Goal: Task Accomplishment & Management: Use online tool/utility

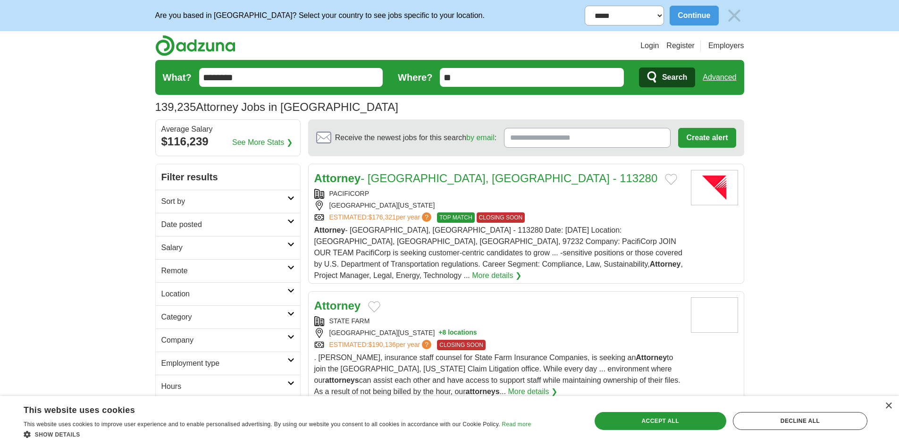
click at [289, 225] on link "Date posted" at bounding box center [228, 224] width 144 height 23
click at [184, 271] on link "Last 7 days" at bounding box center [227, 273] width 133 height 11
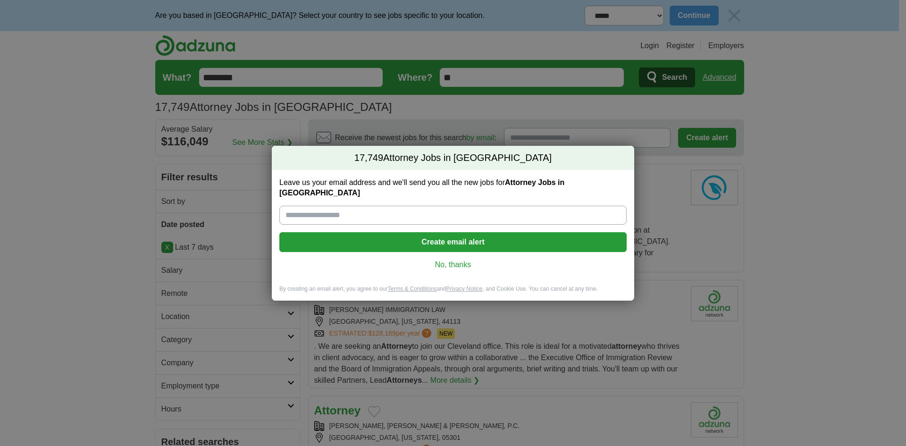
click at [457, 260] on link "No, thanks" at bounding box center [453, 265] width 332 height 10
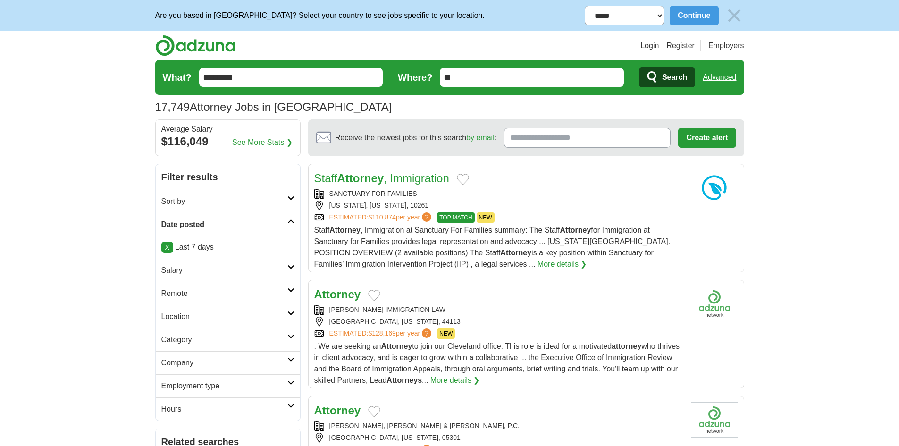
click at [248, 224] on h2 "Date posted" at bounding box center [224, 224] width 126 height 11
click at [260, 221] on h2 "Date posted" at bounding box center [224, 224] width 126 height 11
click at [168, 250] on link "X" at bounding box center [167, 247] width 12 height 11
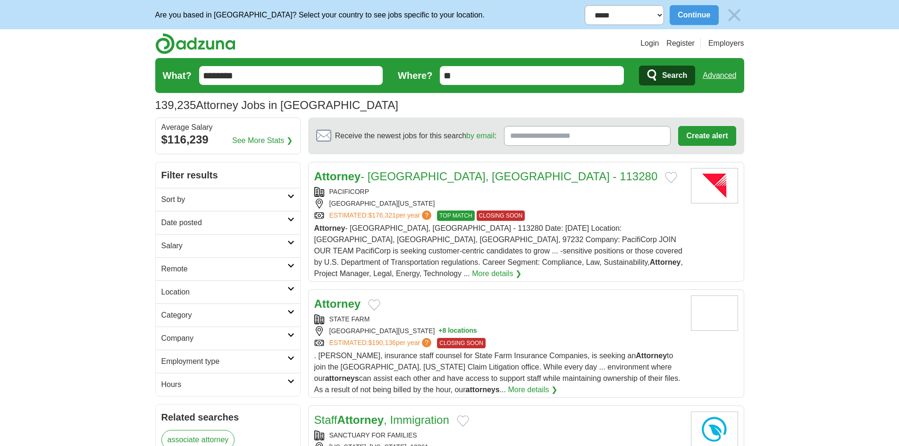
click at [256, 213] on link "Date posted" at bounding box center [228, 222] width 144 height 23
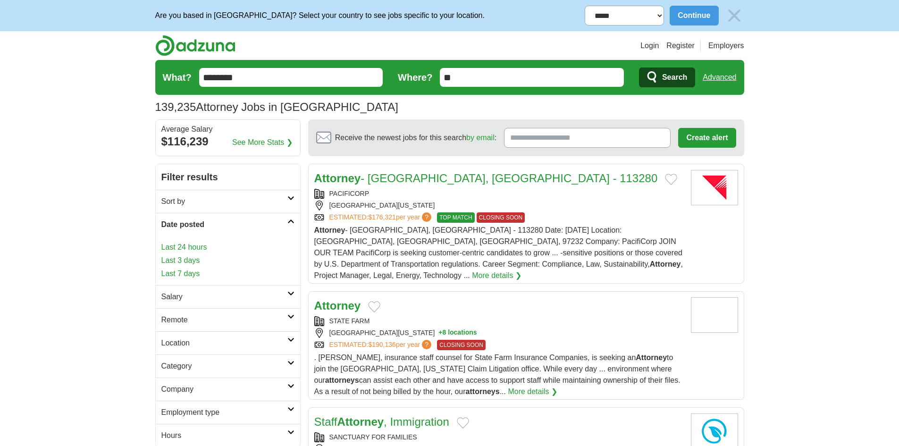
click at [190, 256] on link "Last 3 days" at bounding box center [227, 260] width 133 height 11
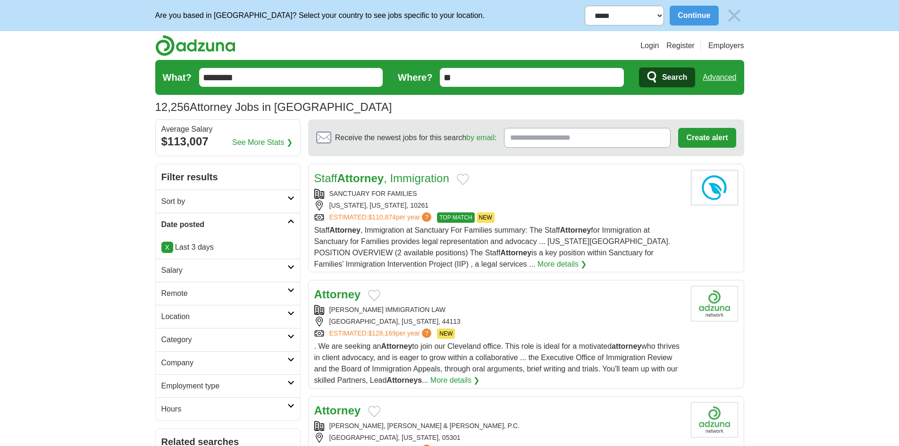
scroll to position [94, 0]
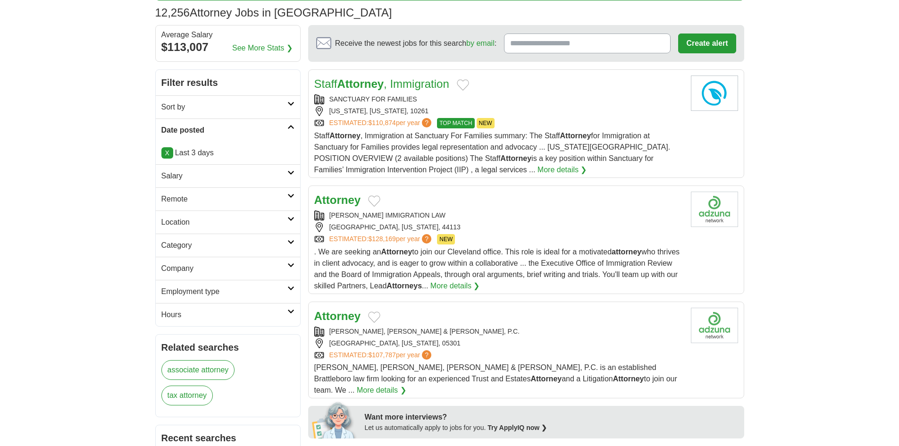
click at [286, 291] on h2 "Employment type" at bounding box center [224, 291] width 126 height 11
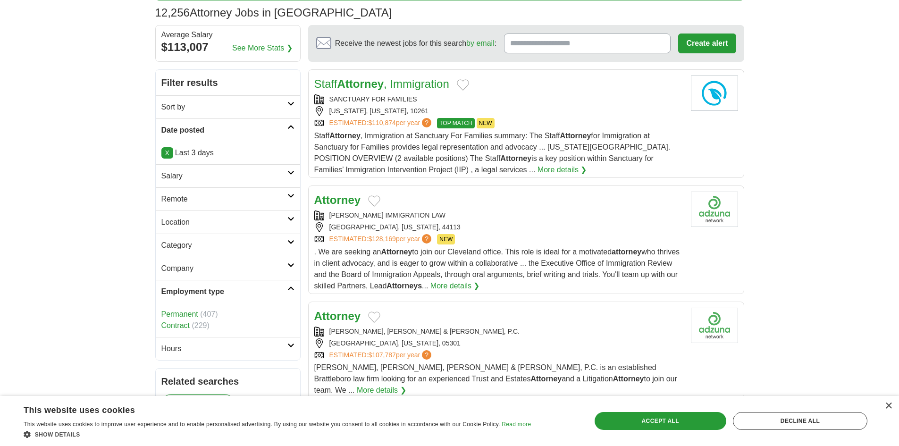
click at [341, 101] on link "SANCTUARY FOR FAMILIES" at bounding box center [373, 99] width 88 height 8
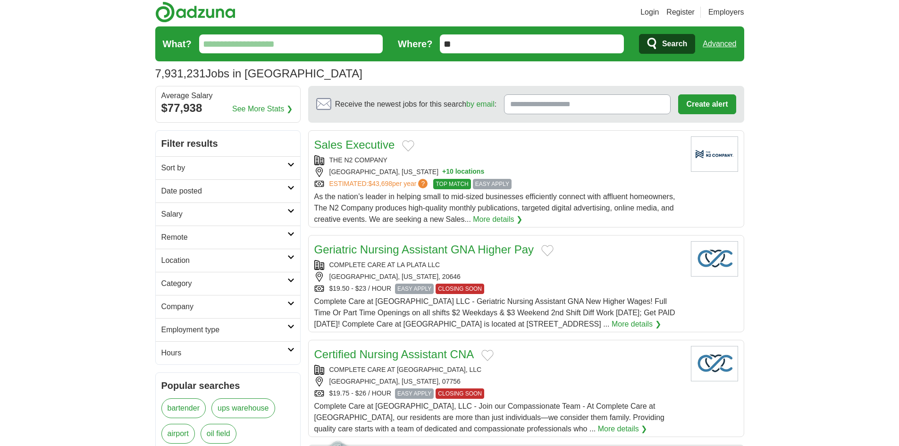
scroll to position [47, 0]
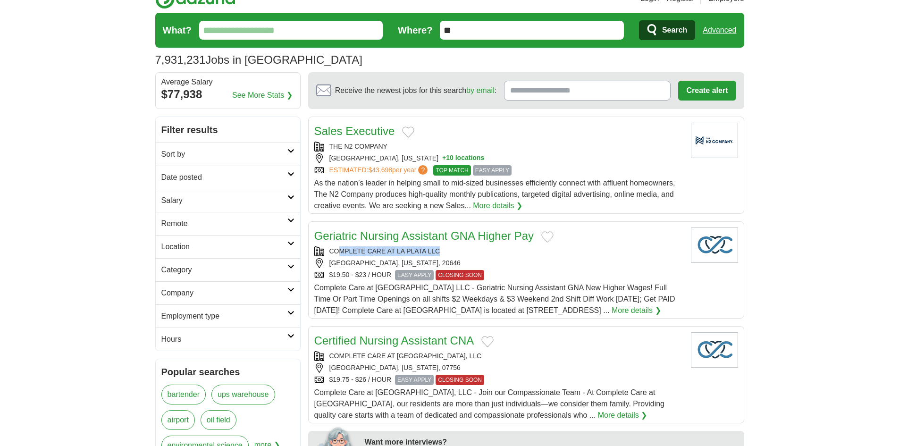
drag, startPoint x: 391, startPoint y: 254, endPoint x: 337, endPoint y: 253, distance: 53.8
click at [337, 253] on div "COMPLETE CARE AT LA PLATA LLC" at bounding box center [498, 251] width 369 height 10
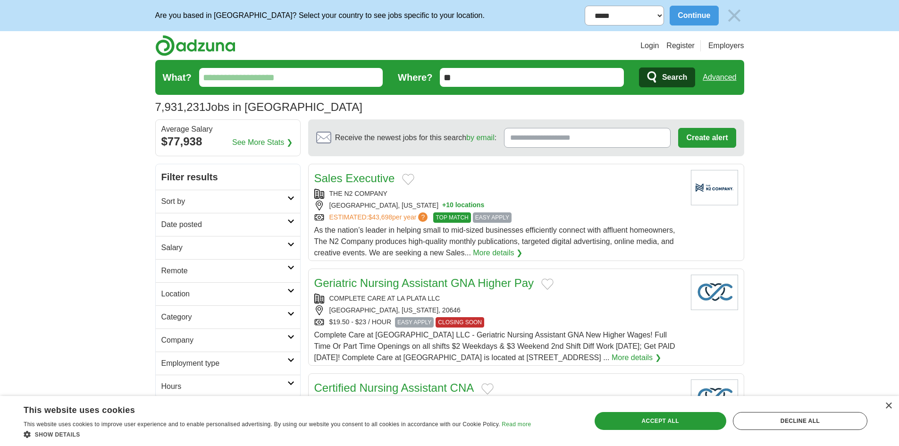
click at [301, 86] on input "What?" at bounding box center [291, 77] width 184 height 19
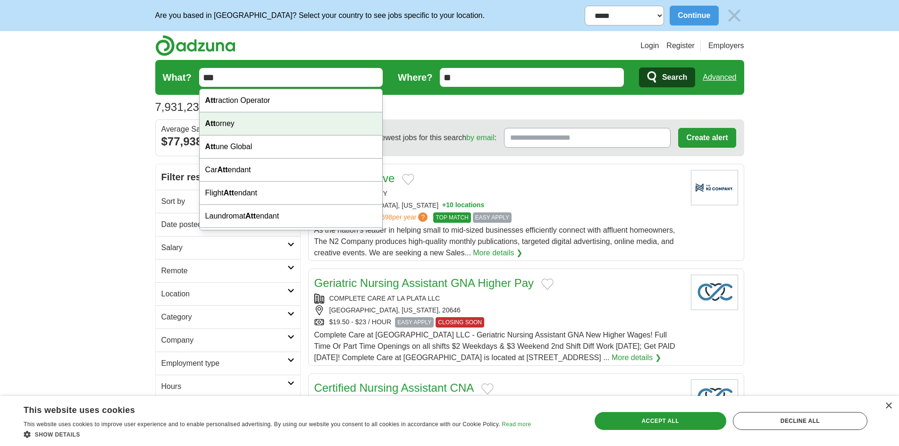
click at [286, 118] on div "Att orney" at bounding box center [291, 123] width 183 height 23
type input "********"
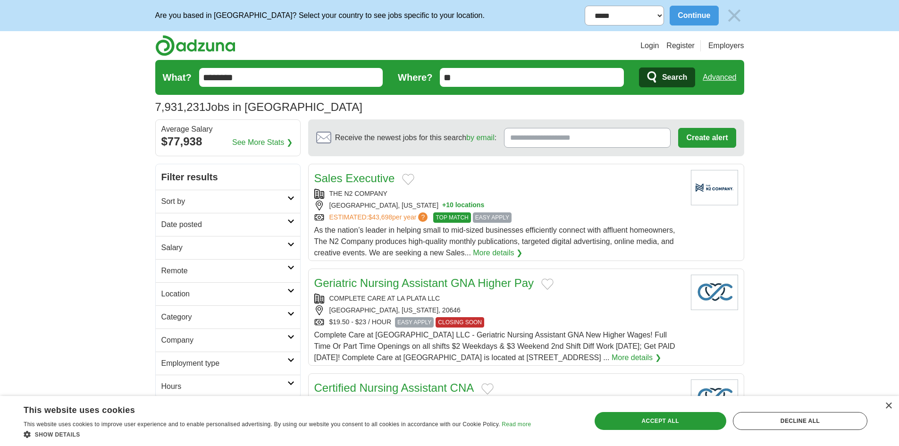
click at [660, 81] on button "Search" at bounding box center [667, 77] width 56 height 20
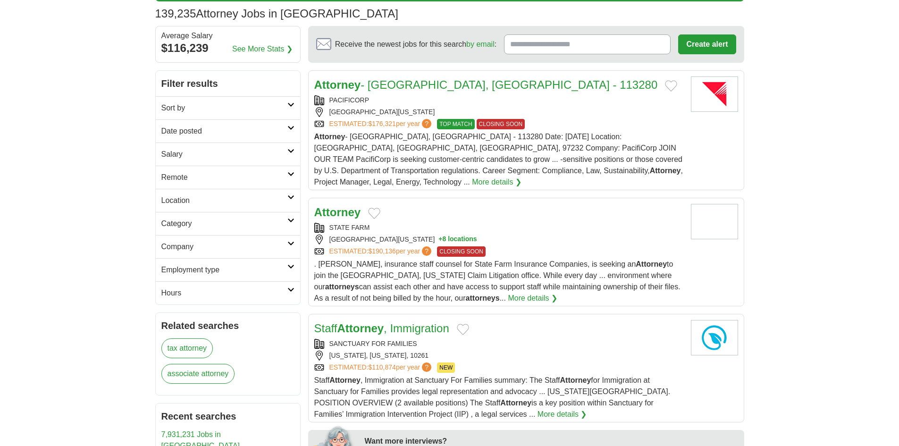
scroll to position [94, 0]
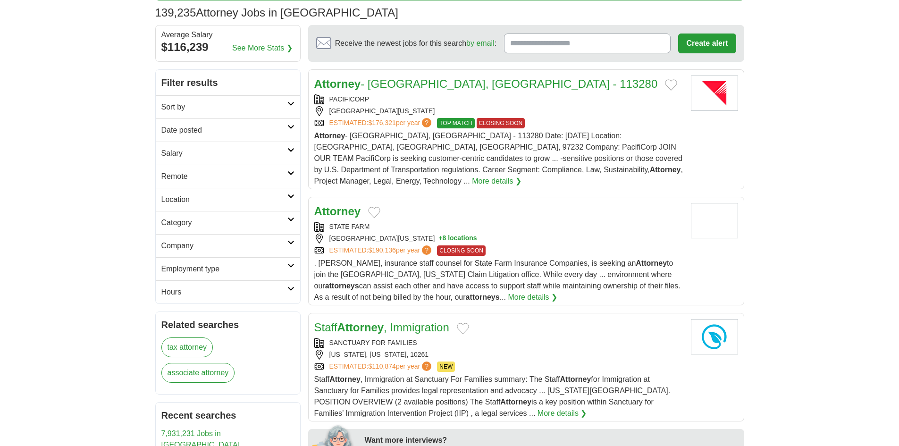
click at [288, 128] on icon at bounding box center [290, 127] width 7 height 5
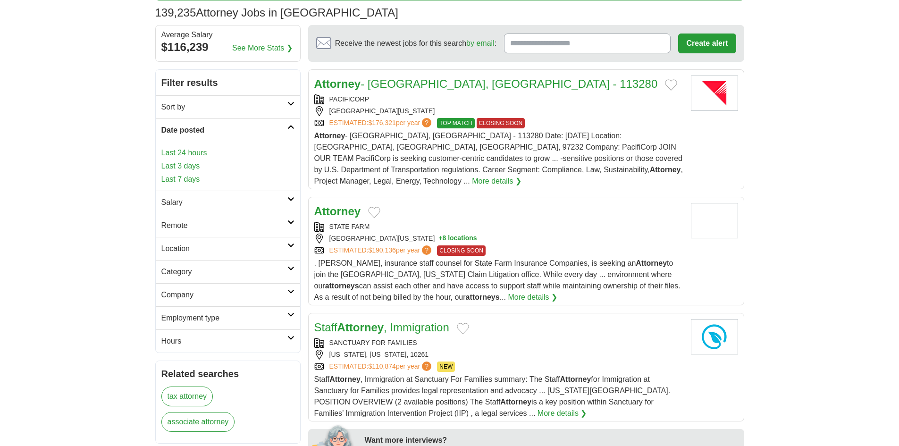
click at [191, 162] on link "Last 3 days" at bounding box center [227, 165] width 133 height 11
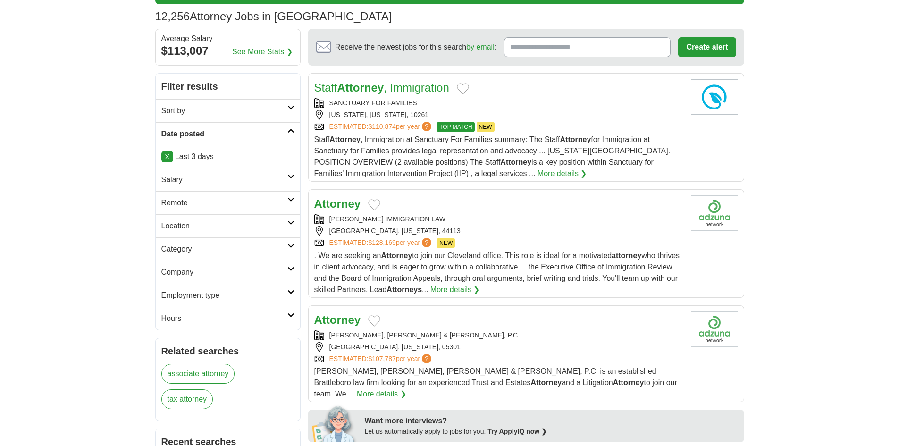
scroll to position [94, 0]
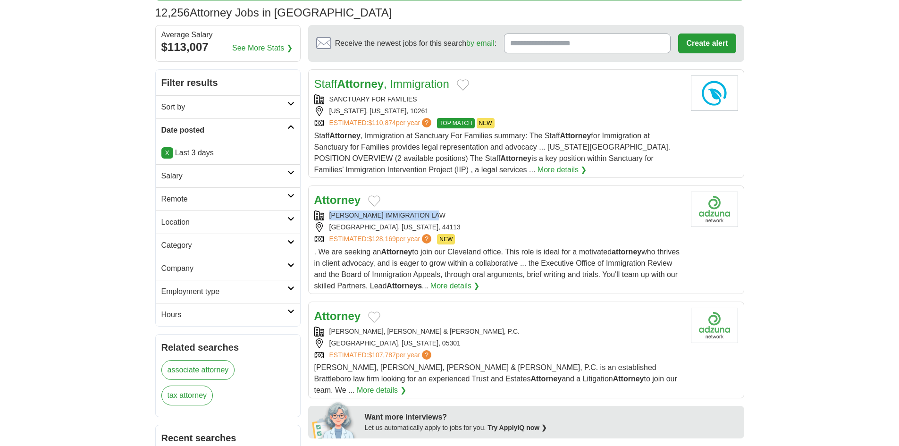
drag, startPoint x: 453, startPoint y: 211, endPoint x: 321, endPoint y: 217, distance: 131.3
click at [321, 217] on div "ROBERT BROWN IMMIGRATION LAW" at bounding box center [498, 215] width 369 height 10
copy div "ROBERT BROWN IMMIGRATION LAW"
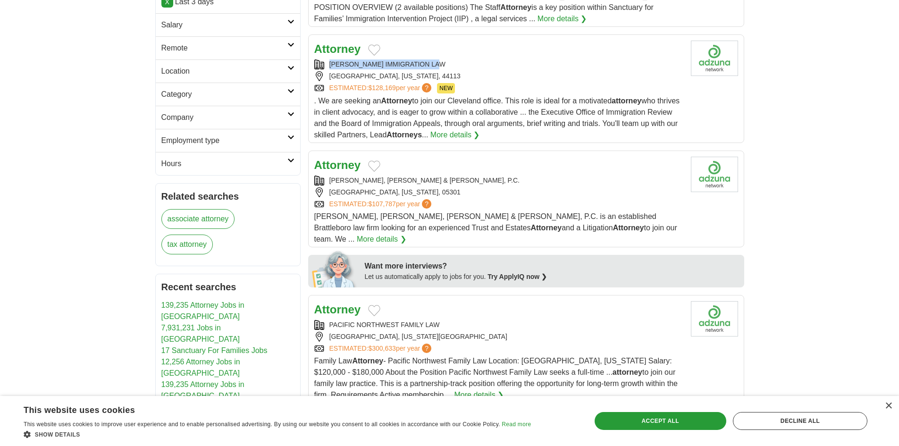
scroll to position [283, 0]
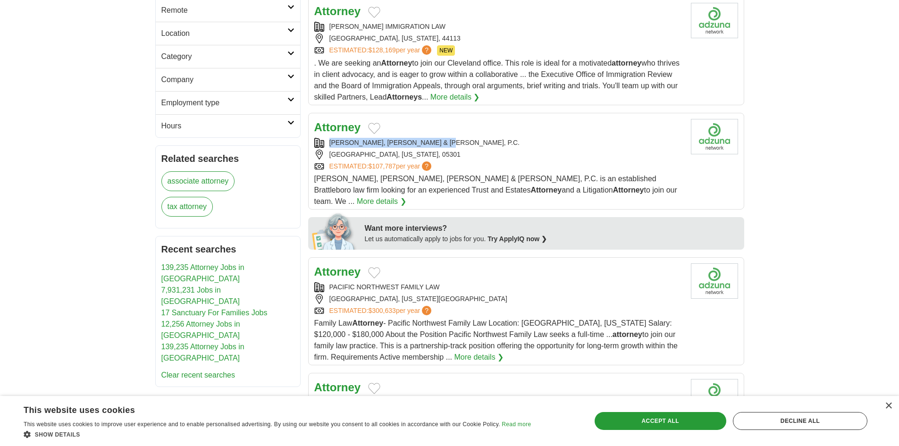
copy div "PHILLIPS, DUNN, SHRIVER & CARROLL"
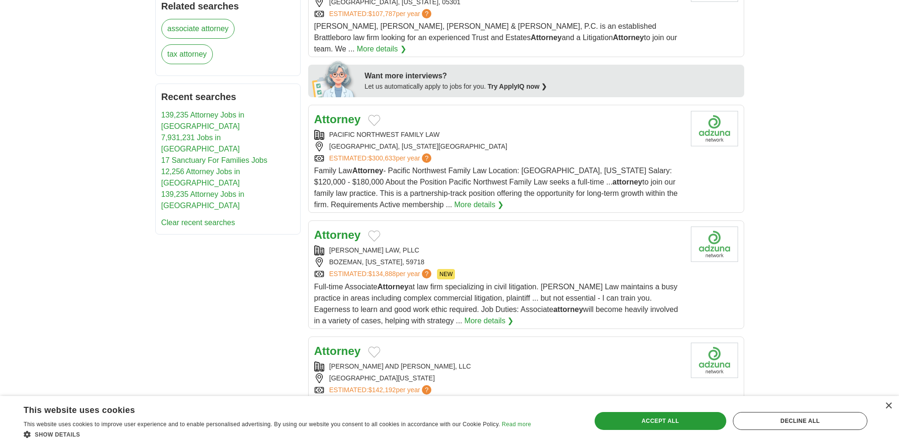
scroll to position [425, 0]
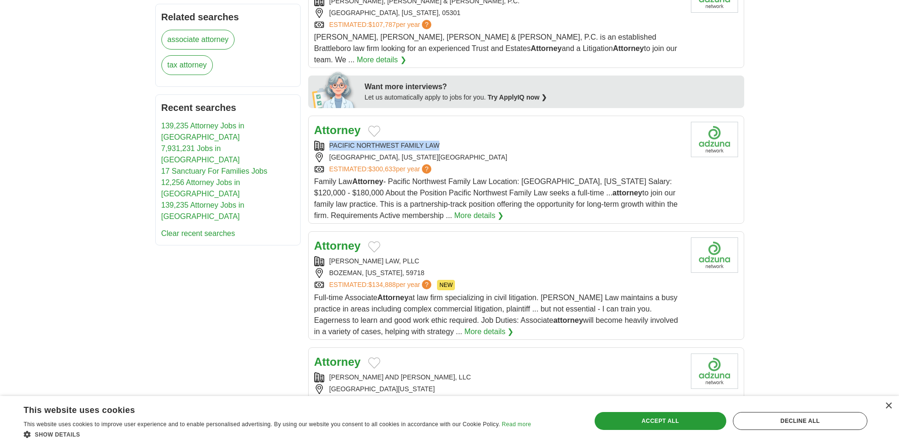
copy div "PACIFIC NORTHWEST FAMILY LAW"
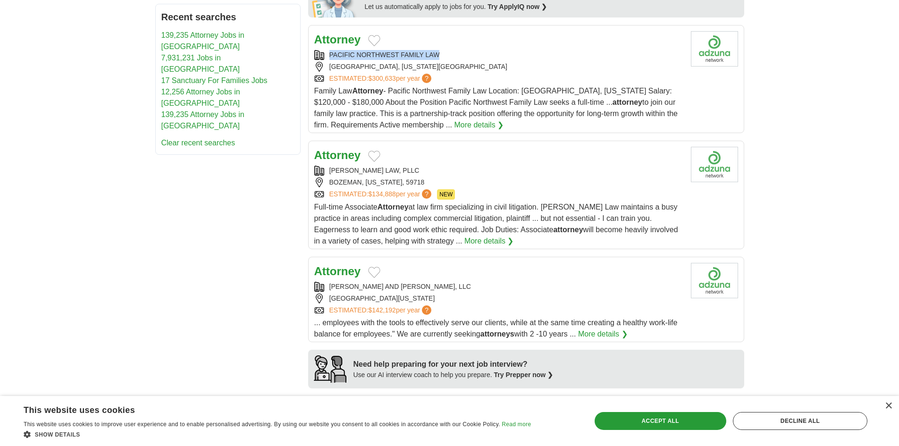
scroll to position [519, 0]
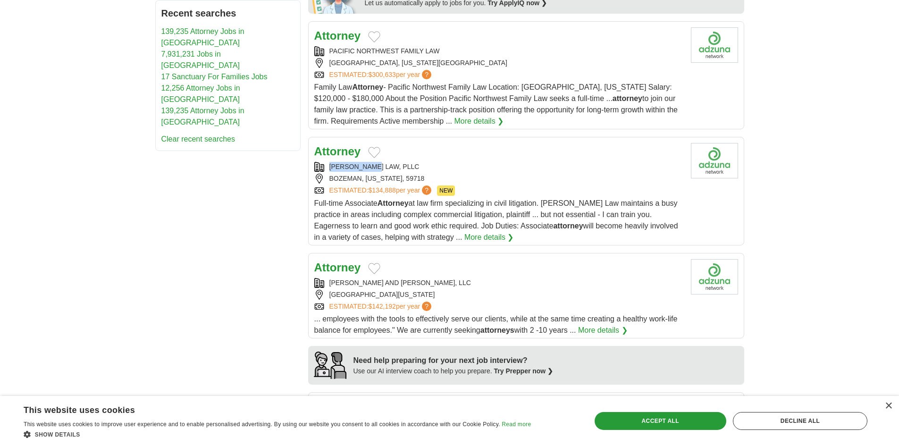
copy div "BALDWIN LAW,"
drag, startPoint x: 327, startPoint y: 155, endPoint x: 376, endPoint y: 159, distance: 49.7
click at [376, 162] on div "BALDWIN LAW, PLLC" at bounding box center [498, 167] width 369 height 10
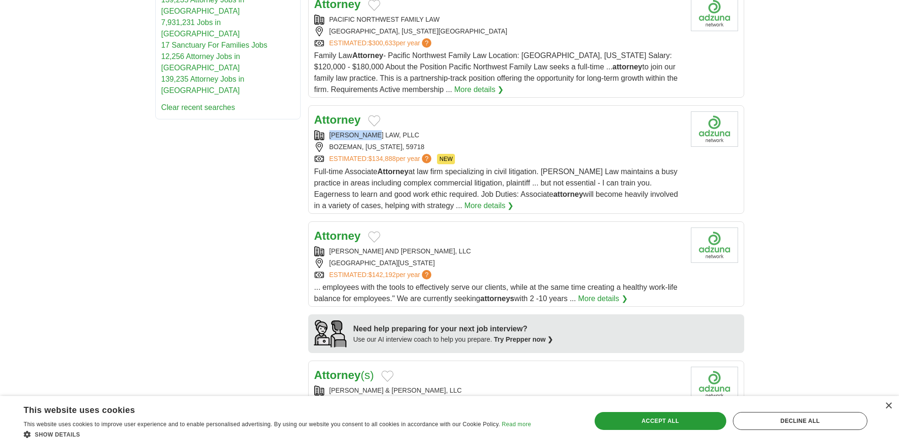
scroll to position [566, 0]
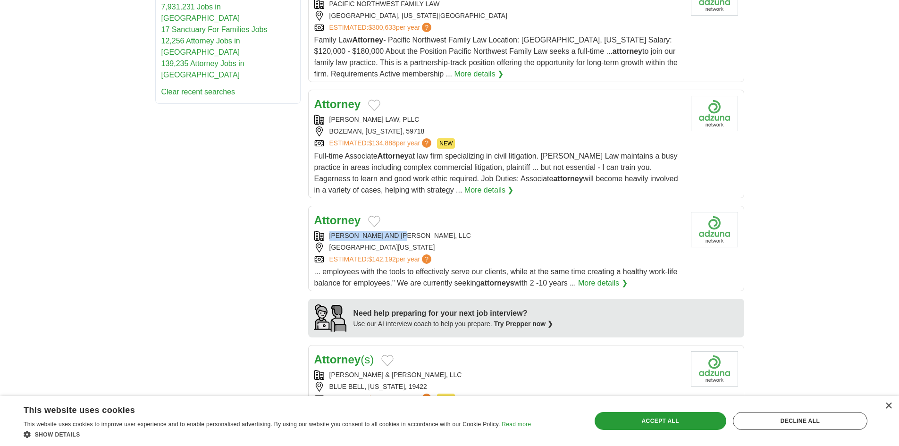
copy div "MERIWETHER AND THARP"
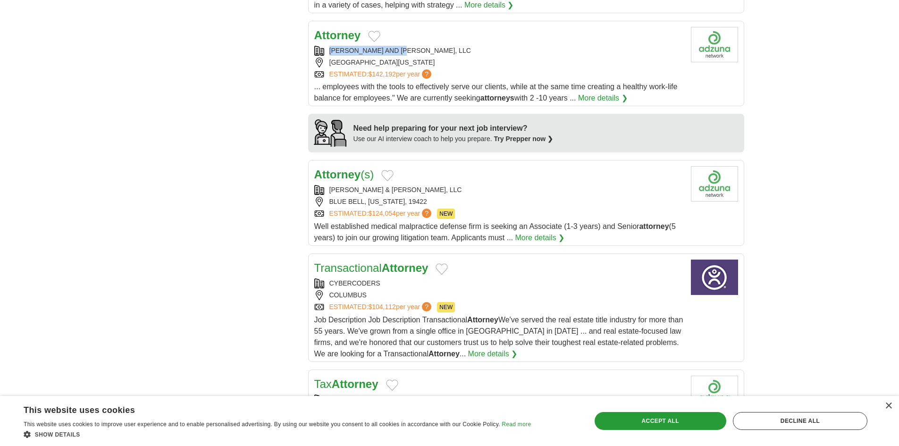
scroll to position [755, 0]
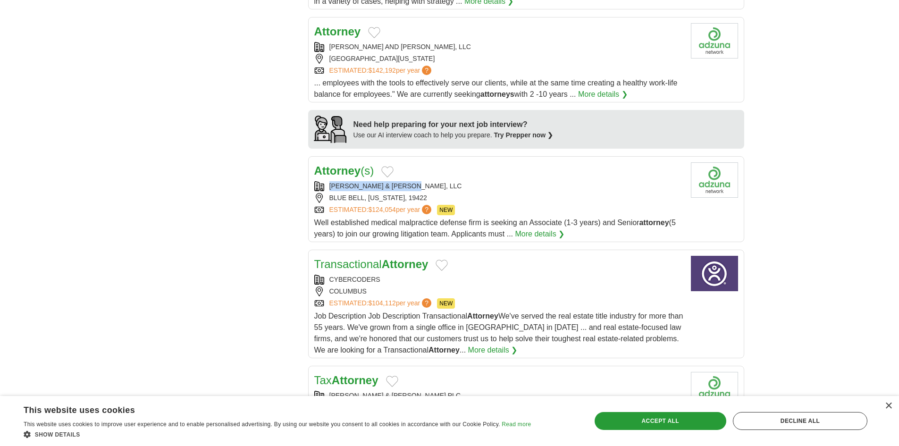
copy div "KILCOYNE & NESBITT, LLC"
click at [118, 209] on body "**********" at bounding box center [449, 266] width 899 height 2043
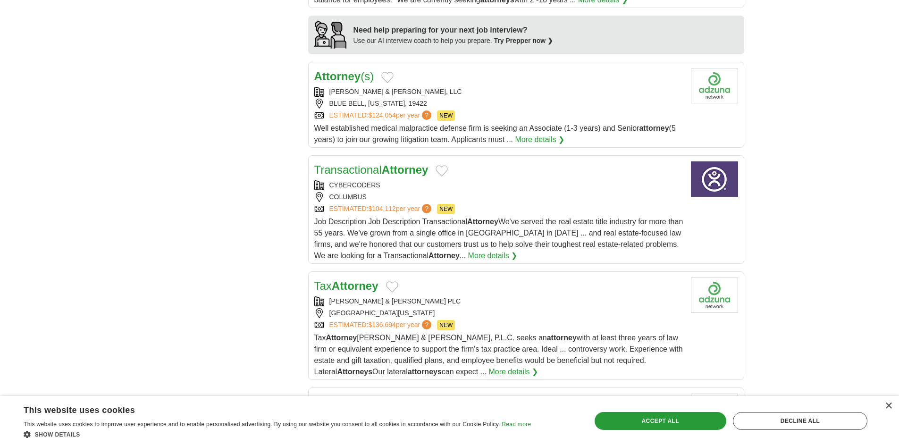
scroll to position [991, 0]
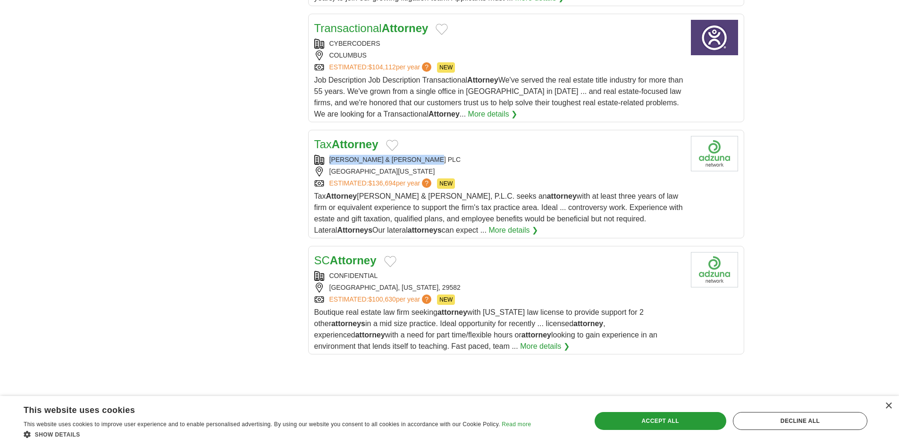
copy div "[PERSON_NAME] & [PERSON_NAME] PLC"
drag, startPoint x: 143, startPoint y: 137, endPoint x: 343, endPoint y: 9, distance: 236.4
click at [151, 134] on body "**********" at bounding box center [449, 30] width 899 height 2043
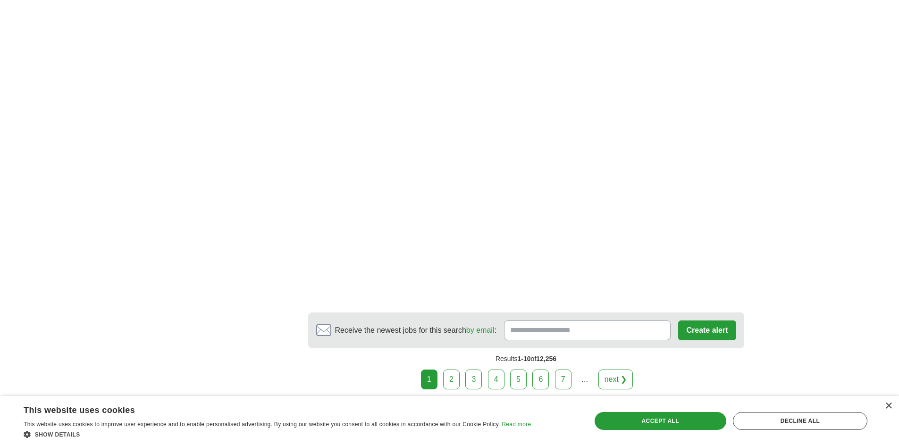
scroll to position [1510, 0]
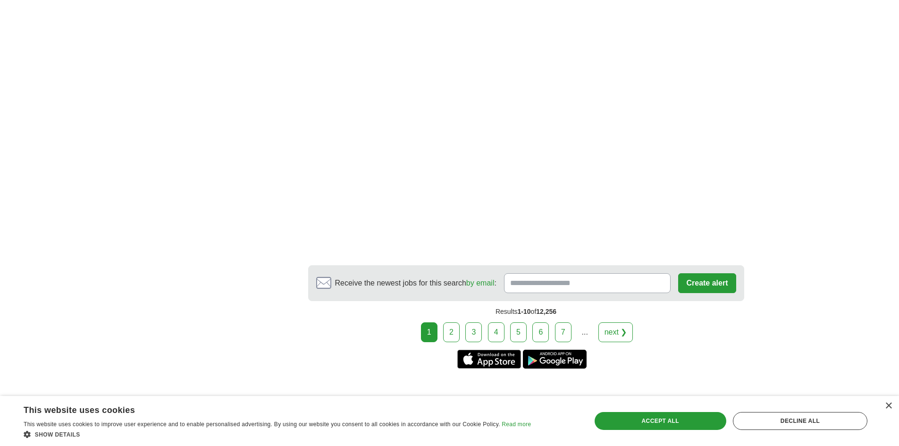
click at [453, 322] on link "2" at bounding box center [451, 332] width 17 height 20
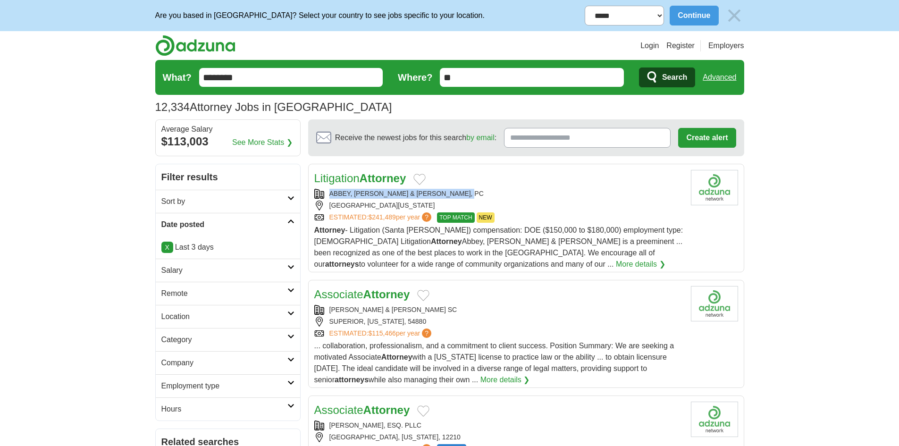
copy div "ABBEY, [PERSON_NAME] & [PERSON_NAME], PC"
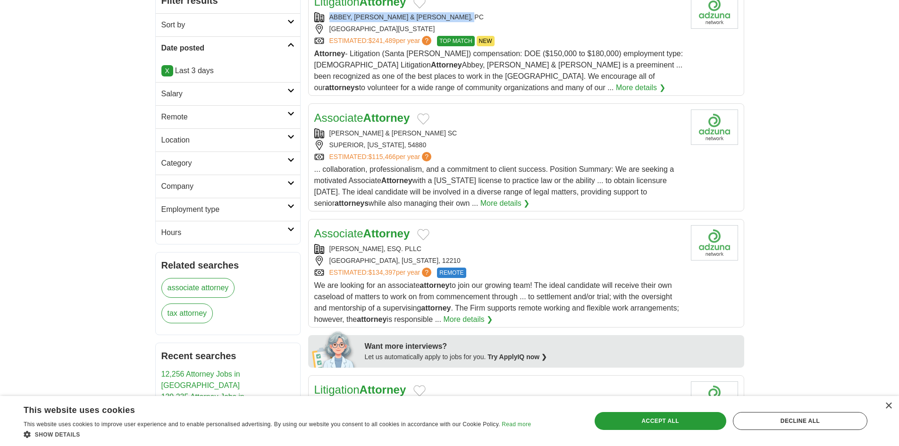
scroll to position [189, 0]
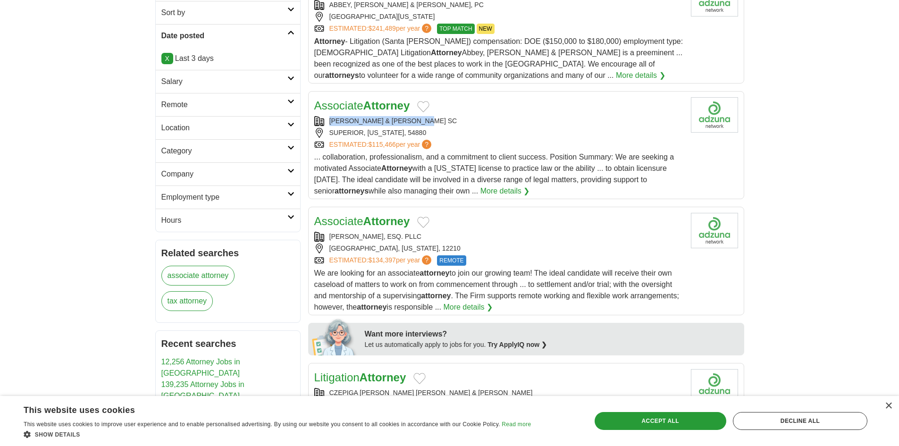
copy div "LEDIN OLSON & COCKERHAM SC"
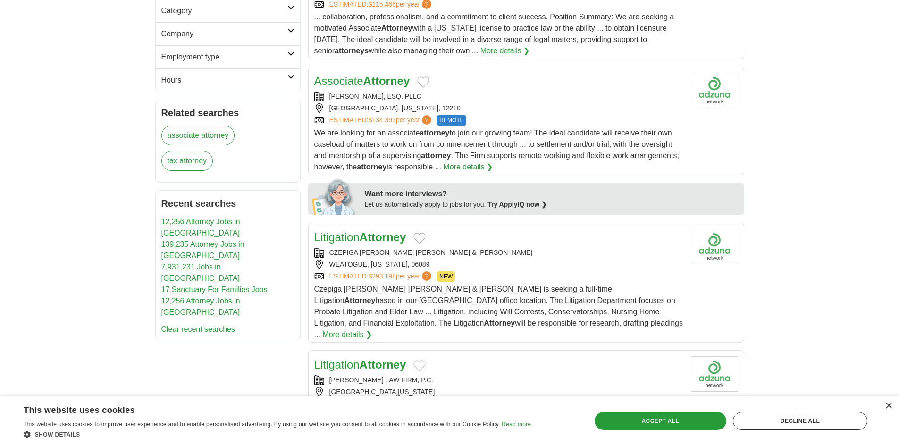
scroll to position [425, 0]
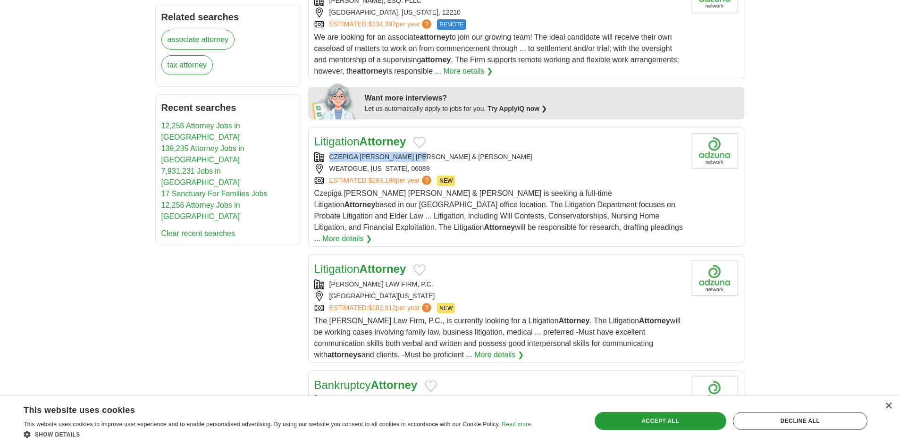
copy div "CZEPIGA DALY POPE & PERRI"
drag, startPoint x: 317, startPoint y: 136, endPoint x: 402, endPoint y: 141, distance: 84.6
click at [402, 141] on div "**********" at bounding box center [449, 411] width 589 height 1345
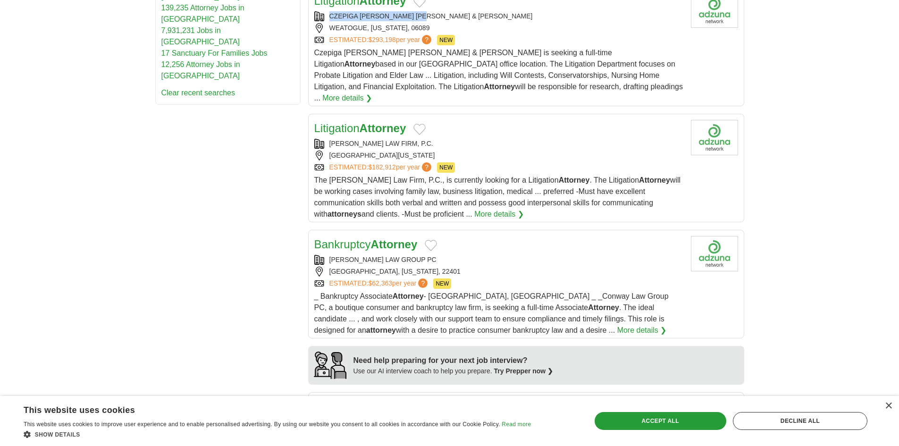
scroll to position [566, 0]
copy div "JIMMERSON LAW FIRM, P.C."
drag, startPoint x: 422, startPoint y: 130, endPoint x: 329, endPoint y: 129, distance: 92.5
click at [329, 138] on div "JIMMERSON LAW FIRM, P.C." at bounding box center [498, 143] width 369 height 10
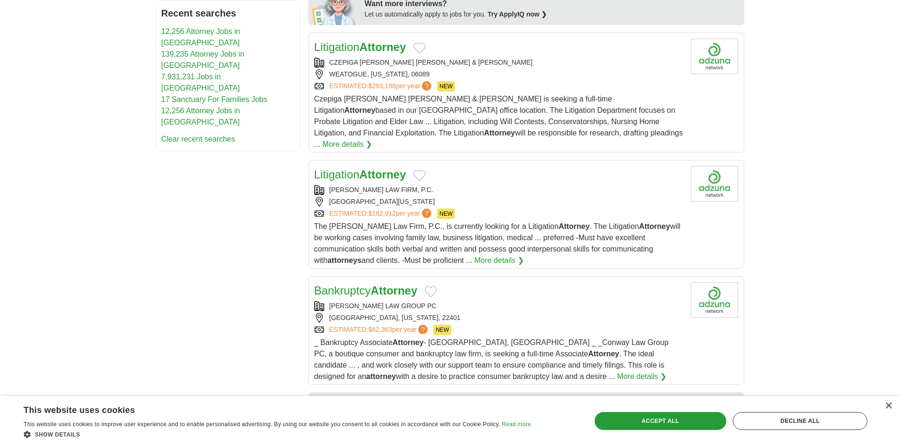
click at [266, 189] on div "**********" at bounding box center [449, 317] width 589 height 1345
click at [190, 184] on div "**********" at bounding box center [449, 317] width 589 height 1345
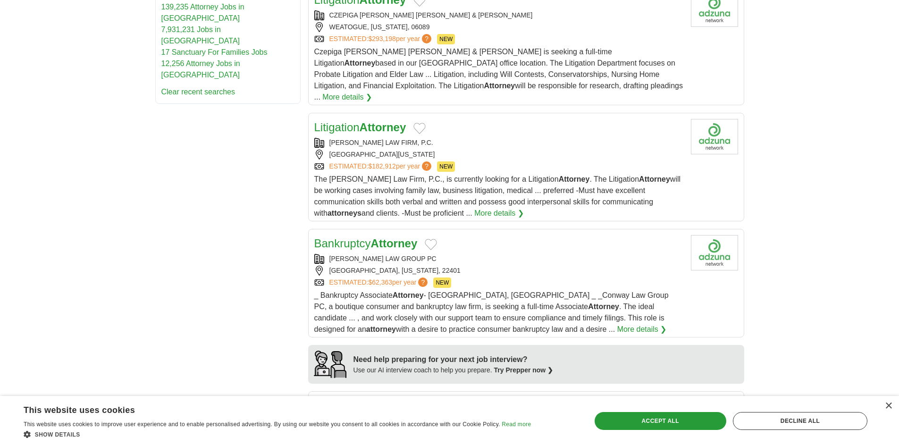
scroll to position [661, 0]
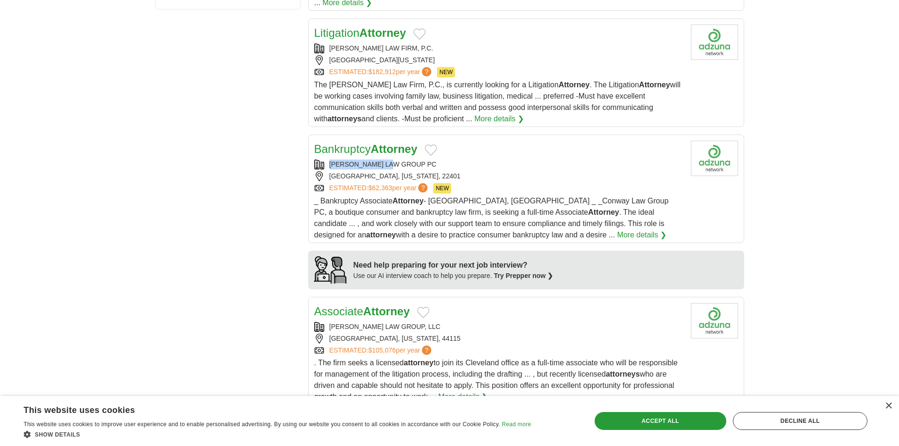
copy div "CONWAY LAW GROUP"
drag, startPoint x: 329, startPoint y: 153, endPoint x: 401, endPoint y: 154, distance: 71.7
click at [401, 160] on div "CONWAY LAW GROUP PC" at bounding box center [498, 165] width 369 height 10
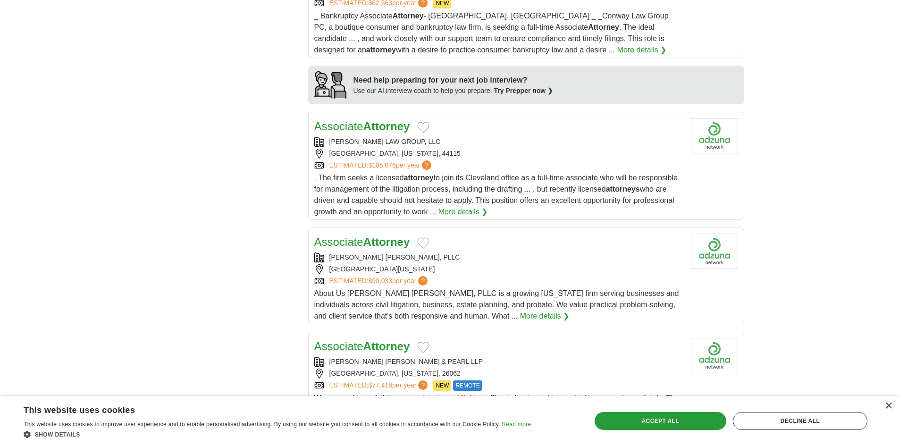
scroll to position [849, 0]
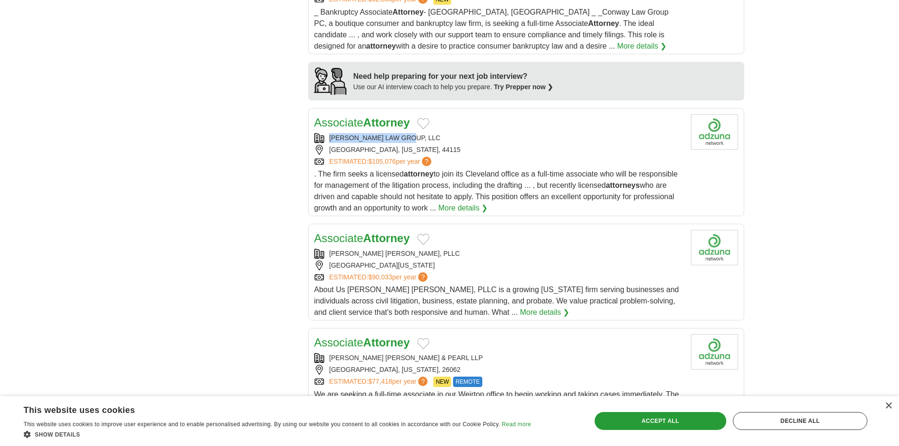
drag, startPoint x: 416, startPoint y: 124, endPoint x: 329, endPoint y: 127, distance: 86.4
click at [329, 133] on div "SANDHU LAW GROUP, LLC" at bounding box center [498, 138] width 369 height 10
copy div "SANDHU LAW GROUP, LLC"
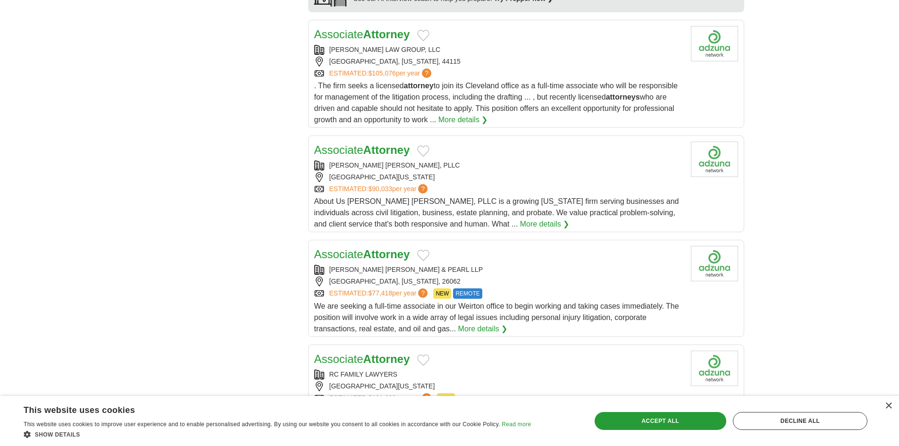
scroll to position [944, 0]
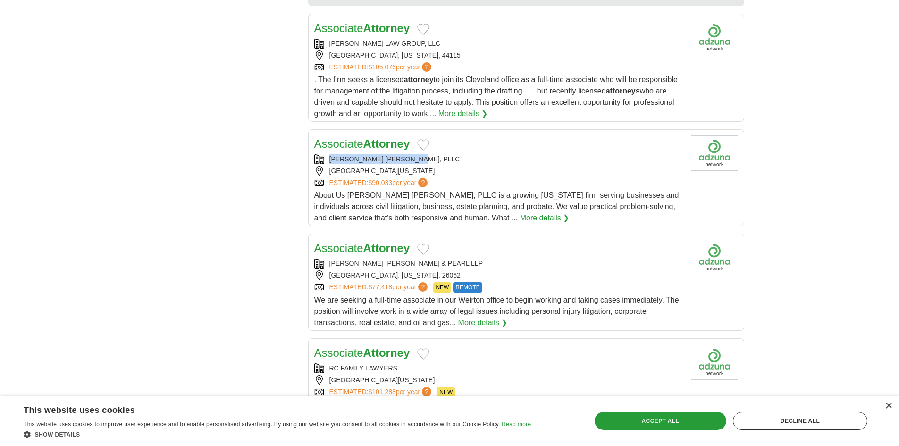
drag, startPoint x: 326, startPoint y: 146, endPoint x: 429, endPoint y: 151, distance: 103.0
click at [429, 154] on div "CREASON BURRIS KUZNETSOV, PLLC" at bounding box center [498, 159] width 369 height 10
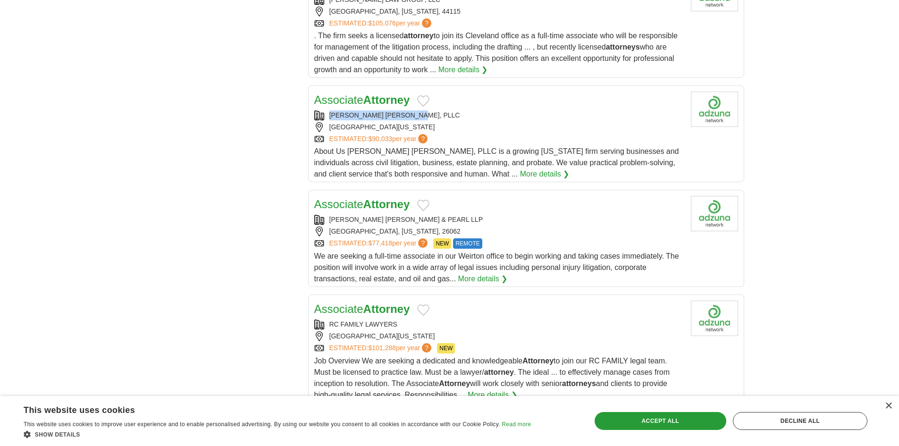
scroll to position [1038, 0]
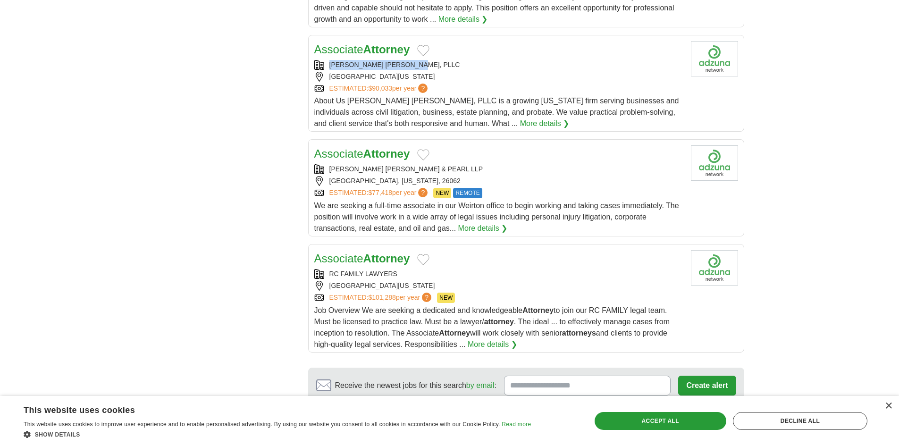
copy div "FRANKOVITCH ANETAKIS SIMON DECAPIO & PEARL LLP"
drag, startPoint x: 330, startPoint y: 154, endPoint x: 508, endPoint y: 161, distance: 178.0
click at [508, 164] on div "FRANKOVITCH ANETAKIS SIMON DECAPIO & PEARL LLP" at bounding box center [498, 169] width 369 height 10
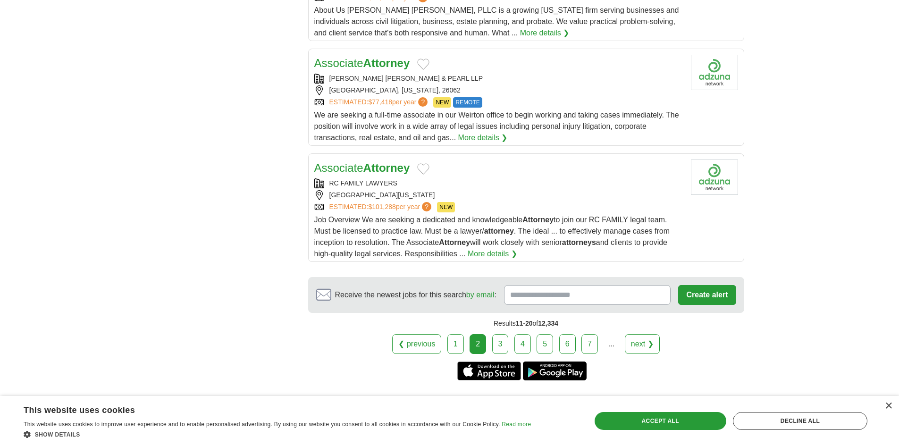
scroll to position [1133, 0]
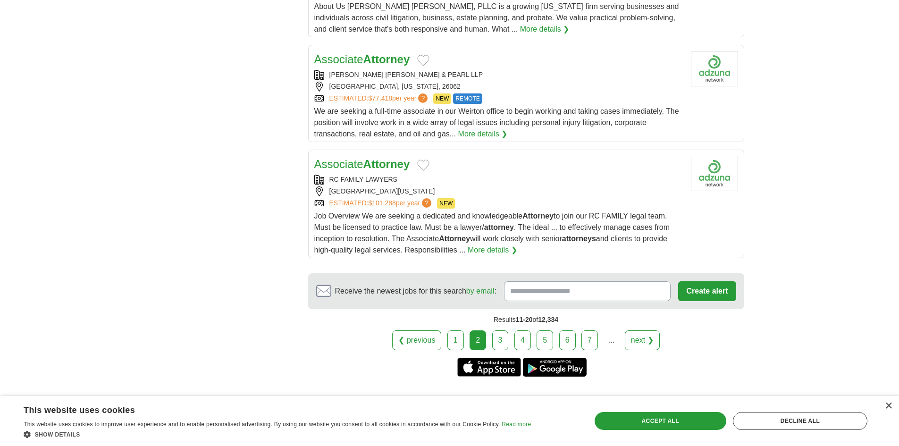
drag, startPoint x: 189, startPoint y: 188, endPoint x: 195, endPoint y: 191, distance: 6.1
copy div "RC FAMILY LAWYERS"
click at [501, 330] on link "3" at bounding box center [500, 340] width 17 height 20
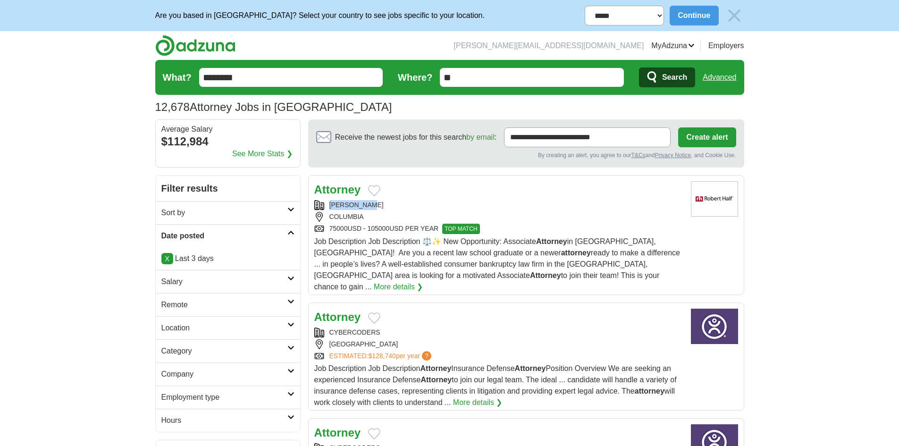
copy link "[PERSON_NAME]"
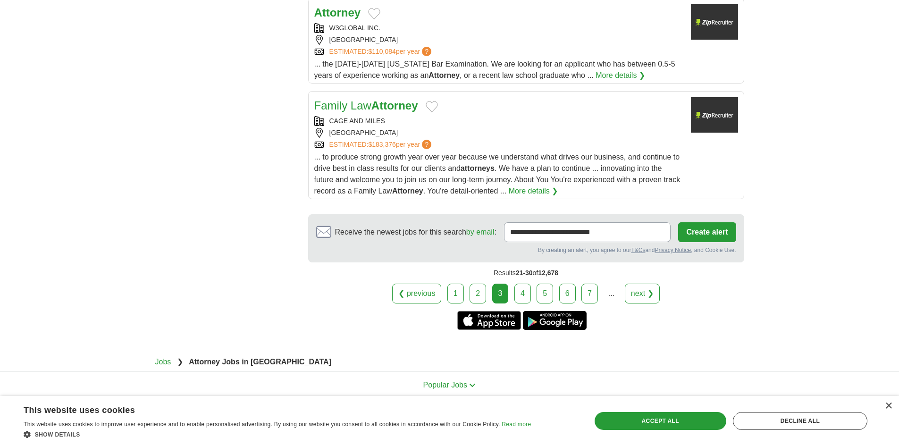
scroll to position [1215, 0]
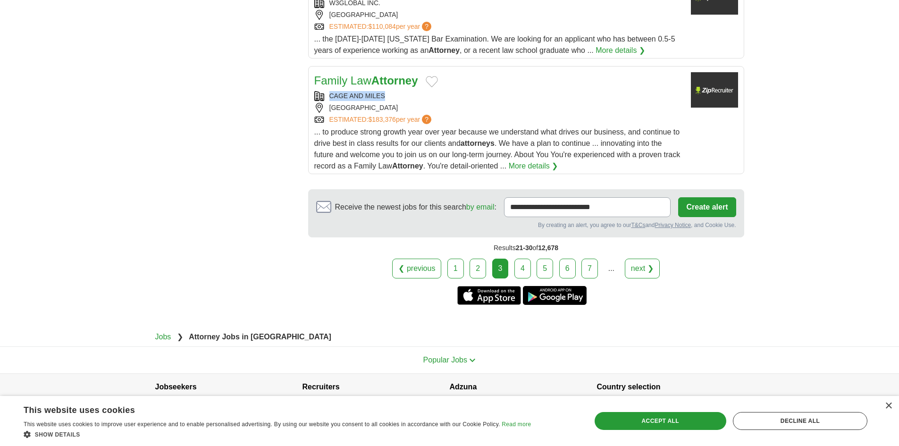
copy div "CAGE AND MILES"
click at [525, 259] on link "4" at bounding box center [522, 269] width 17 height 20
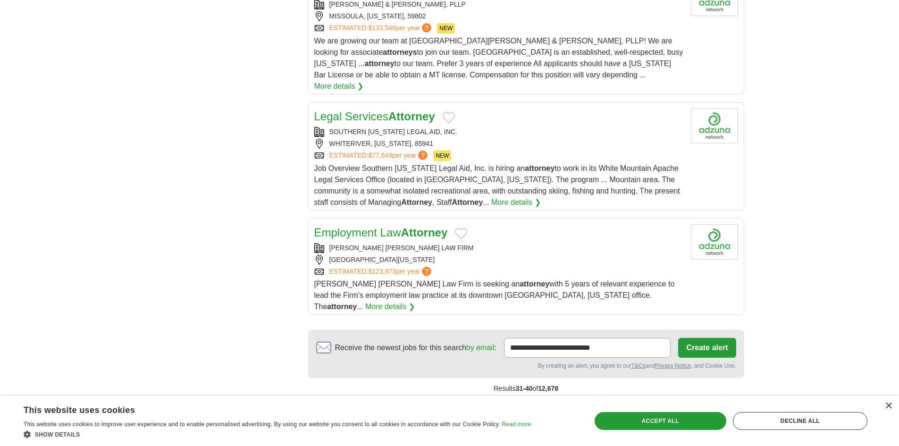
scroll to position [1180, 0]
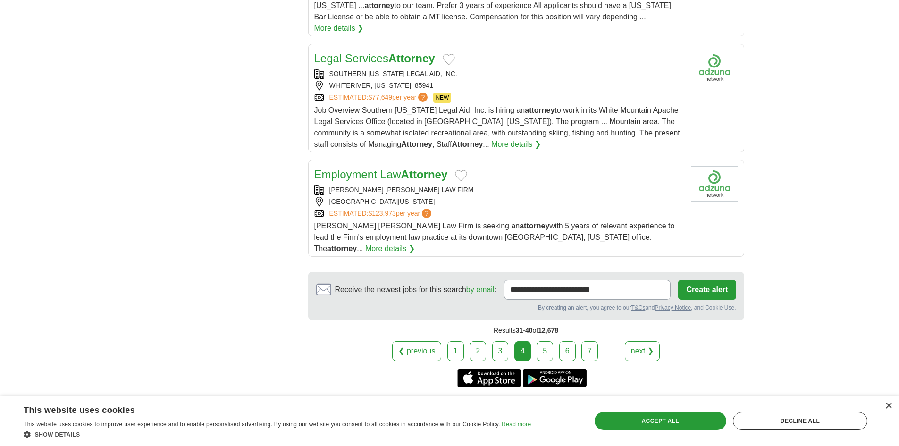
click at [546, 341] on link "5" at bounding box center [545, 351] width 17 height 20
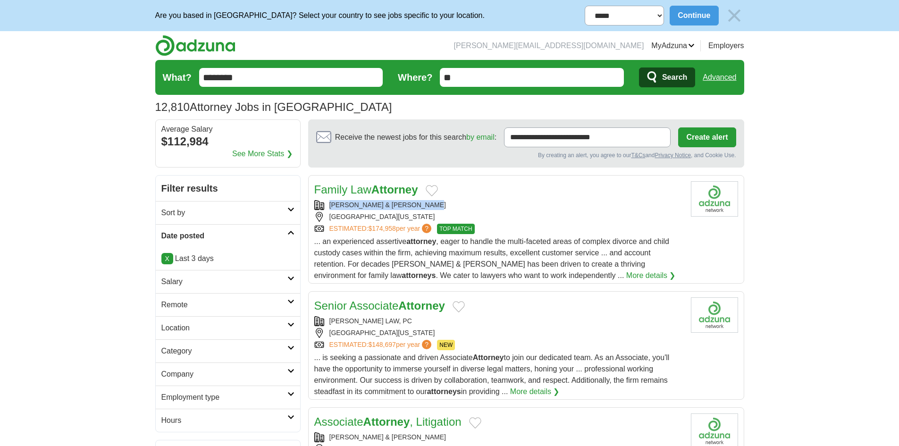
copy div "[PERSON_NAME] & [PERSON_NAME]"
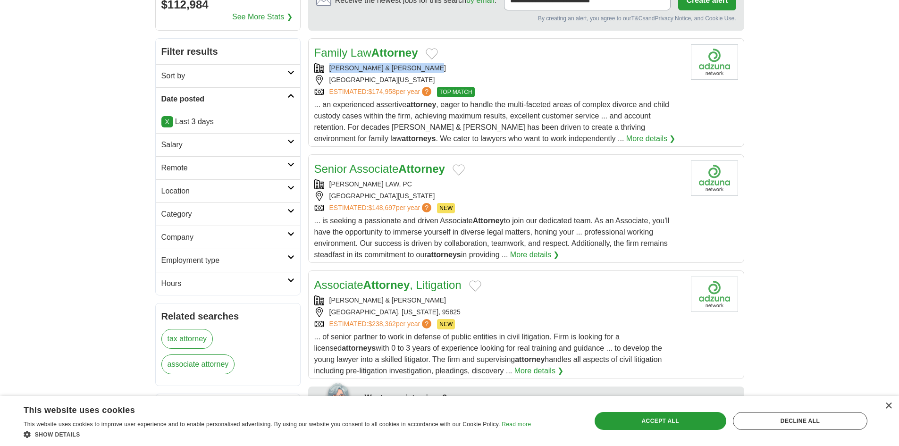
scroll to position [142, 0]
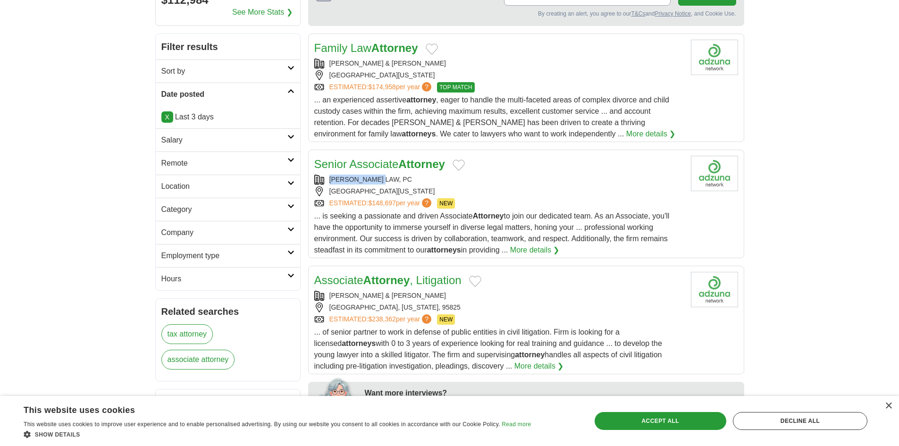
copy div "[PERSON_NAME] LAW"
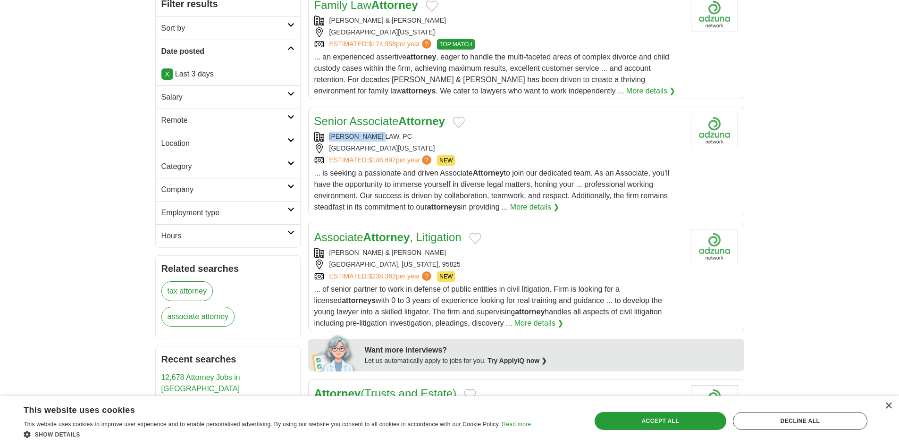
scroll to position [236, 0]
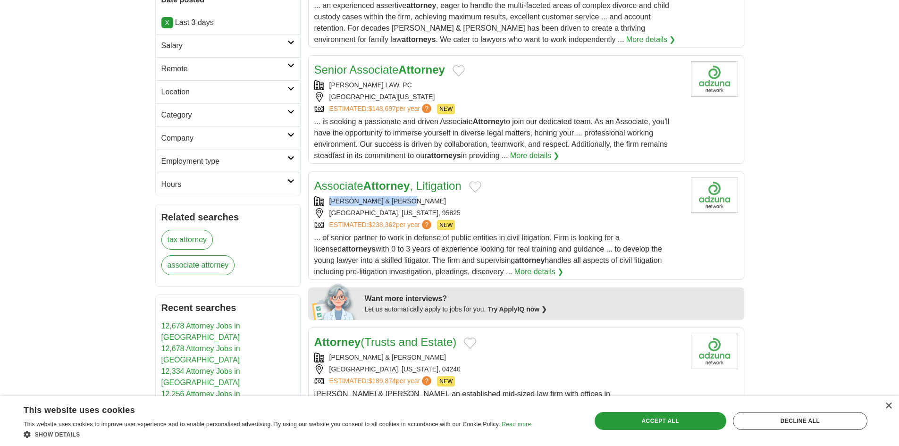
copy div "[PERSON_NAME] & [PERSON_NAME]"
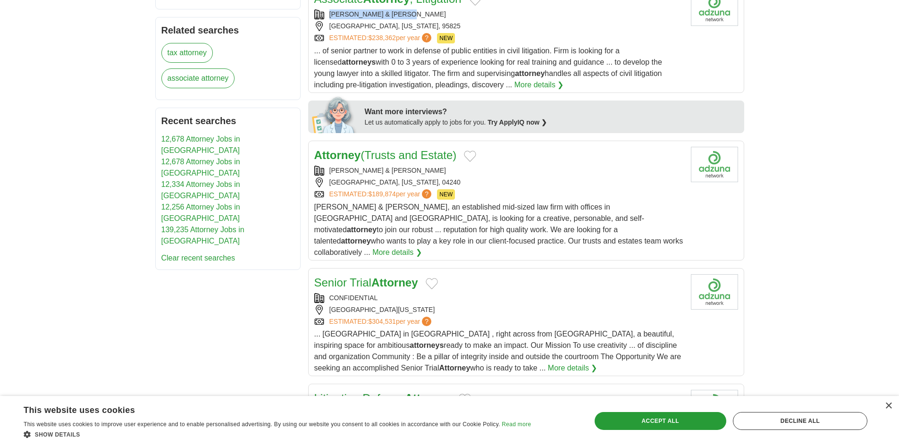
scroll to position [472, 0]
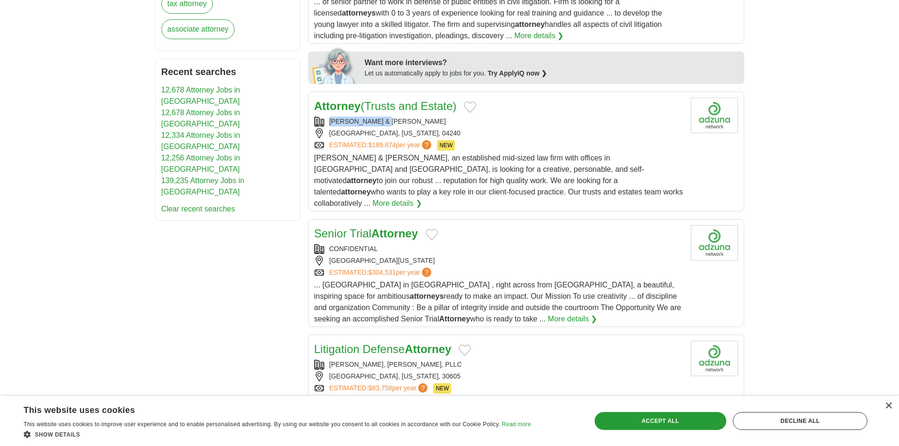
copy div "BRANN & ISAACSON"
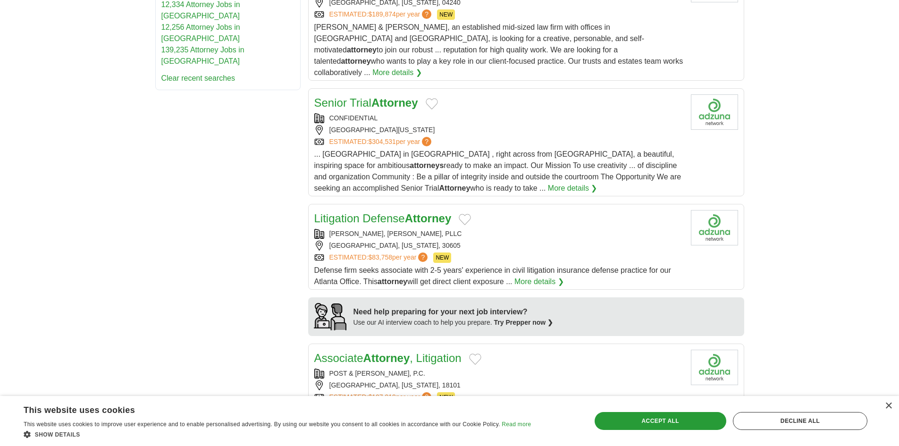
scroll to position [614, 0]
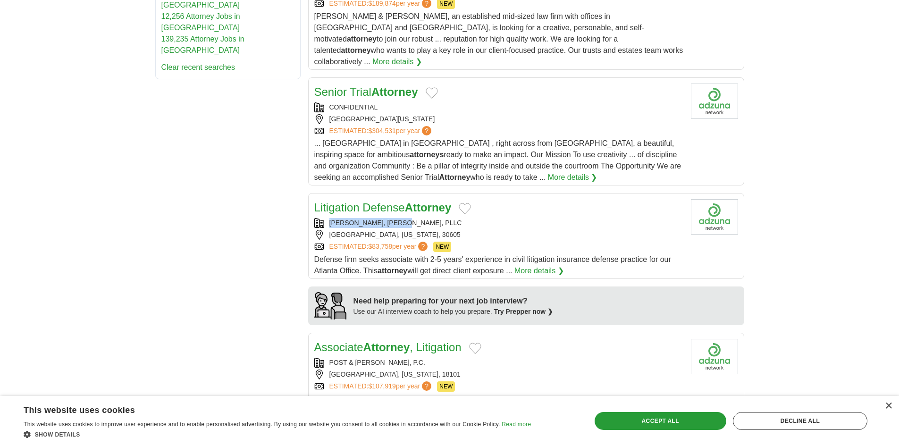
copy div "MORGAN, AKINS JACKSON"
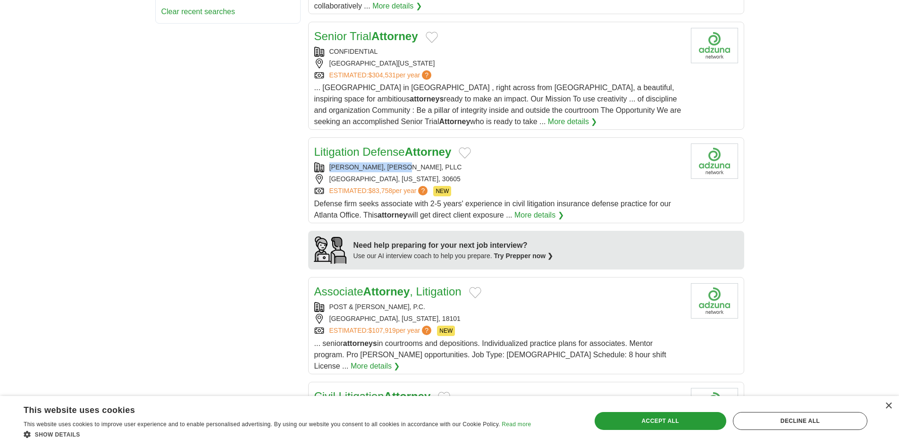
scroll to position [802, 0]
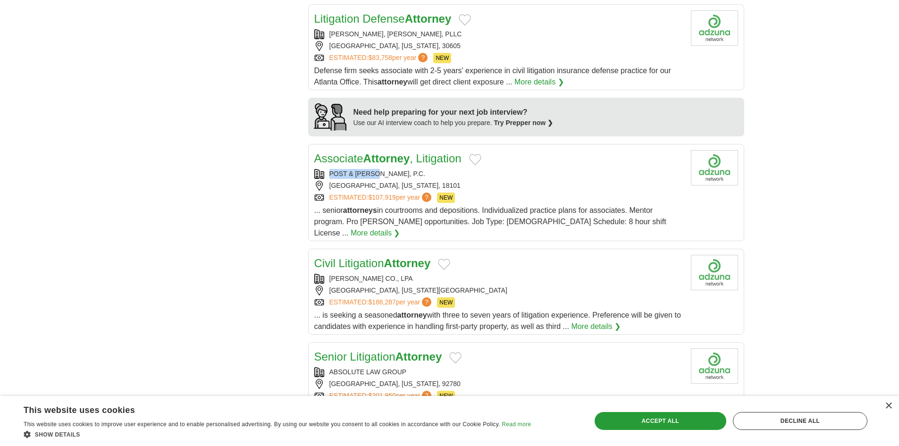
copy div "POST & SCHELL"
drag, startPoint x: 329, startPoint y: 164, endPoint x: 380, endPoint y: 163, distance: 51.0
click at [380, 169] on div "POST & SCHELL, P.C." at bounding box center [498, 174] width 369 height 10
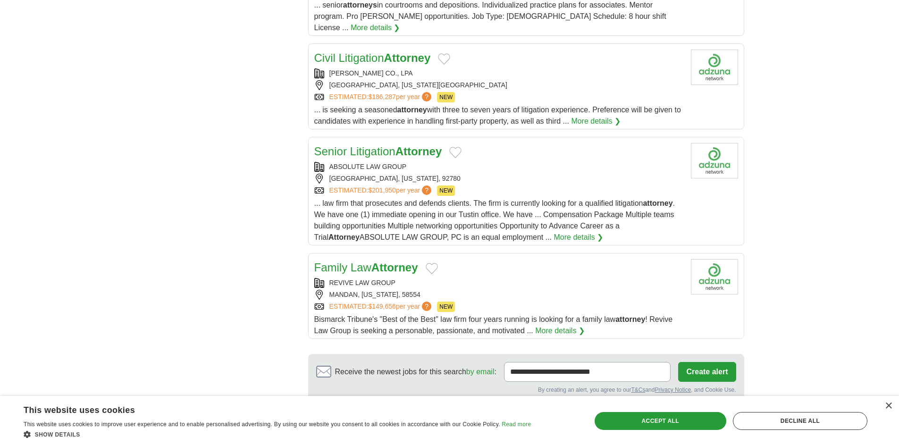
scroll to position [991, 0]
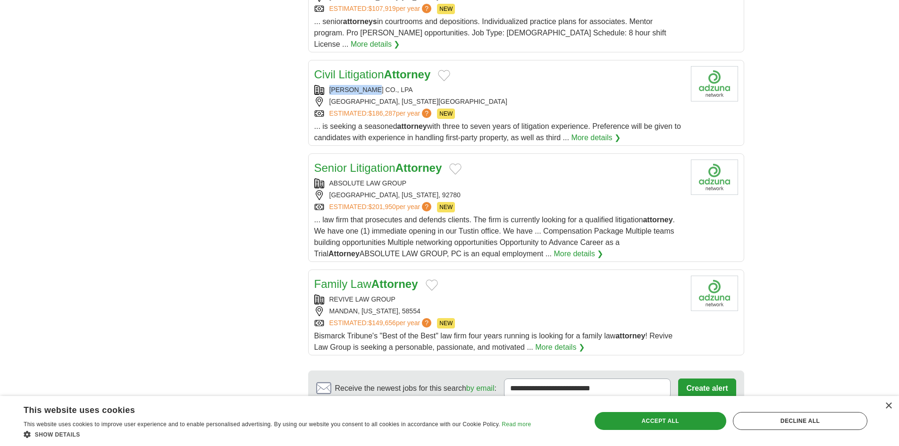
copy div "ROLFES HENRY"
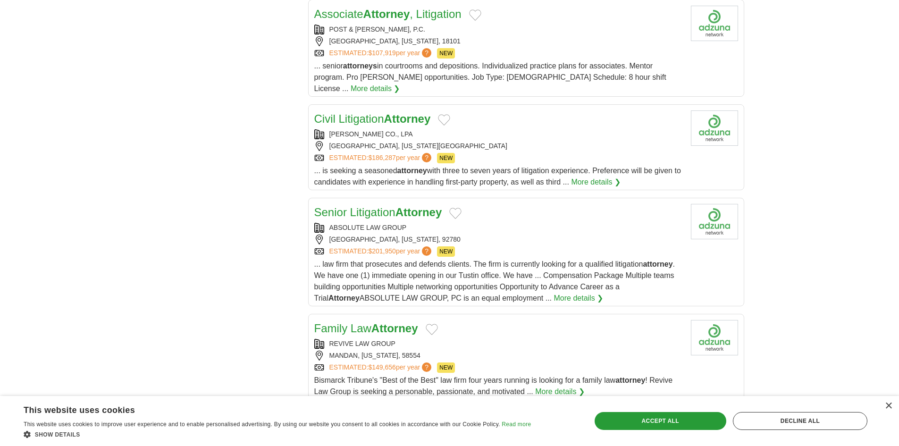
scroll to position [991, 0]
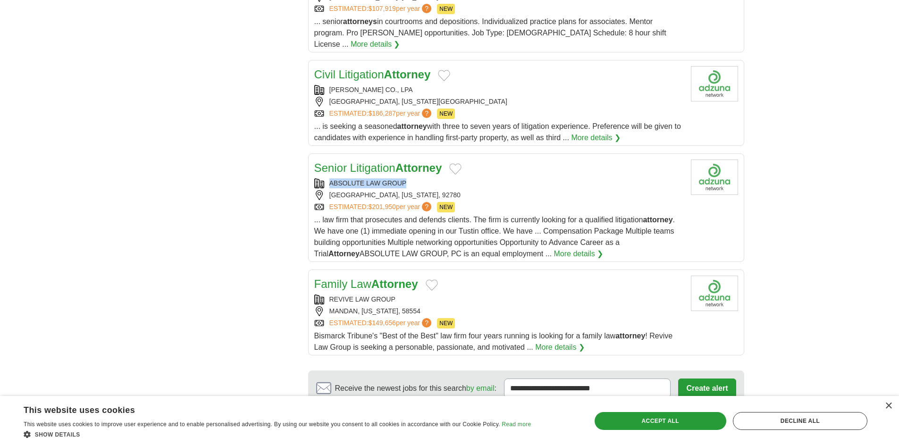
copy div "ABSOLUTE LAW GROUP"
copy div "REVIVE LAW GROUP"
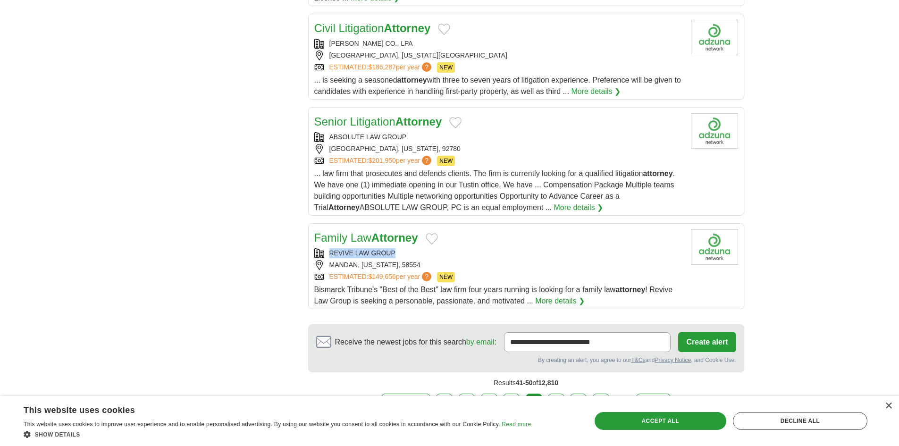
scroll to position [1133, 0]
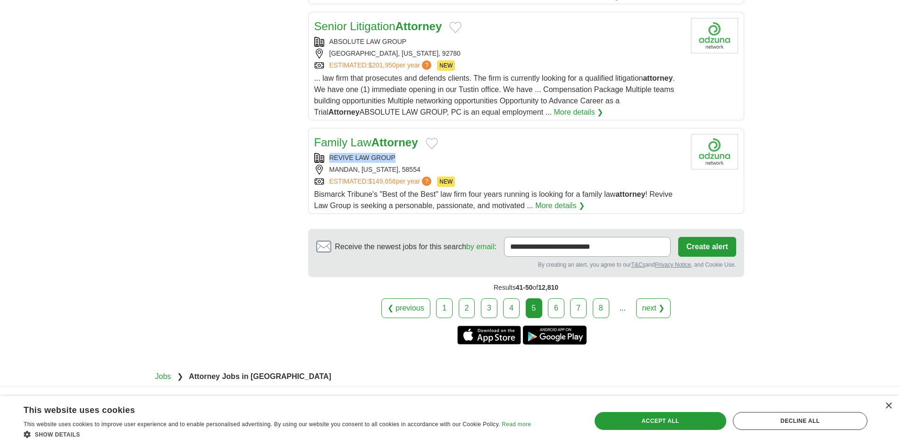
click at [551, 298] on link "6" at bounding box center [556, 308] width 17 height 20
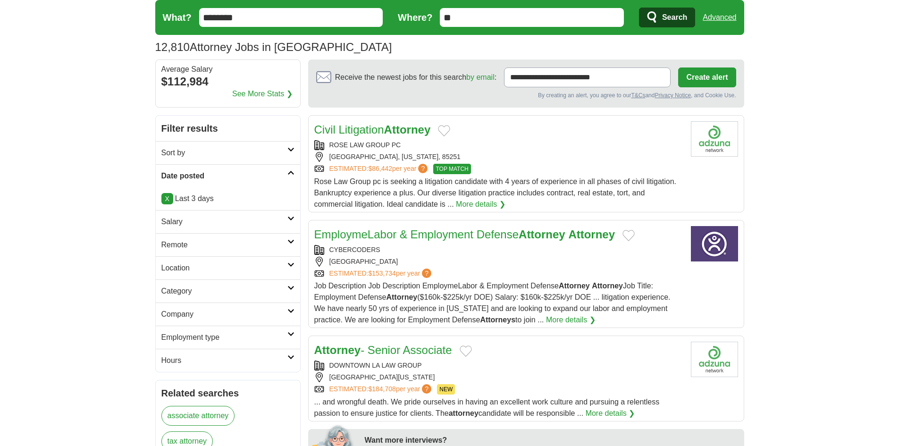
scroll to position [47, 0]
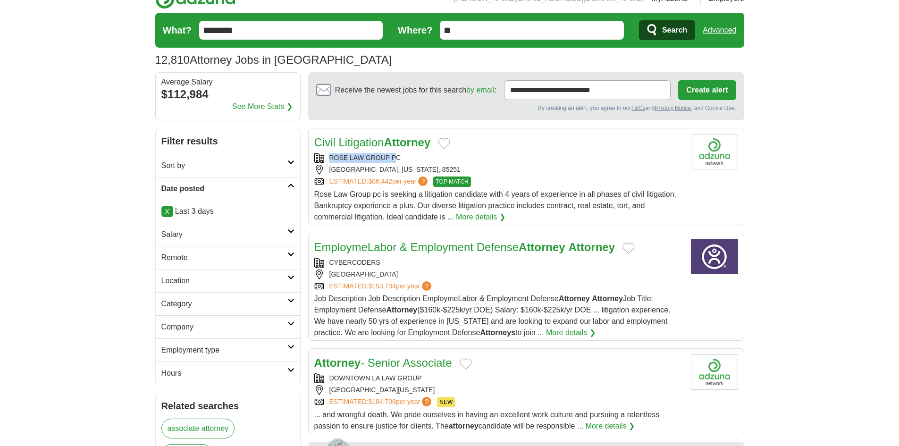
copy div "ROSE LAW GROUP P"
drag, startPoint x: 327, startPoint y: 158, endPoint x: 395, endPoint y: 159, distance: 68.4
click at [395, 159] on div "ROSE LAW GROUP PC" at bounding box center [498, 158] width 369 height 10
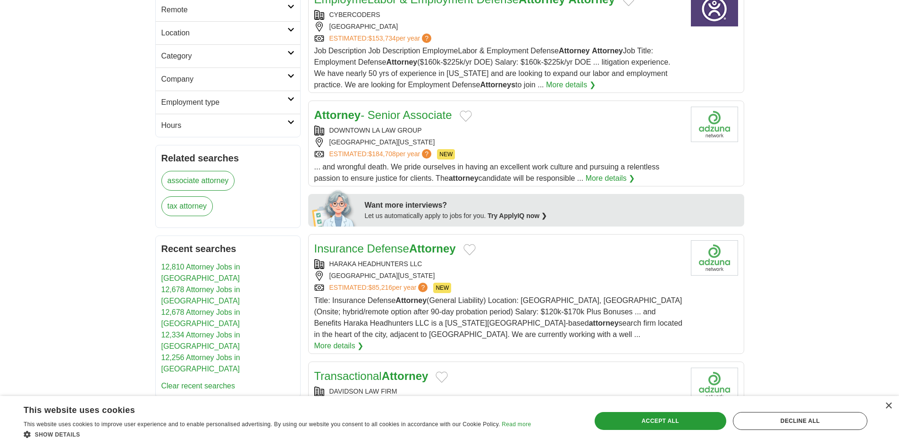
scroll to position [236, 0]
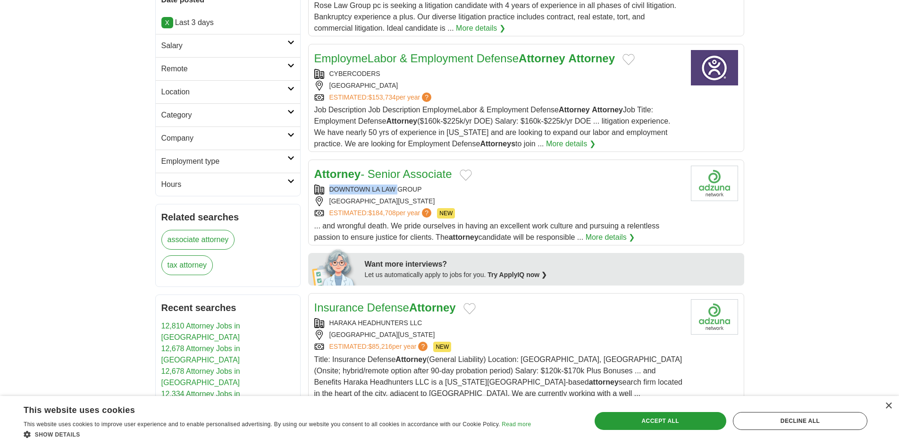
copy div "DOWNTOWN LA LAW"
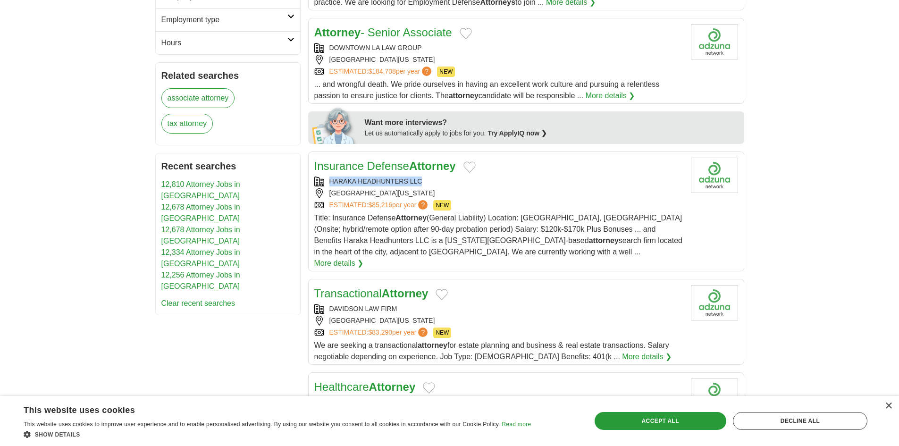
copy div "HARAKA HEADHUNTERS LLC"
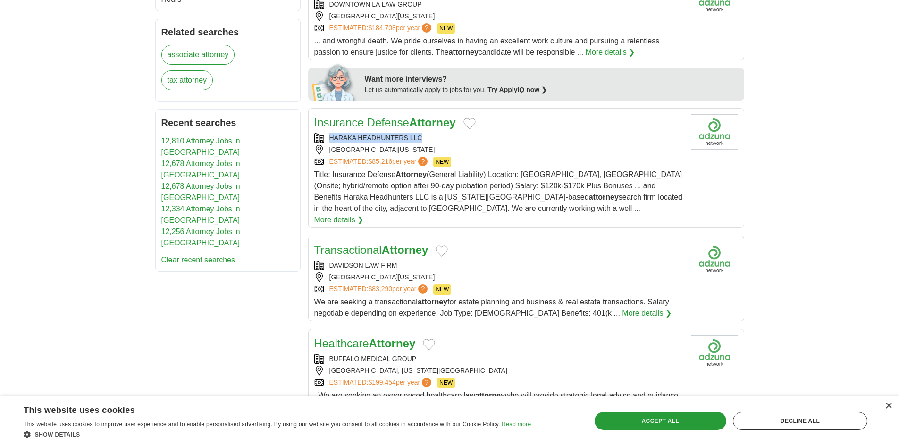
scroll to position [472, 0]
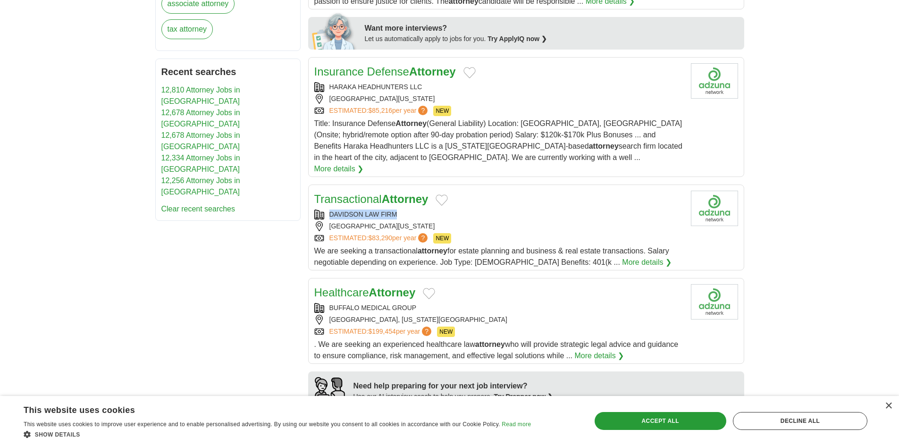
copy div "DAVIDSON LAW FIRM"
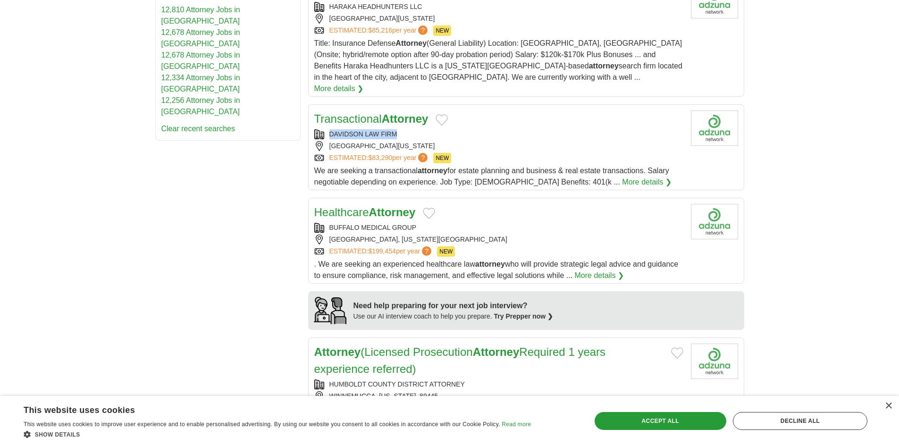
scroll to position [566, 0]
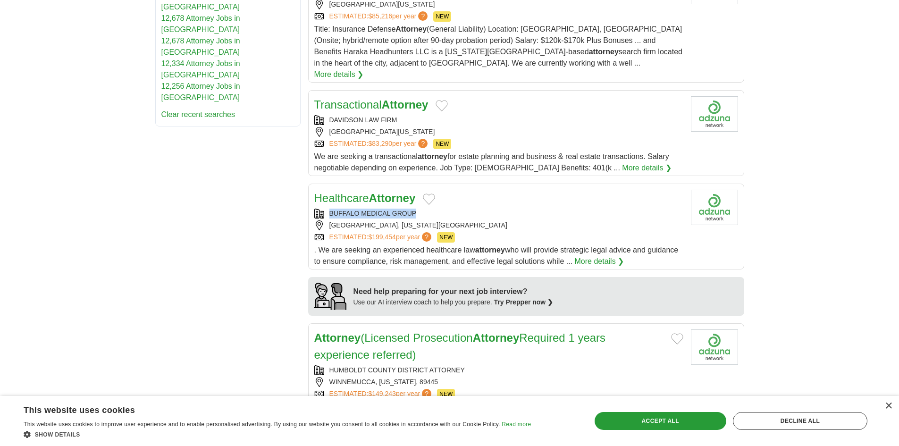
copy div "BUFFALO MEDICAL GROUP"
click at [117, 217] on body "**********" at bounding box center [449, 274] width 899 height 1681
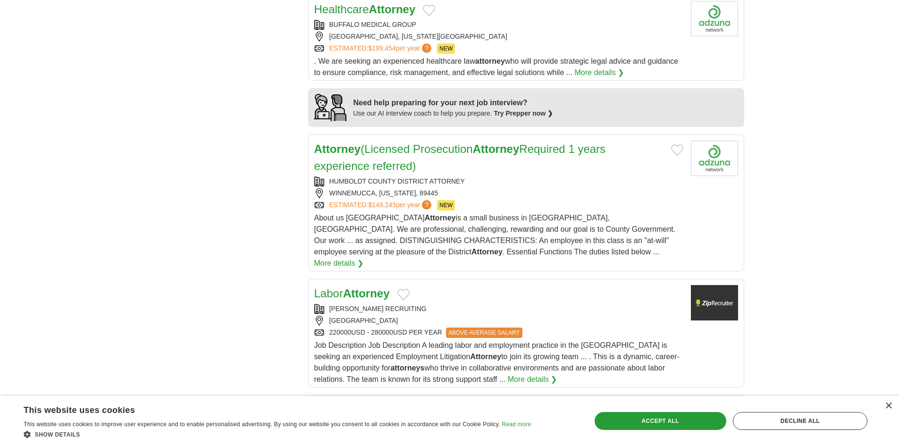
scroll to position [802, 0]
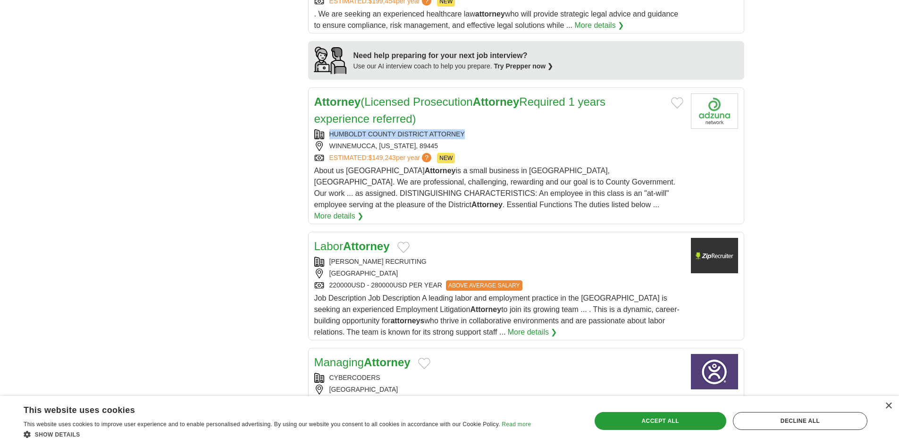
copy div "HUMBOLDT COUNTY DISTRICT ATTORNEY"
click at [177, 141] on div "**********" at bounding box center [449, 44] width 589 height 1342
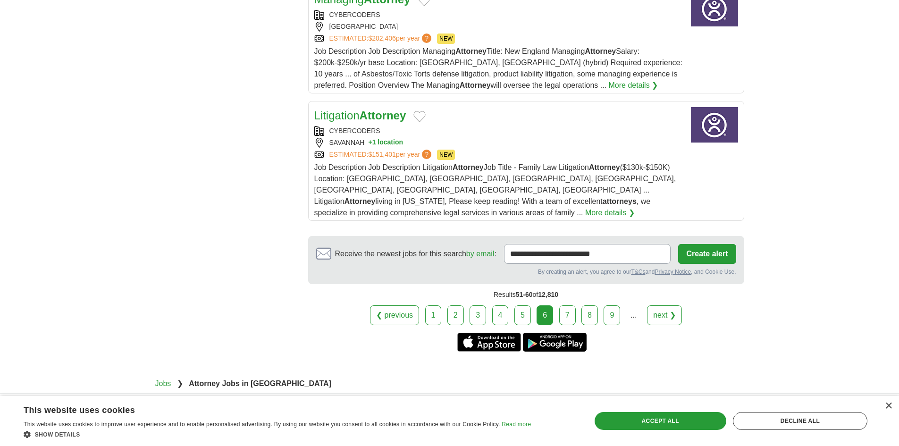
scroll to position [1180, 0]
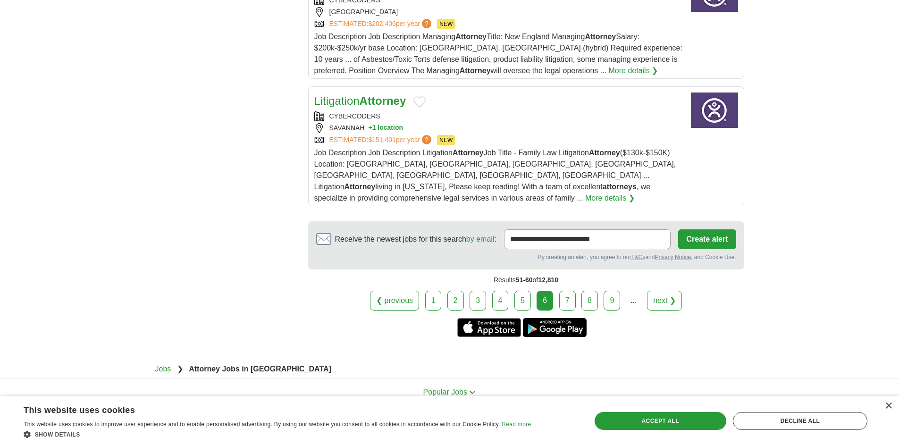
click at [574, 291] on link "7" at bounding box center [567, 301] width 17 height 20
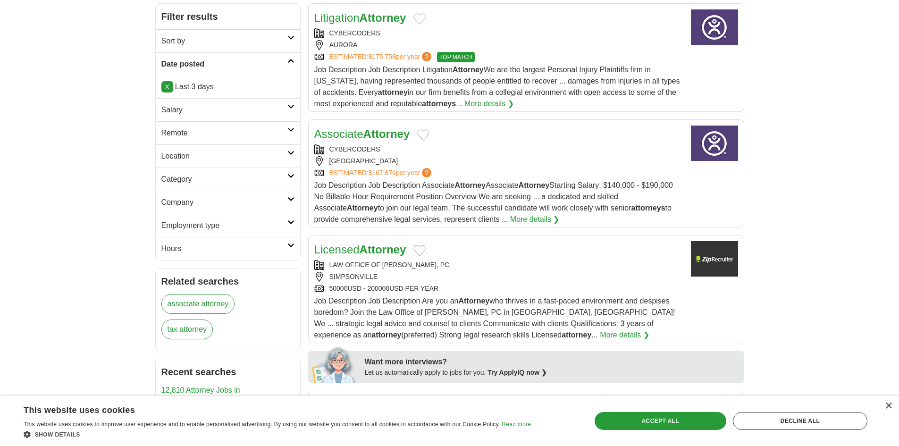
scroll to position [330, 0]
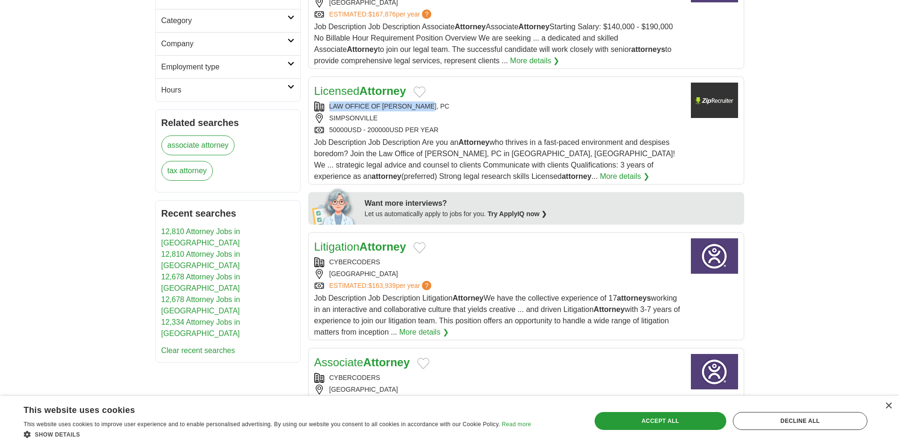
copy div "LAW OFFICE OF RHETT BURNEY"
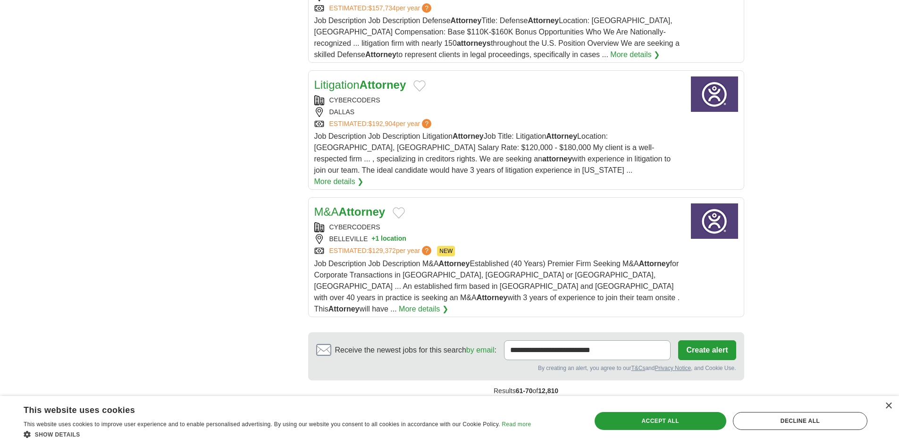
scroll to position [1133, 0]
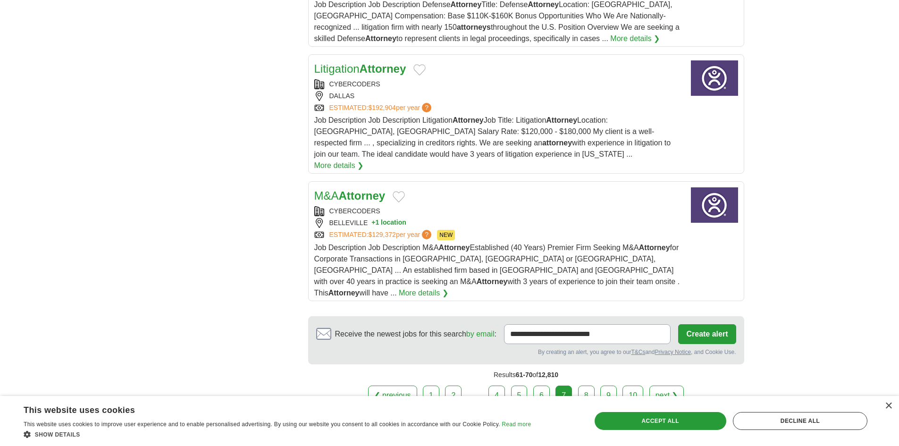
click at [585, 386] on link "8" at bounding box center [586, 396] width 17 height 20
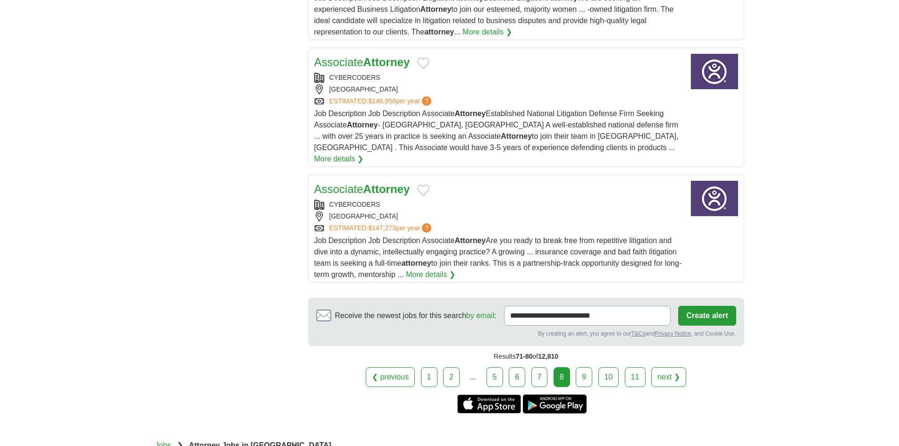
scroll to position [1180, 0]
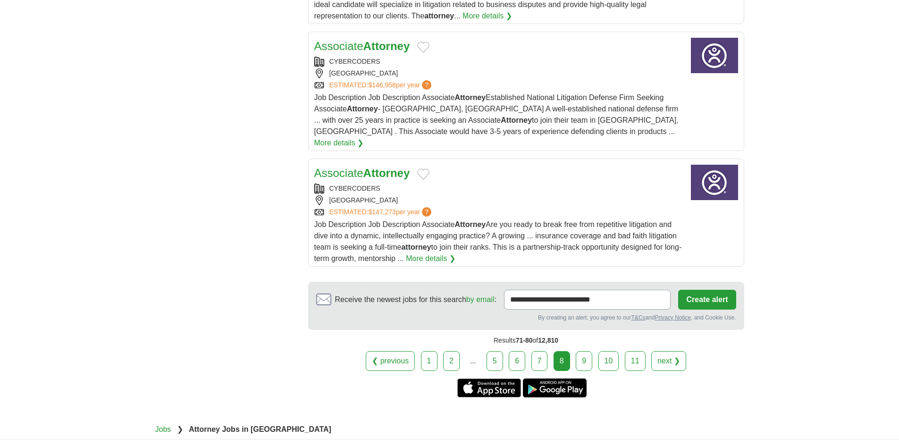
click at [595, 351] on div "❮ previous 1 2 ... 5 6 7 8 next ❯" at bounding box center [526, 361] width 436 height 20
click at [590, 351] on link "9" at bounding box center [584, 361] width 17 height 20
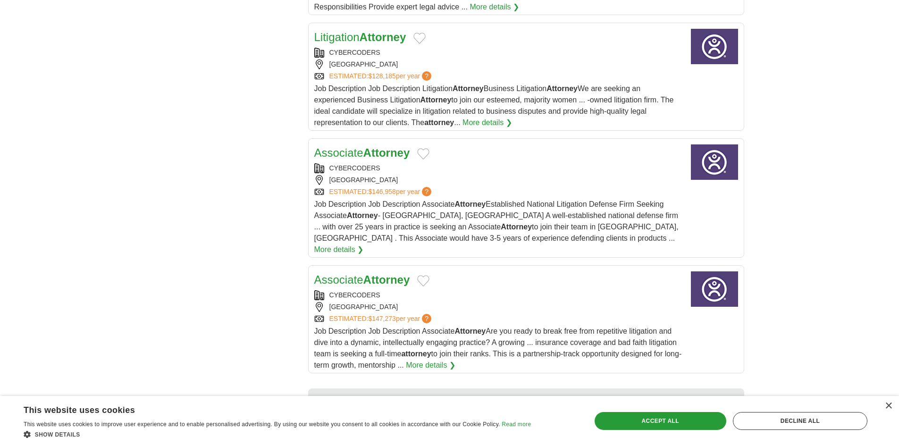
scroll to position [944, 0]
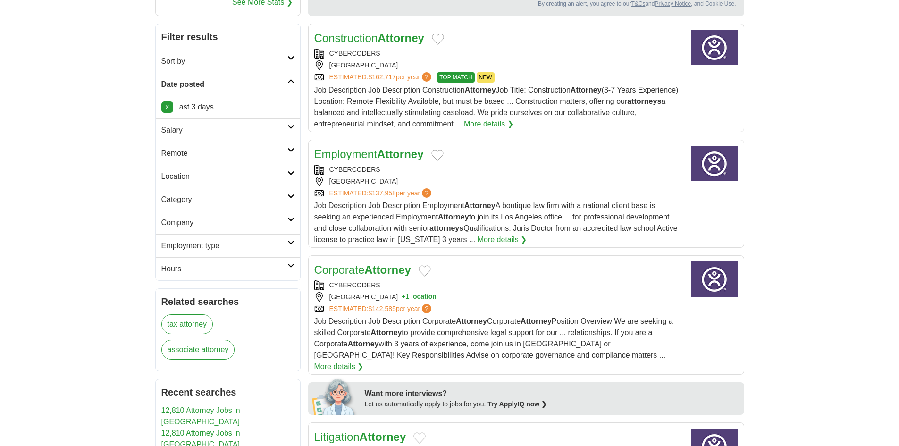
scroll to position [150, 0]
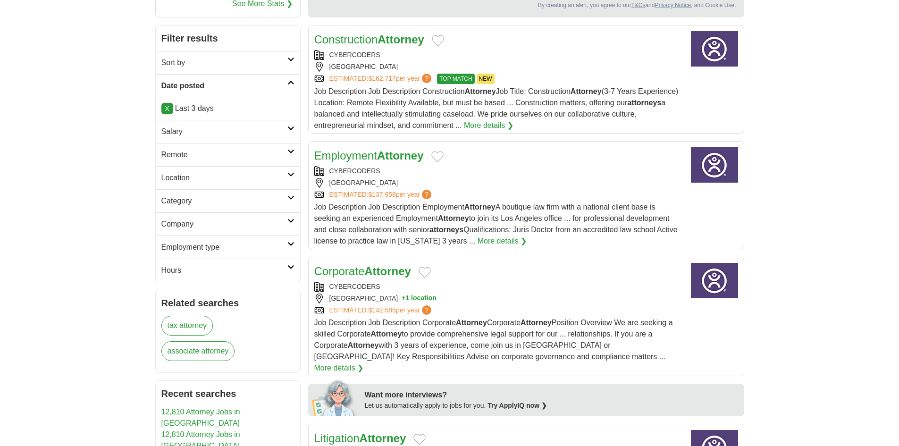
click at [287, 200] on icon at bounding box center [290, 197] width 7 height 5
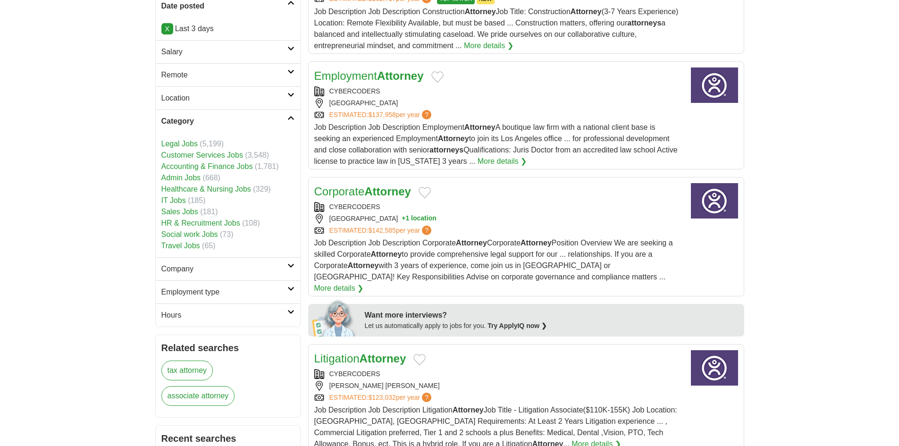
scroll to position [244, 0]
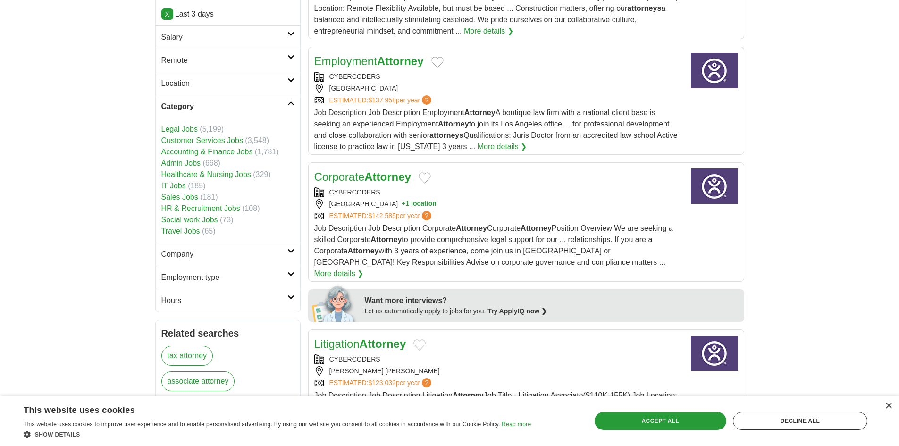
click at [185, 126] on link "Legal Jobs" at bounding box center [179, 129] width 36 height 8
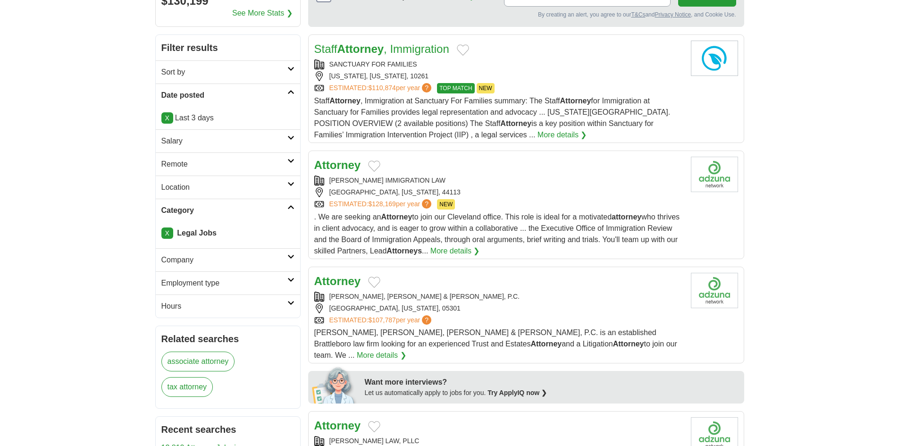
scroll to position [143, 0]
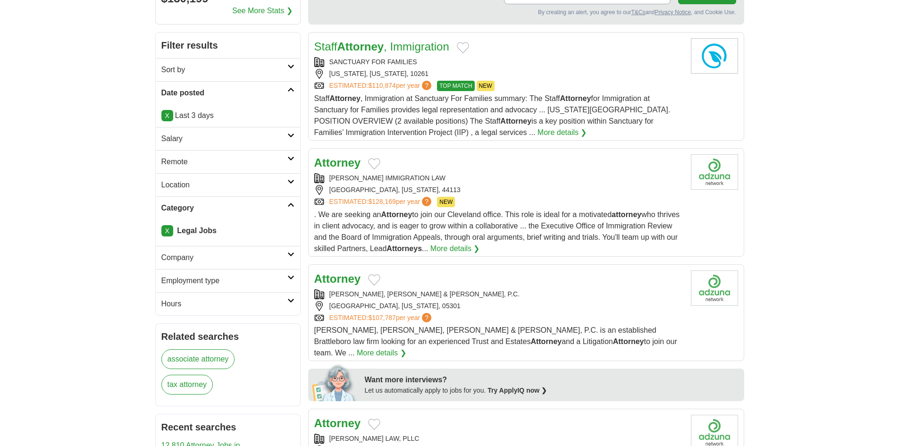
click at [296, 280] on link "Employment type" at bounding box center [228, 280] width 144 height 23
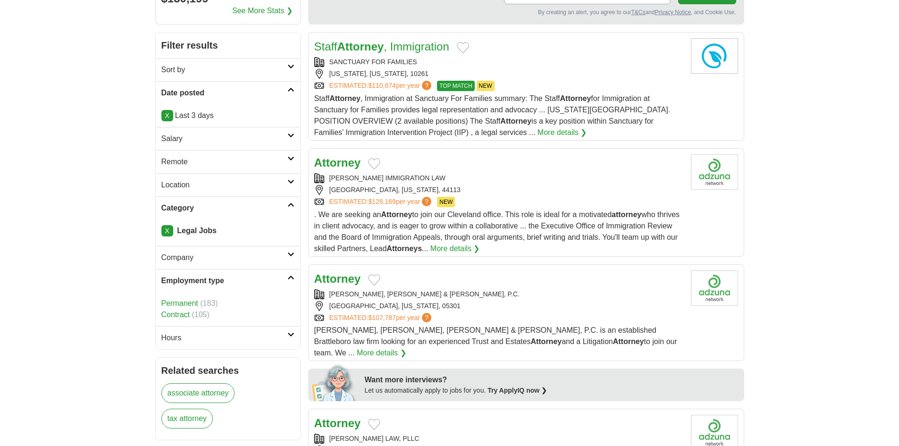
click at [191, 298] on li "Permanent (183)" at bounding box center [227, 303] width 133 height 11
click at [184, 302] on link "Permanent" at bounding box center [179, 303] width 37 height 8
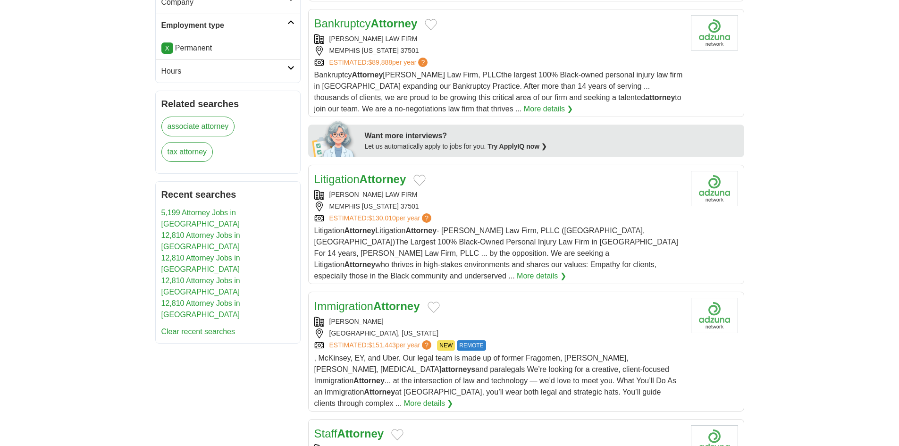
scroll to position [283, 0]
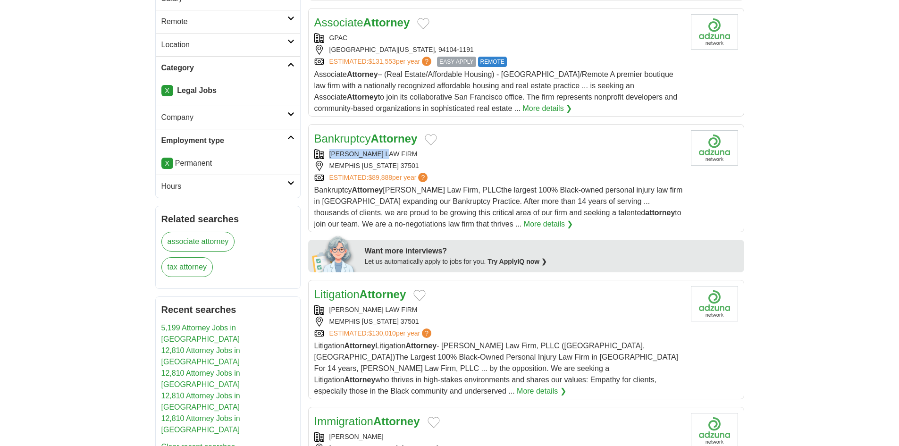
copy div "[PERSON_NAME] LAW FIRM"
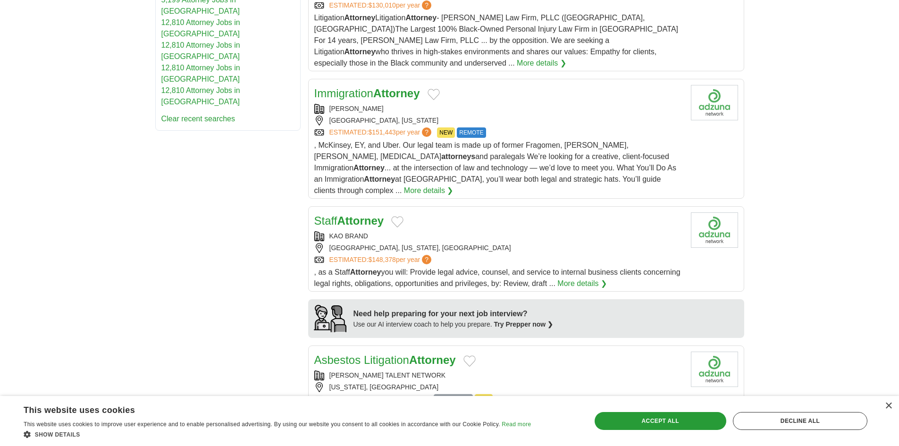
scroll to position [566, 0]
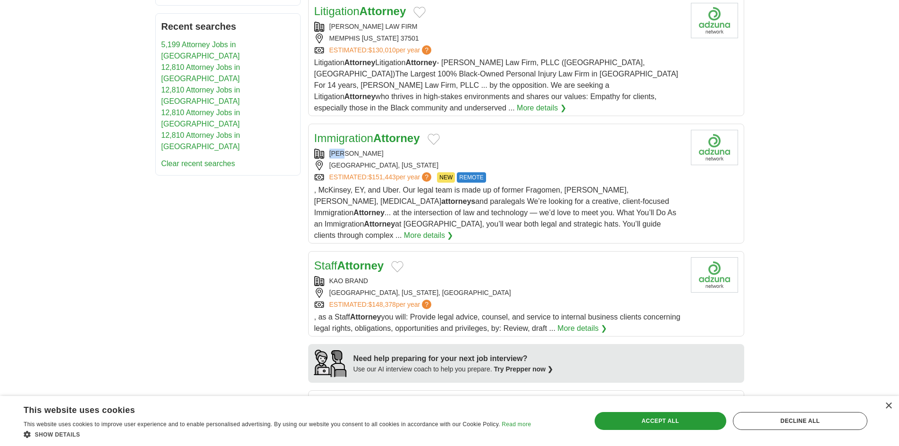
copy div "ALMA"
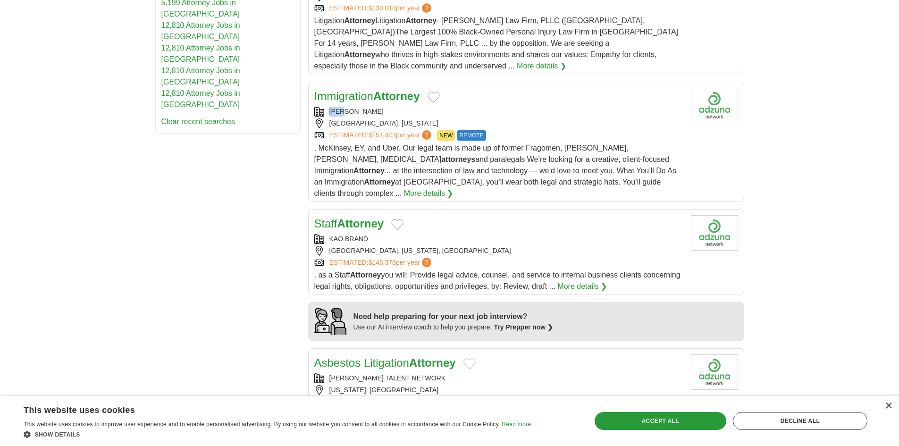
scroll to position [661, 0]
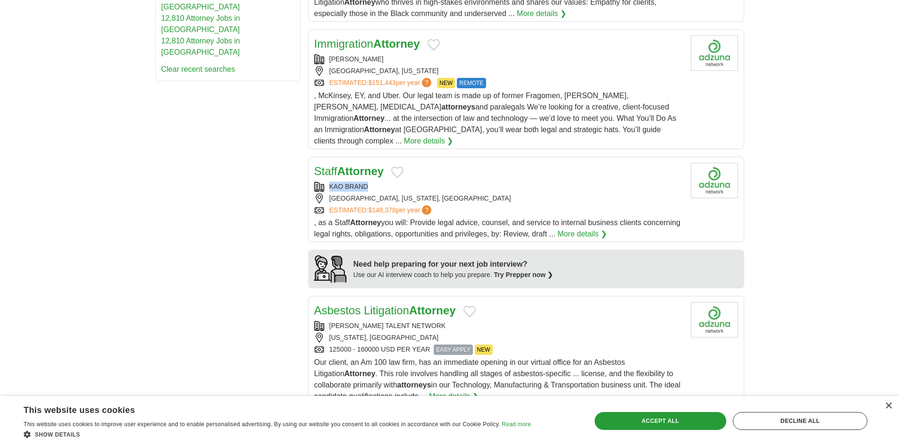
copy div "KAO BRAND"
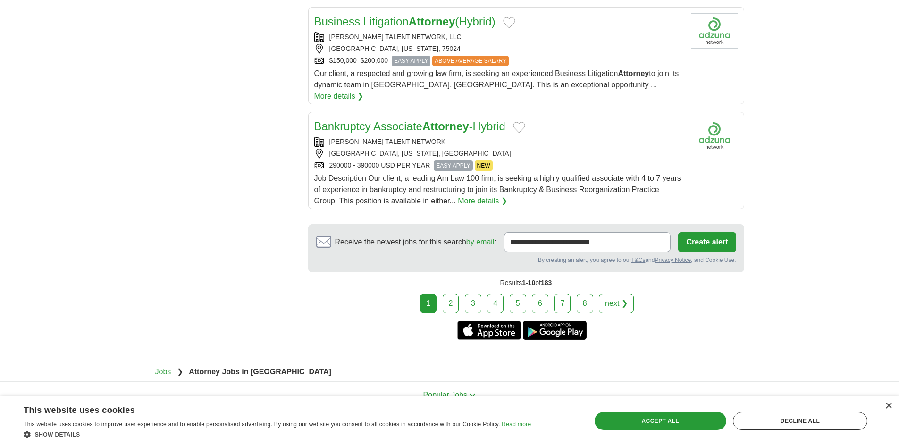
scroll to position [1180, 0]
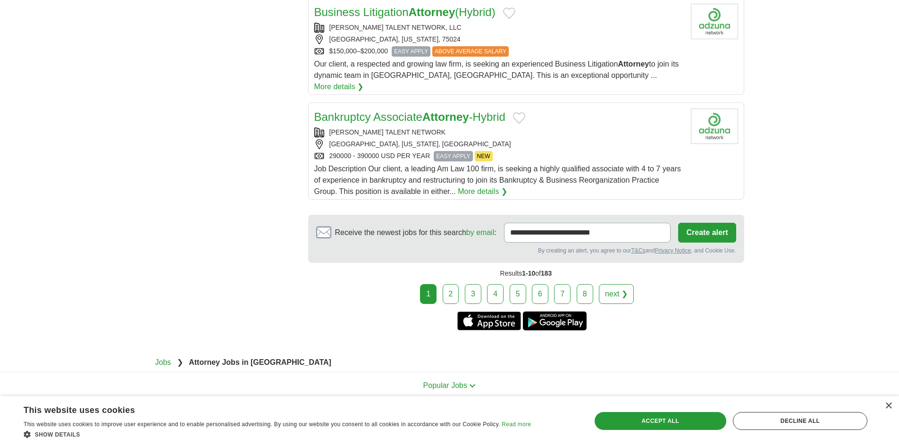
click at [452, 284] on link "2" at bounding box center [451, 294] width 17 height 20
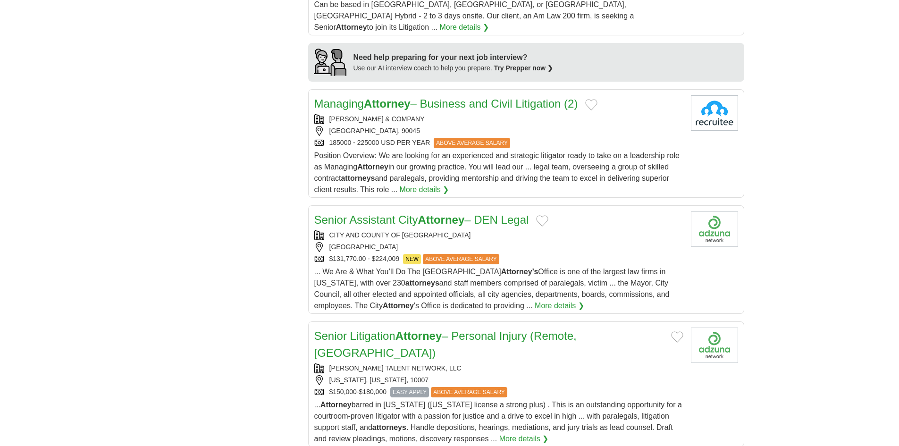
scroll to position [849, 0]
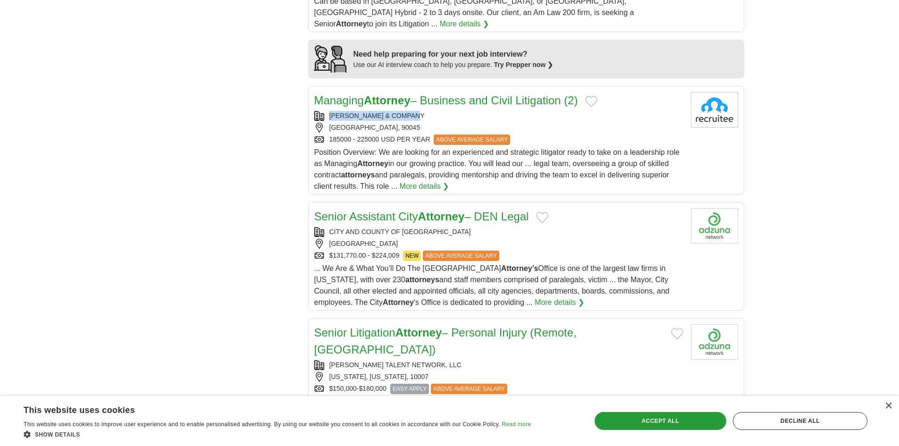
copy div "DAVID JOSEPH & COMPANY"
click at [115, 109] on body "**********" at bounding box center [449, 2] width 899 height 1703
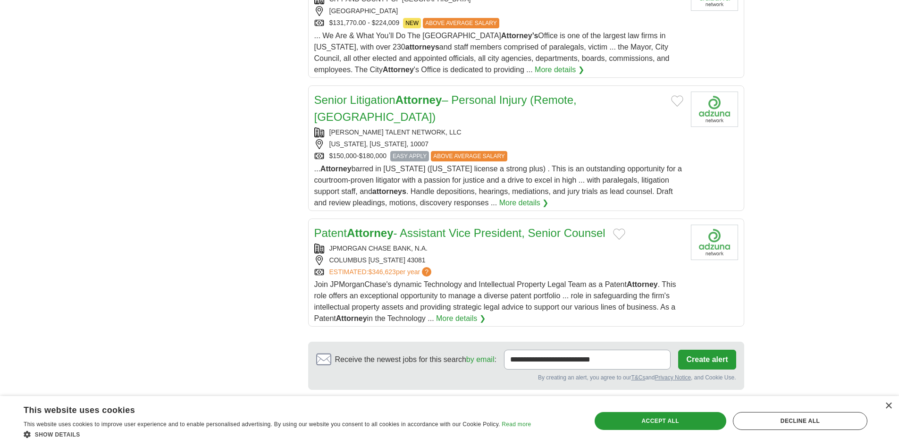
scroll to position [1085, 0]
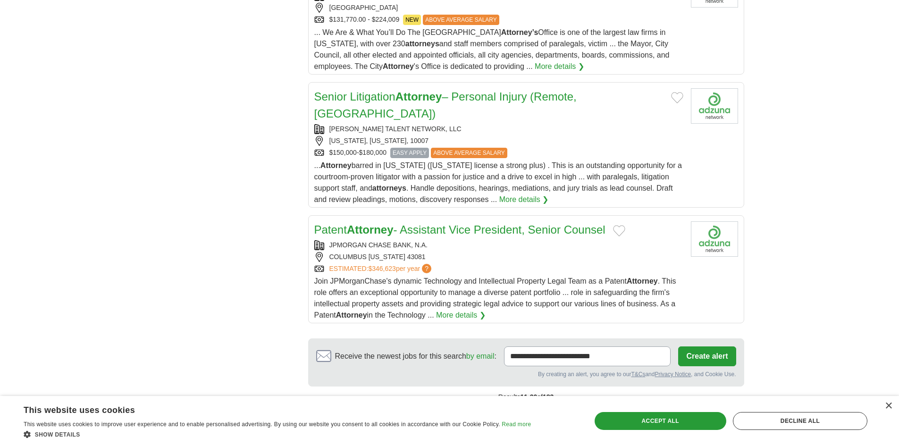
click at [499, 408] on link "3" at bounding box center [499, 418] width 17 height 20
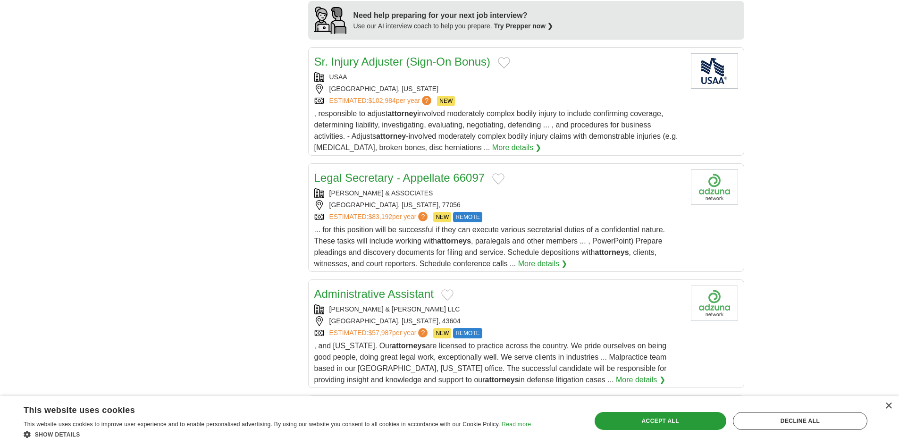
scroll to position [944, 0]
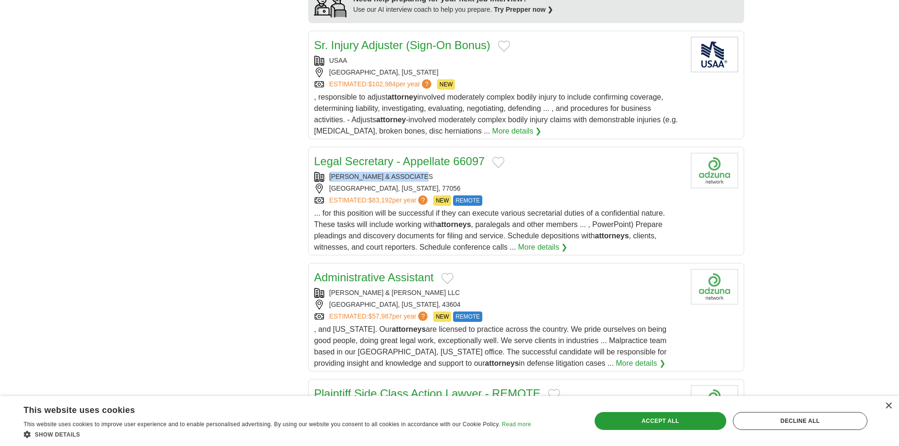
copy div "[PERSON_NAME] & ASSOCIATES"
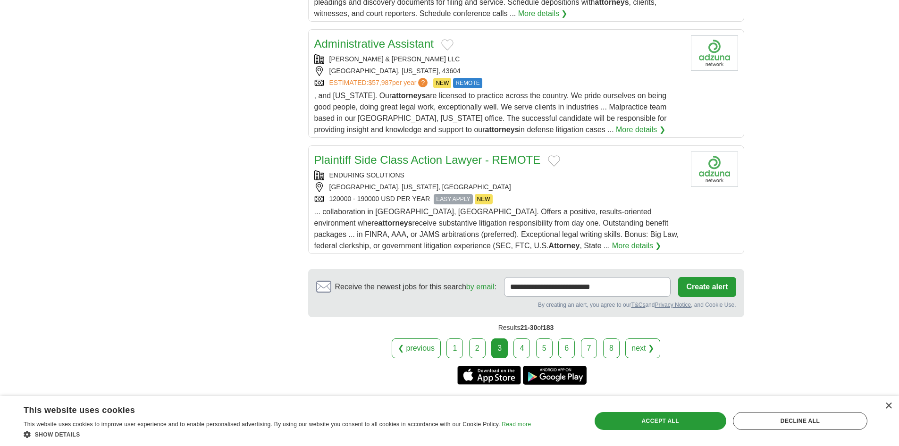
scroll to position [1180, 0]
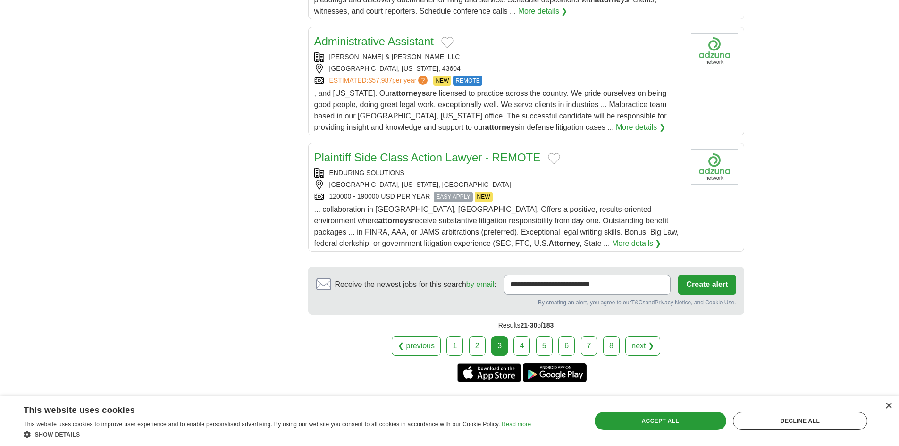
click at [518, 336] on link "4" at bounding box center [521, 346] width 17 height 20
click at [519, 336] on link "4" at bounding box center [521, 346] width 17 height 20
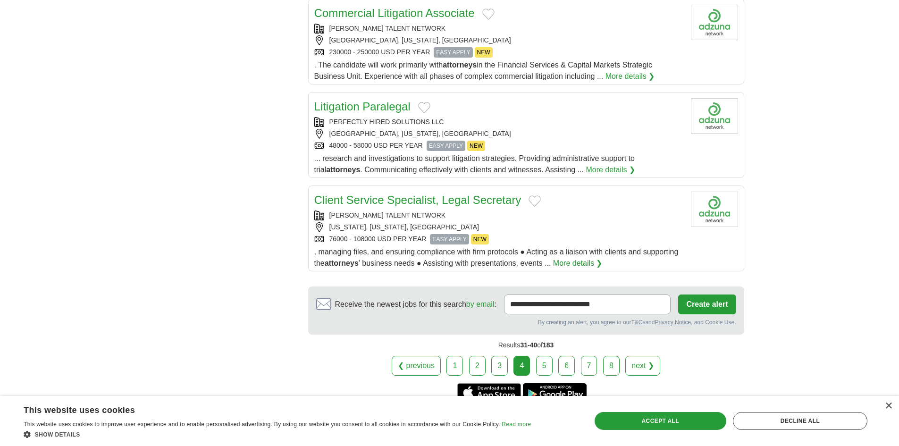
scroll to position [1085, 0]
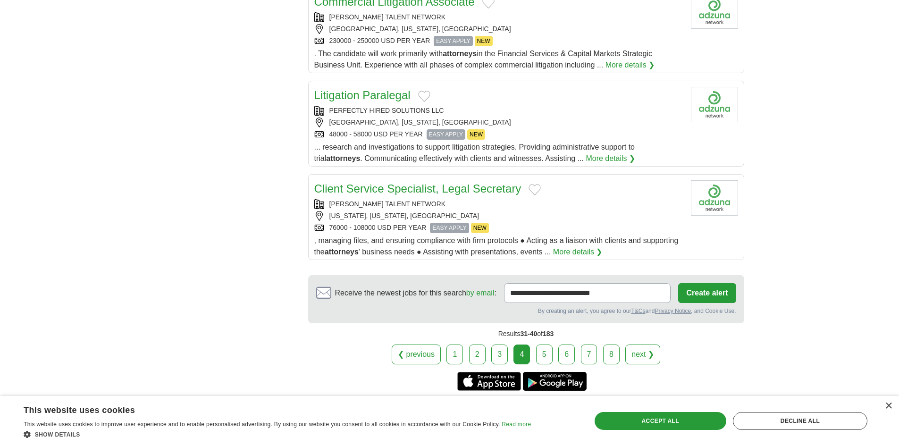
click at [546, 350] on link "5" at bounding box center [544, 355] width 17 height 20
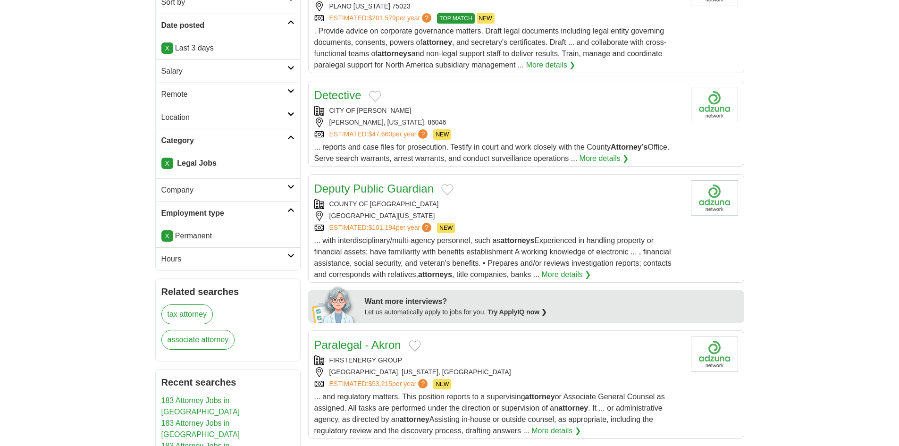
scroll to position [189, 0]
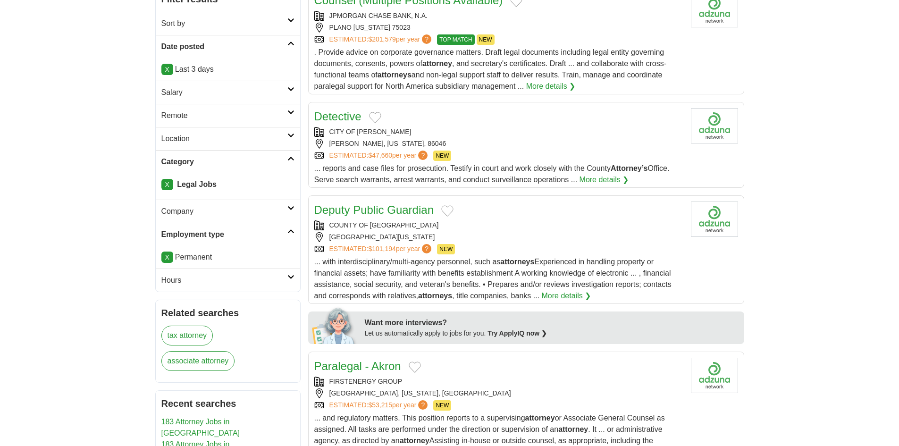
click at [168, 258] on link "X" at bounding box center [167, 257] width 12 height 11
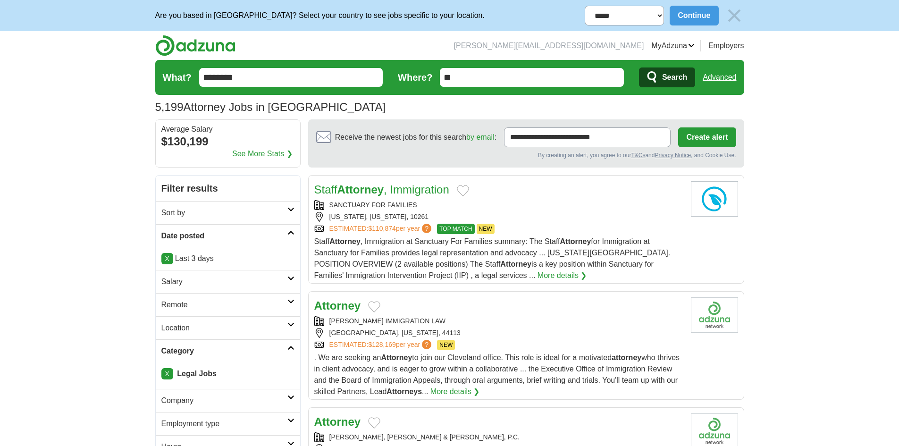
click at [285, 353] on h2 "Category" at bounding box center [224, 350] width 126 height 11
click at [284, 351] on h2 "Category" at bounding box center [224, 350] width 126 height 11
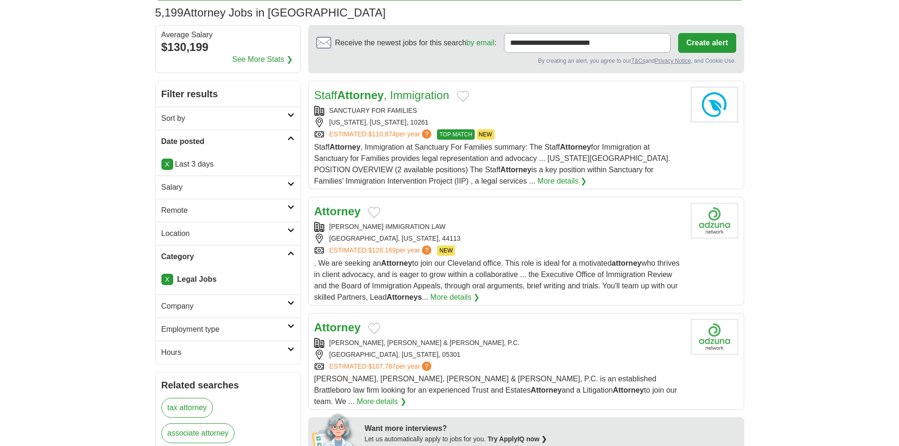
click at [167, 277] on link "X" at bounding box center [167, 279] width 12 height 11
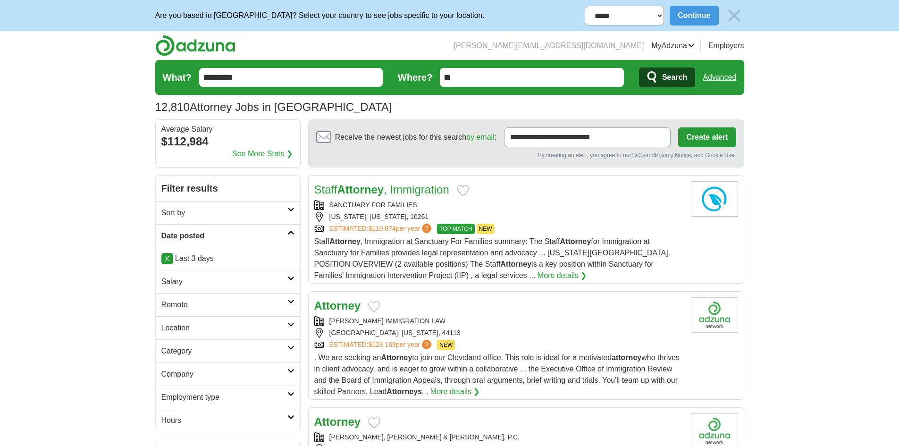
click at [289, 303] on icon at bounding box center [290, 301] width 7 height 5
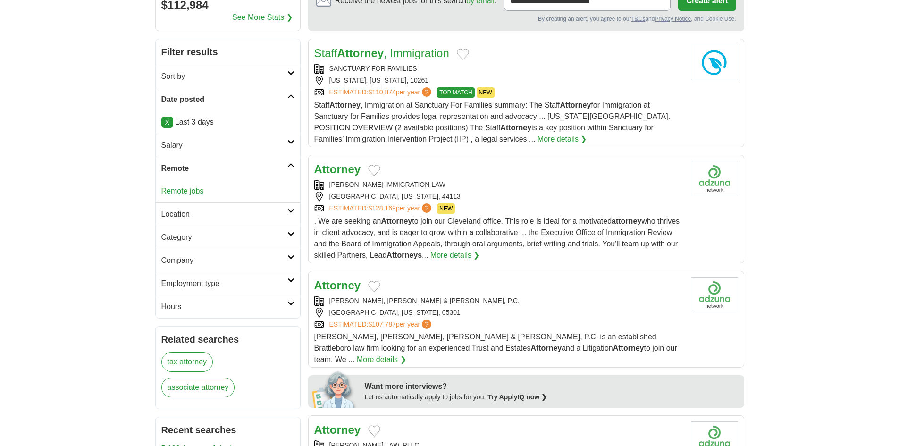
scroll to position [142, 0]
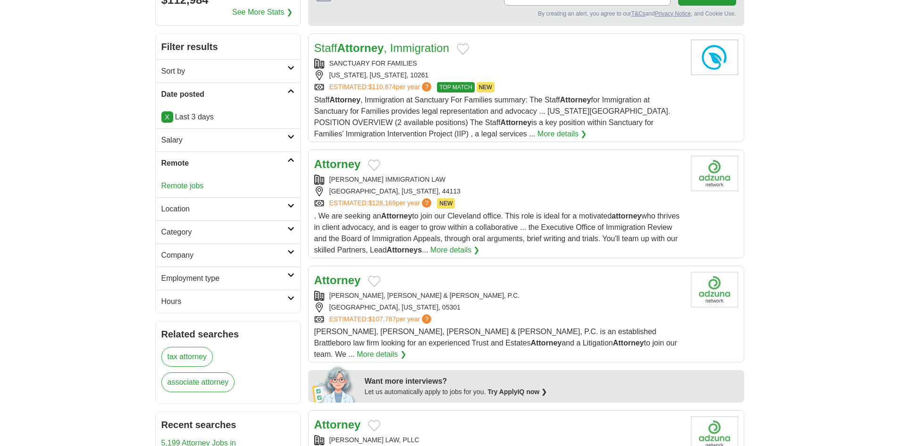
click at [287, 218] on link "Location" at bounding box center [228, 208] width 144 height 23
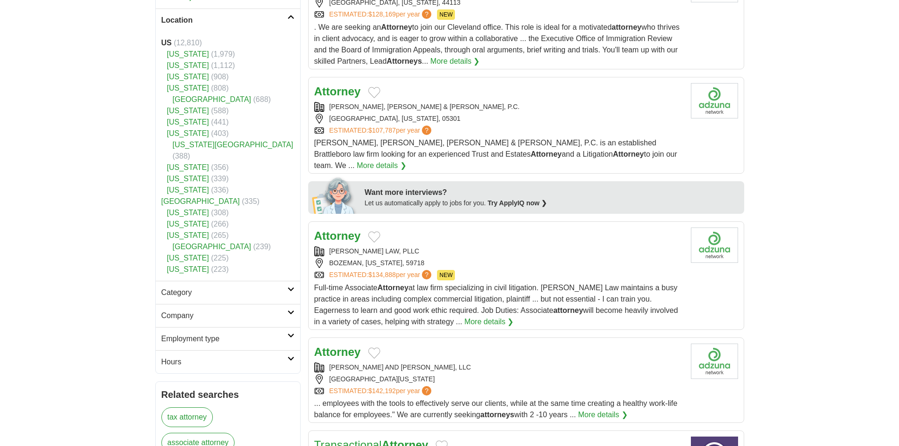
scroll to position [378, 0]
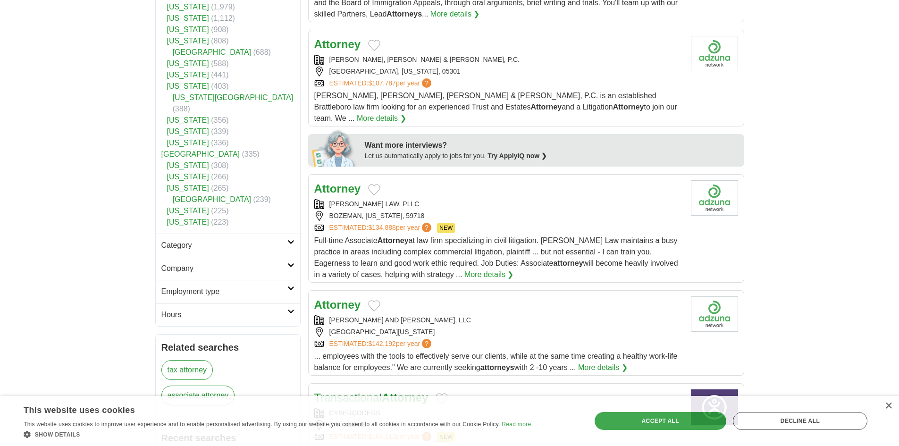
click at [292, 234] on link "Category" at bounding box center [228, 245] width 144 height 23
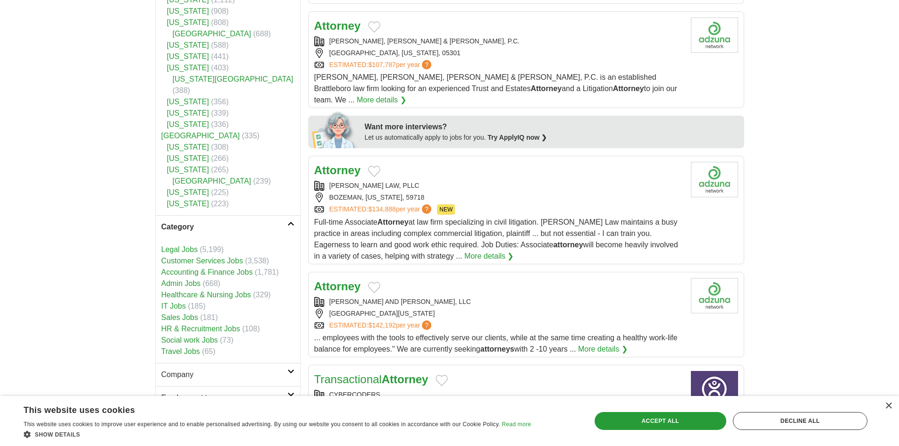
scroll to position [425, 0]
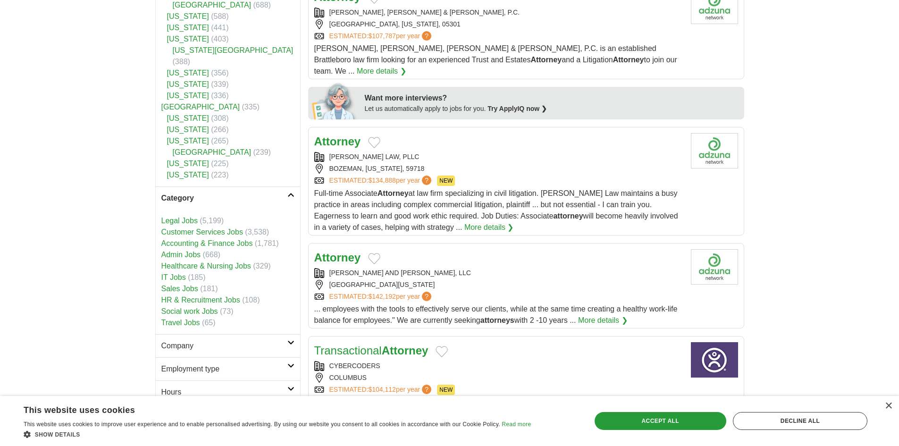
click at [105, 314] on body "**********" at bounding box center [449, 412] width 899 height 1674
click at [182, 217] on link "Legal Jobs" at bounding box center [179, 221] width 36 height 8
click at [113, 217] on body "**********" at bounding box center [449, 412] width 899 height 1674
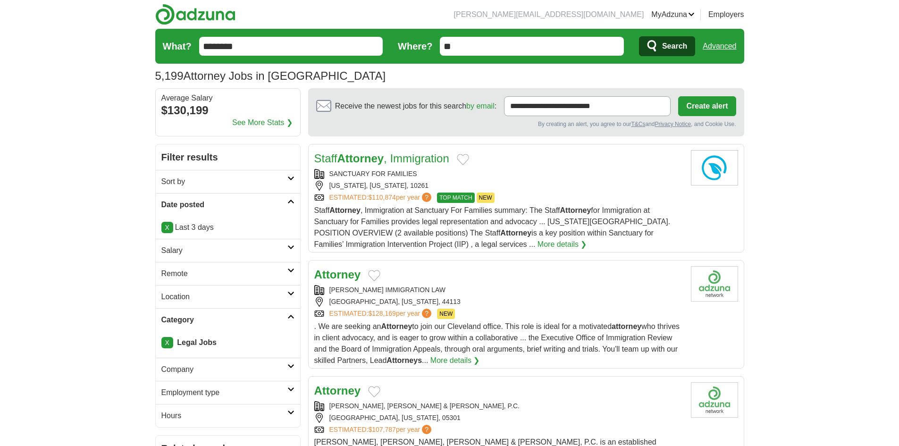
scroll to position [283, 0]
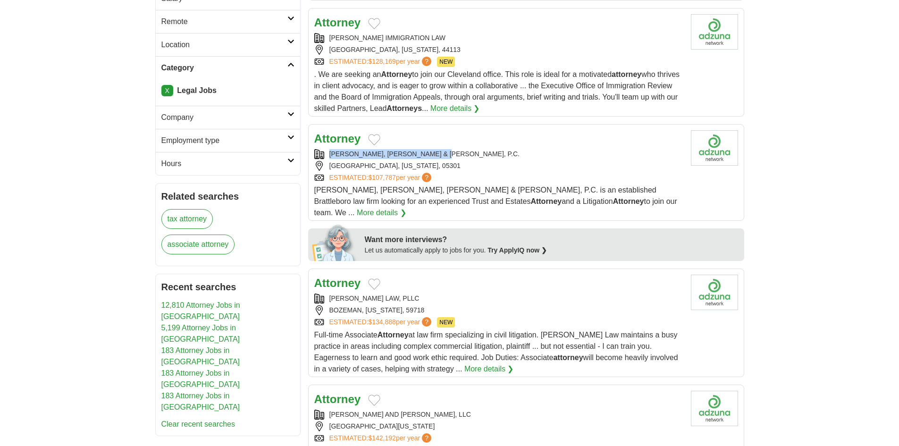
copy div "[PERSON_NAME], [PERSON_NAME] & [PERSON_NAME]"
drag, startPoint x: 327, startPoint y: 151, endPoint x: 449, endPoint y: 151, distance: 122.2
click at [449, 151] on div "[PERSON_NAME], [PERSON_NAME] & [PERSON_NAME], P.C." at bounding box center [498, 154] width 369 height 10
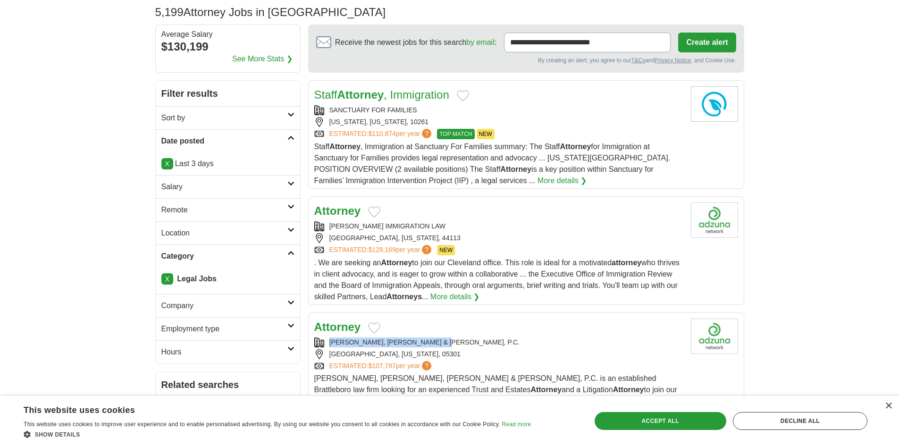
scroll to position [94, 0]
click at [289, 212] on link "Remote" at bounding box center [228, 210] width 144 height 23
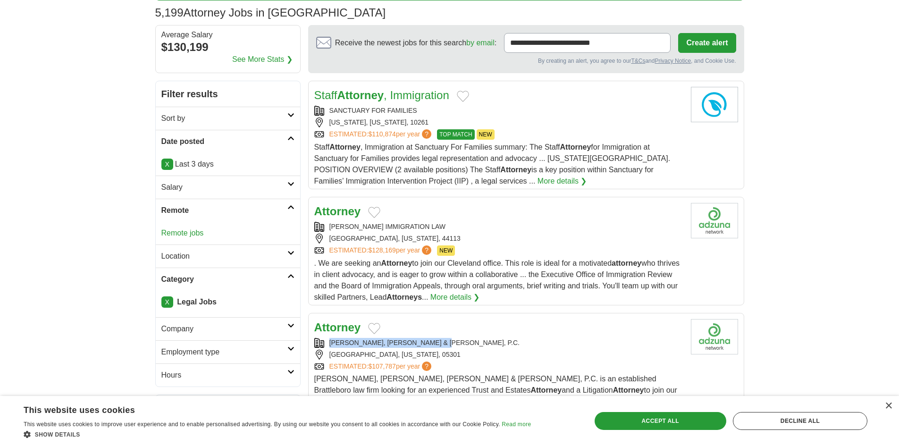
click at [290, 249] on link "Location" at bounding box center [228, 255] width 144 height 23
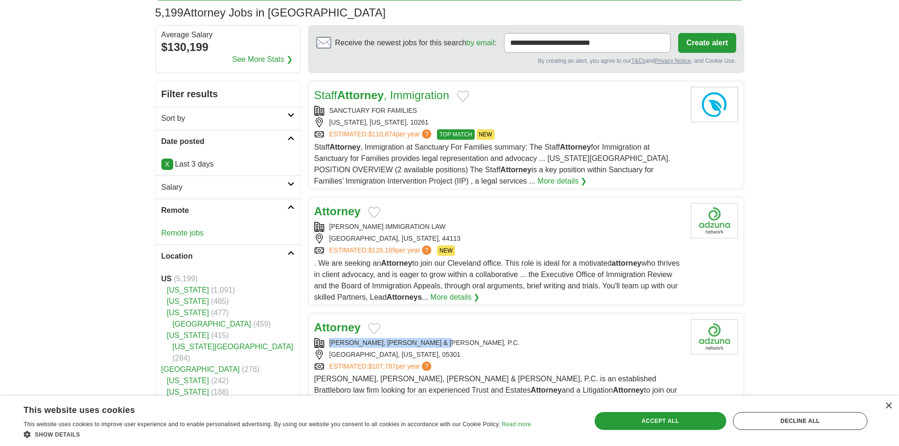
click at [290, 249] on link "Location" at bounding box center [228, 255] width 144 height 23
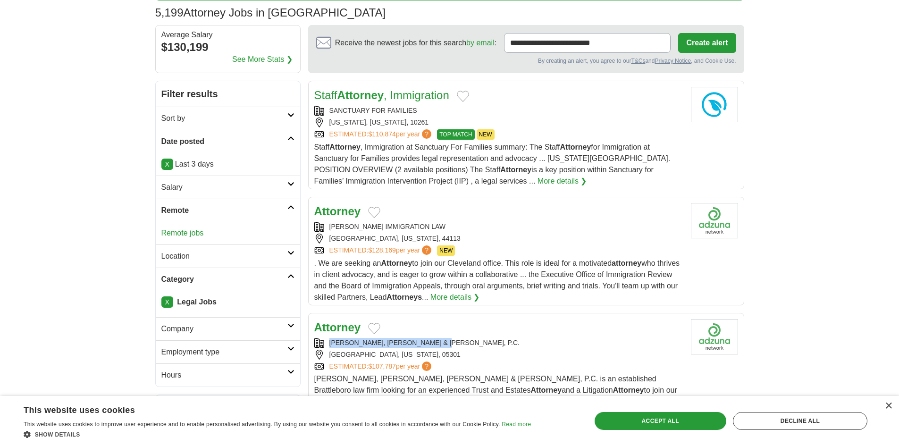
click at [287, 118] on link "Sort by" at bounding box center [228, 118] width 144 height 23
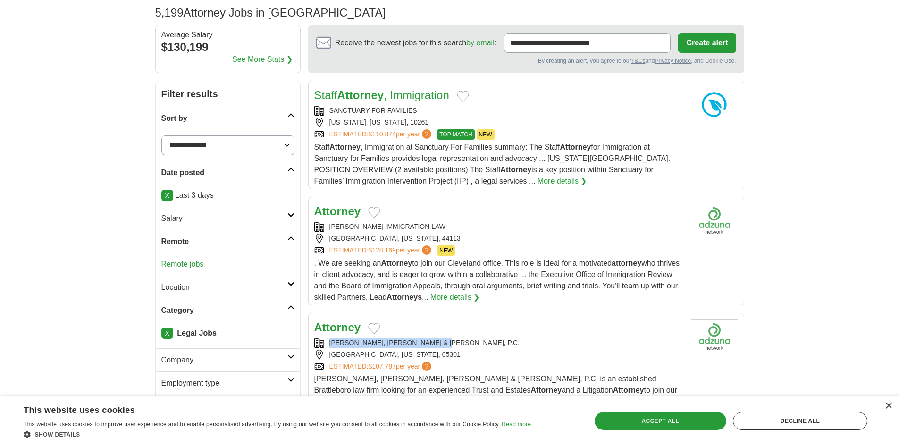
click at [289, 117] on icon at bounding box center [290, 115] width 7 height 5
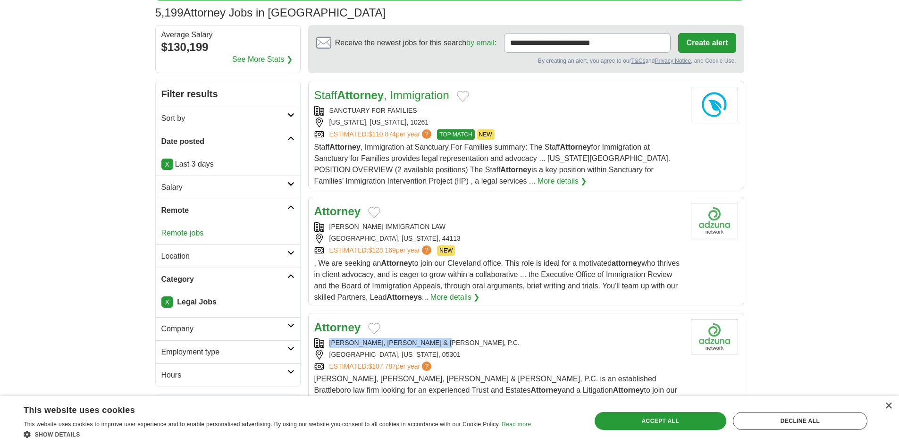
click at [289, 117] on icon at bounding box center [290, 115] width 7 height 5
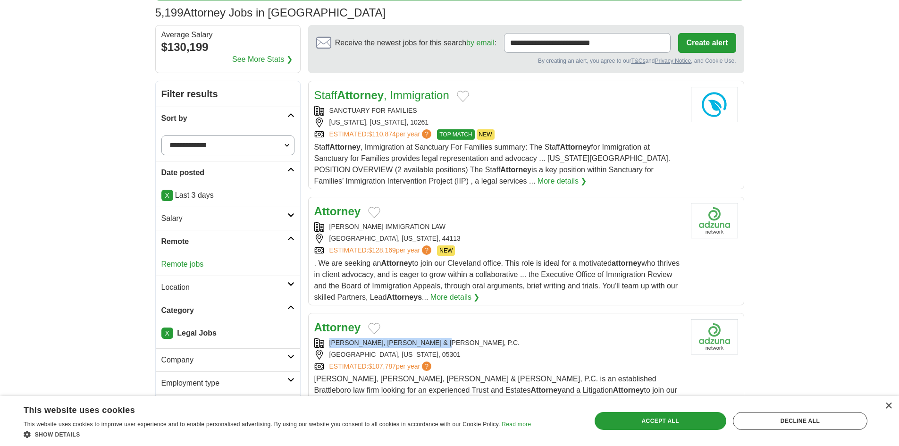
click at [286, 139] on select "**********" at bounding box center [227, 145] width 133 height 20
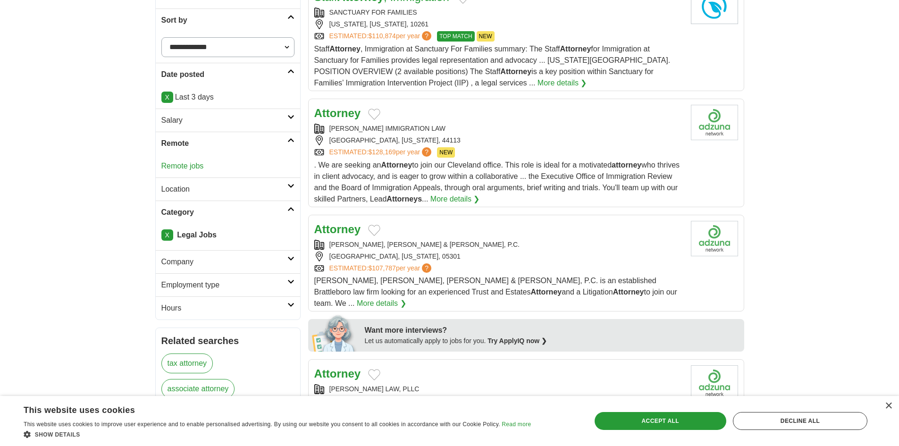
scroll to position [236, 0]
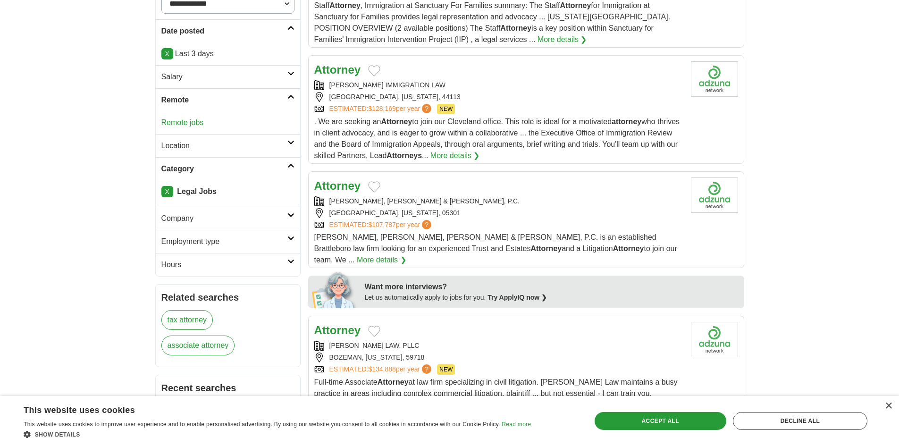
click at [287, 214] on icon at bounding box center [290, 215] width 7 height 5
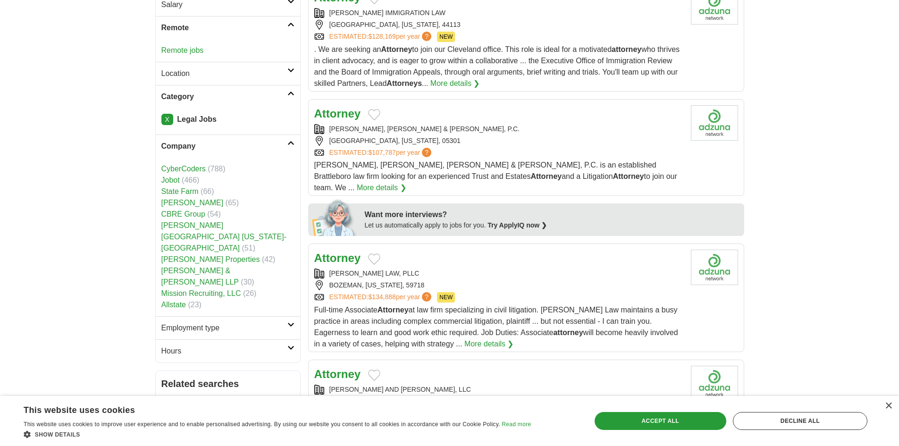
scroll to position [330, 0]
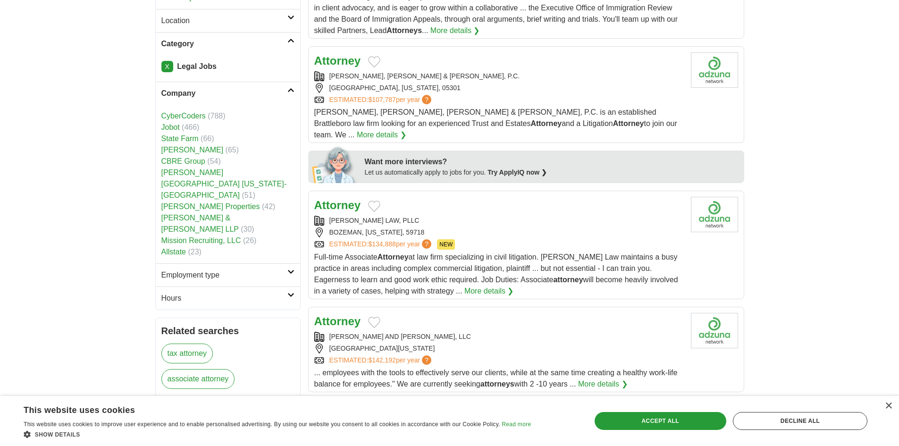
scroll to position [378, 0]
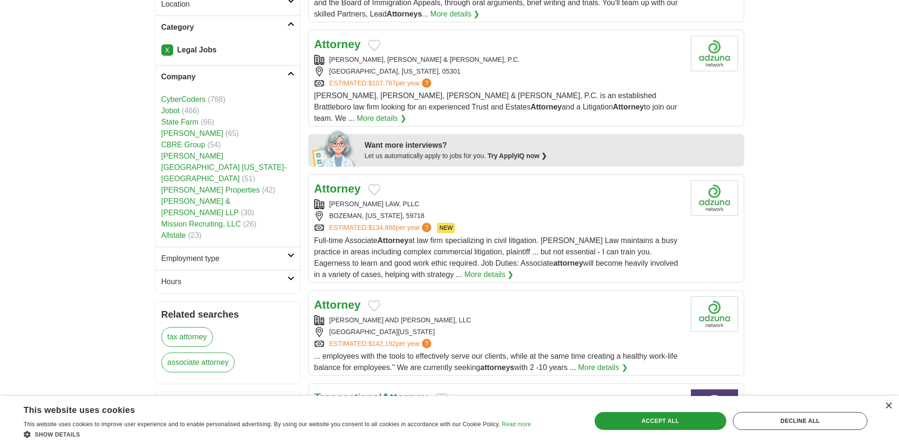
click at [230, 253] on h2 "Employment type" at bounding box center [224, 258] width 126 height 11
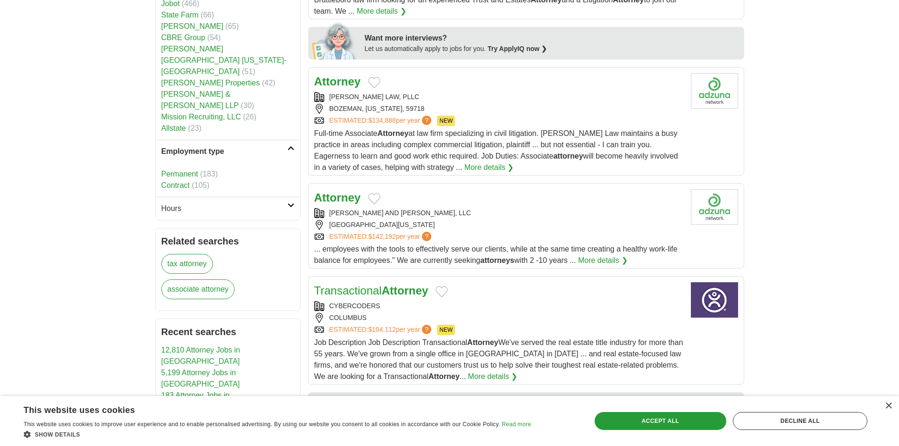
scroll to position [472, 0]
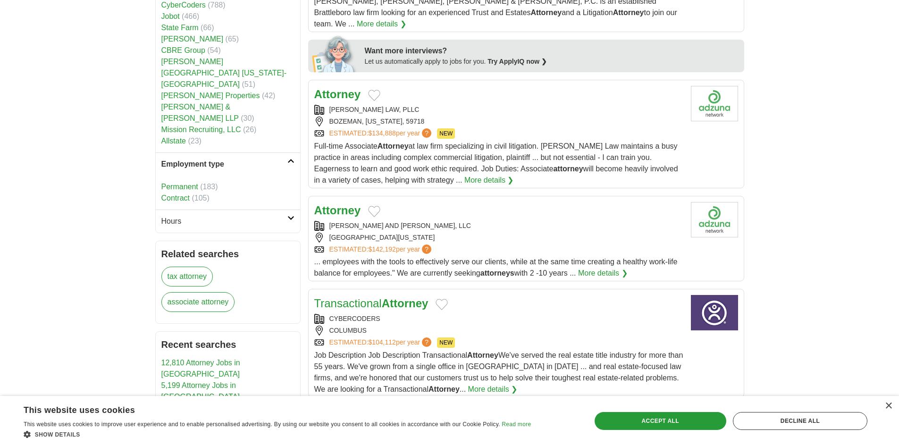
click at [202, 267] on link "tax attorney" at bounding box center [187, 277] width 52 height 20
click at [35, 287] on body "**********" at bounding box center [449, 365] width 899 height 1674
copy div "BALDWIN LAW,"
drag, startPoint x: 374, startPoint y: 95, endPoint x: 325, endPoint y: 95, distance: 49.1
click at [325, 105] on div "[PERSON_NAME] LAW, PLLC" at bounding box center [498, 110] width 369 height 10
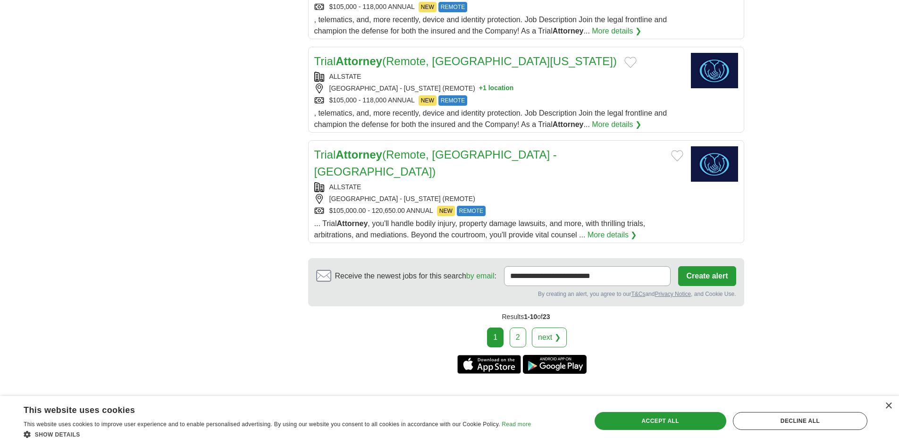
scroll to position [1144, 0]
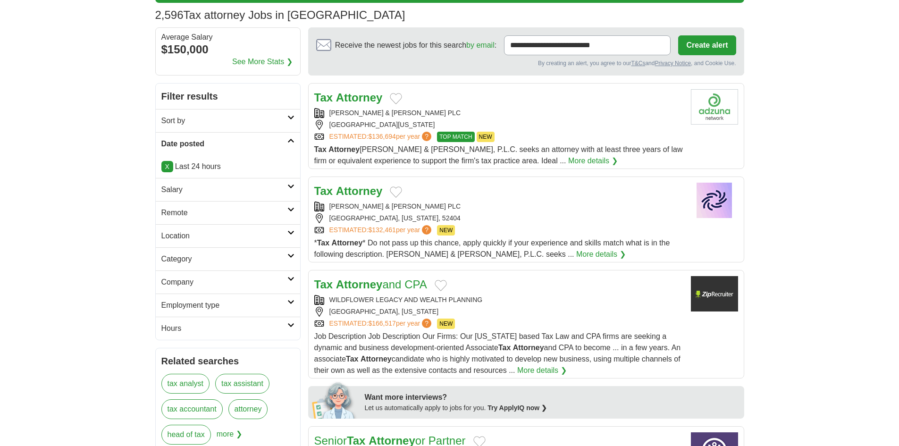
scroll to position [94, 0]
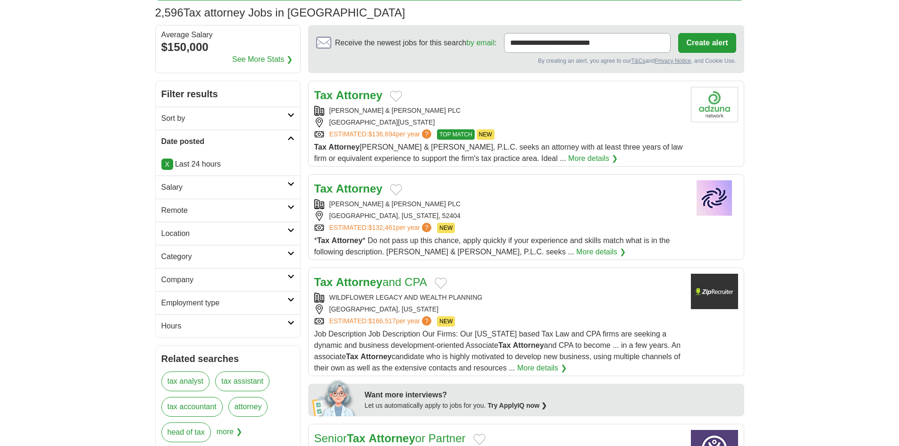
click at [289, 227] on link "Location" at bounding box center [228, 233] width 144 height 23
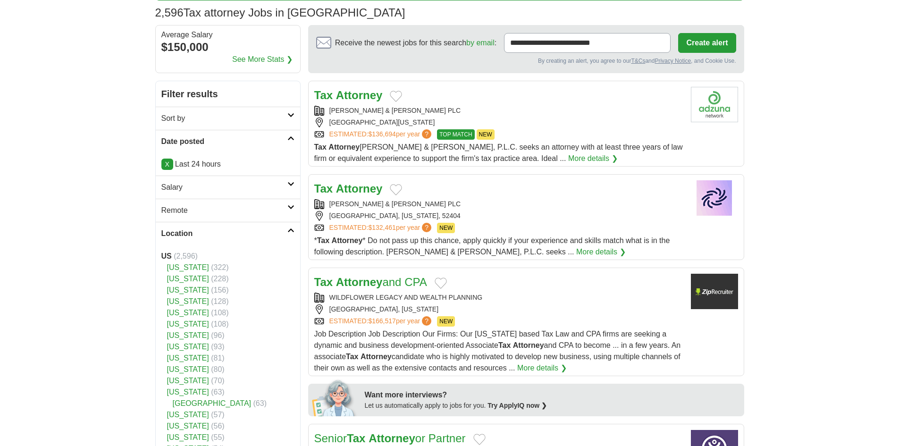
click at [282, 208] on h2 "Remote" at bounding box center [224, 210] width 126 height 11
click at [290, 188] on link "Salary" at bounding box center [228, 187] width 144 height 23
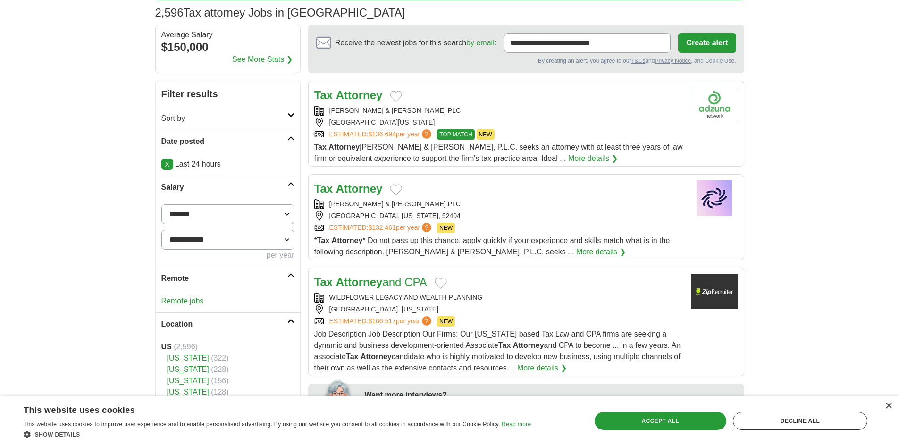
click at [296, 108] on link "Sort by" at bounding box center [228, 118] width 144 height 23
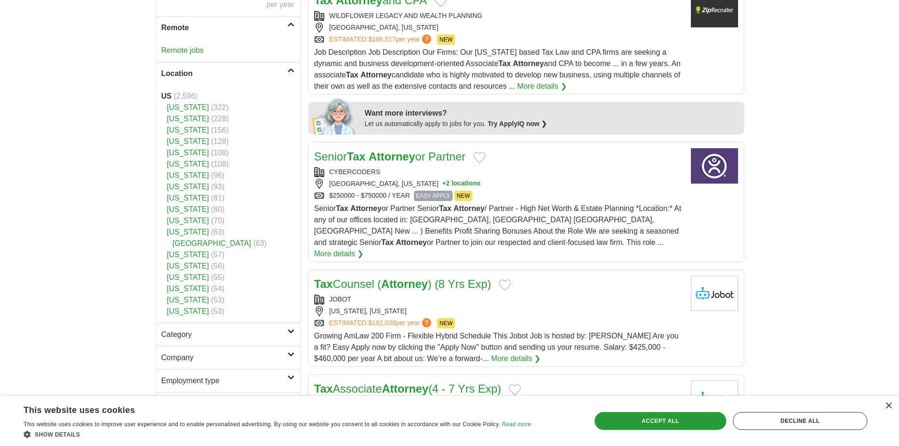
scroll to position [472, 0]
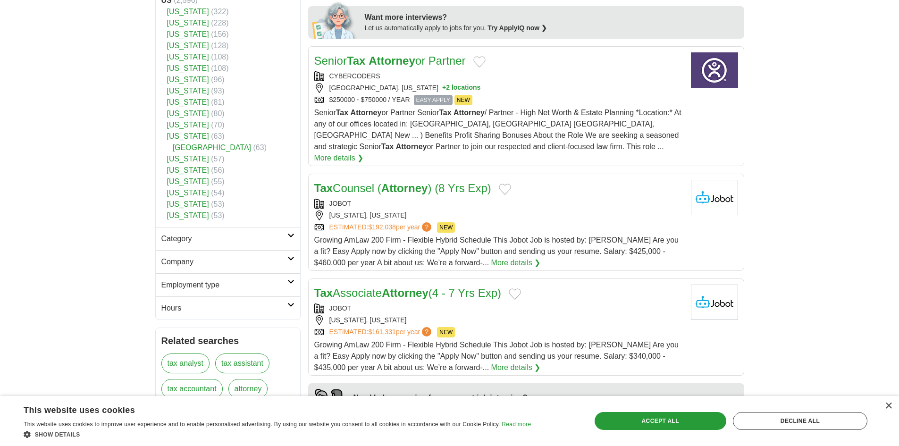
click at [285, 262] on h2 "Company" at bounding box center [224, 261] width 126 height 11
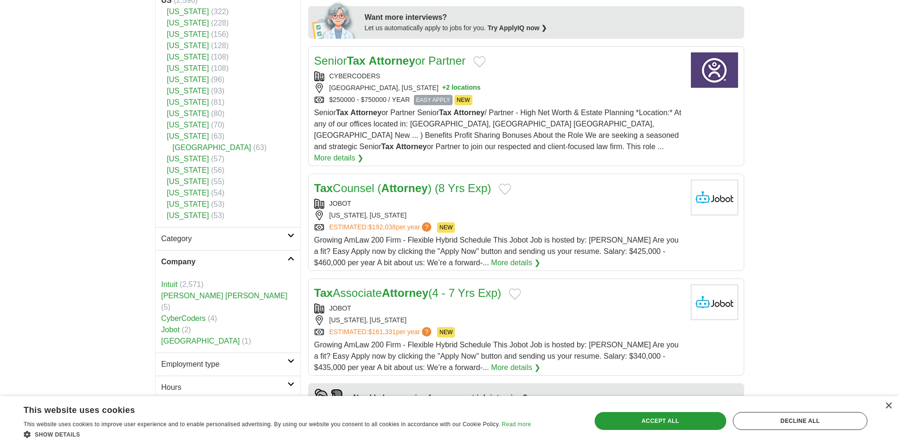
click at [289, 246] on link "Category" at bounding box center [228, 238] width 144 height 23
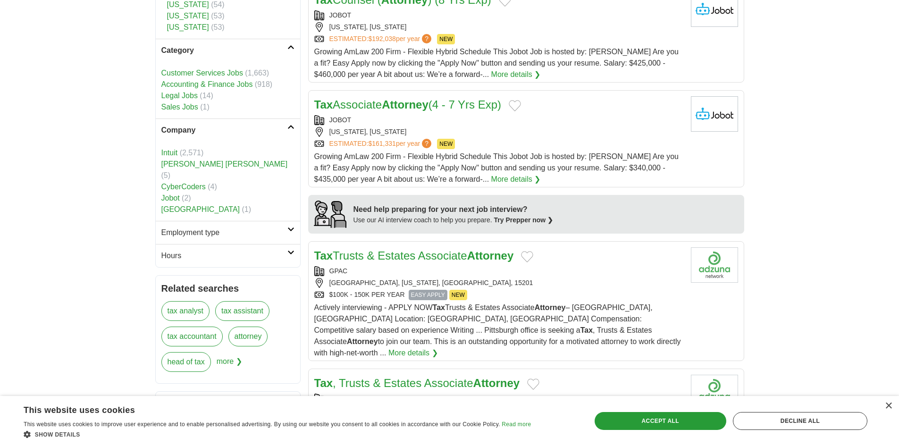
scroll to position [661, 0]
click at [288, 227] on icon at bounding box center [290, 229] width 7 height 5
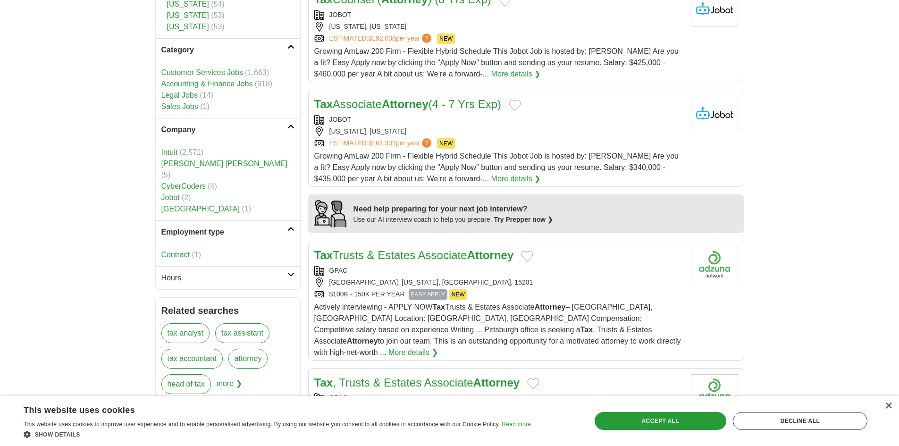
click at [163, 272] on h2 "Hours" at bounding box center [224, 277] width 126 height 11
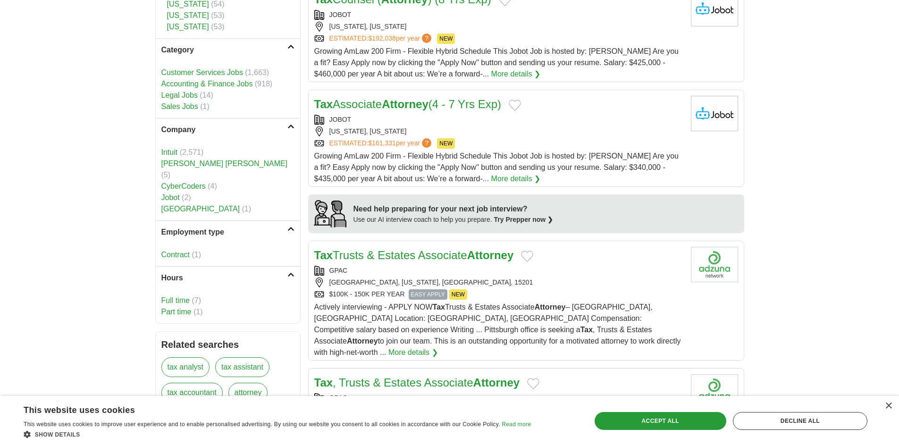
click at [114, 284] on body "**********" at bounding box center [449, 176] width 899 height 1675
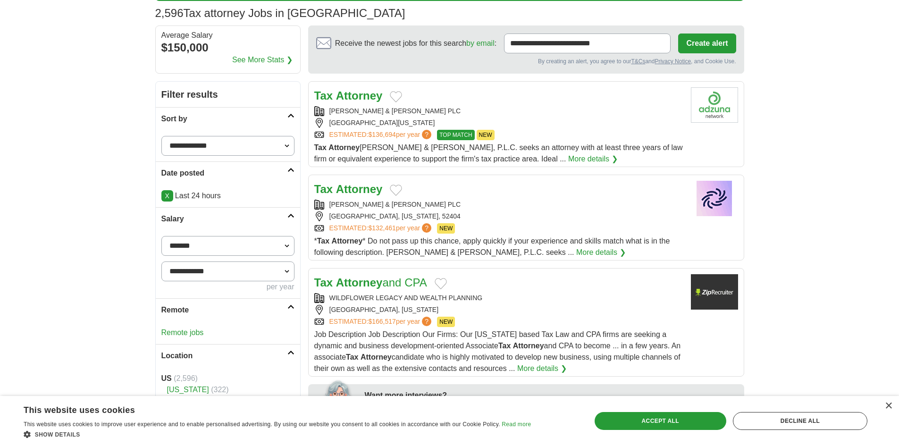
scroll to position [0, 0]
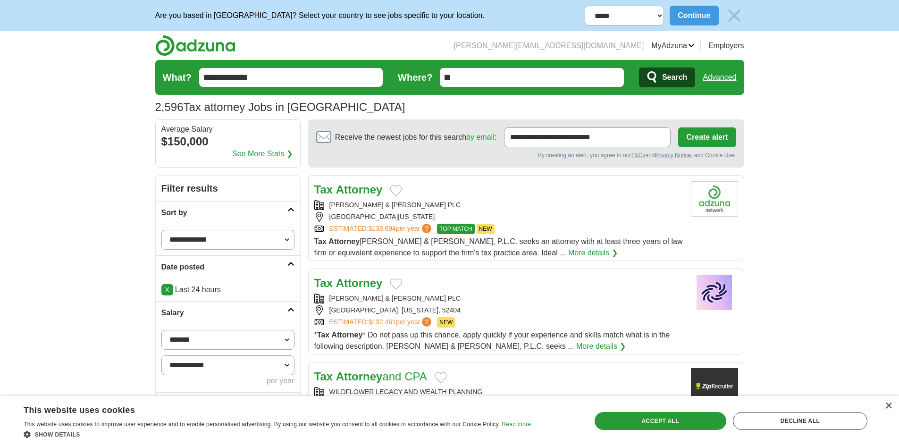
click at [210, 75] on input "**********" at bounding box center [291, 77] width 184 height 19
type input "********"
click at [639, 67] on button "Search" at bounding box center [667, 77] width 56 height 20
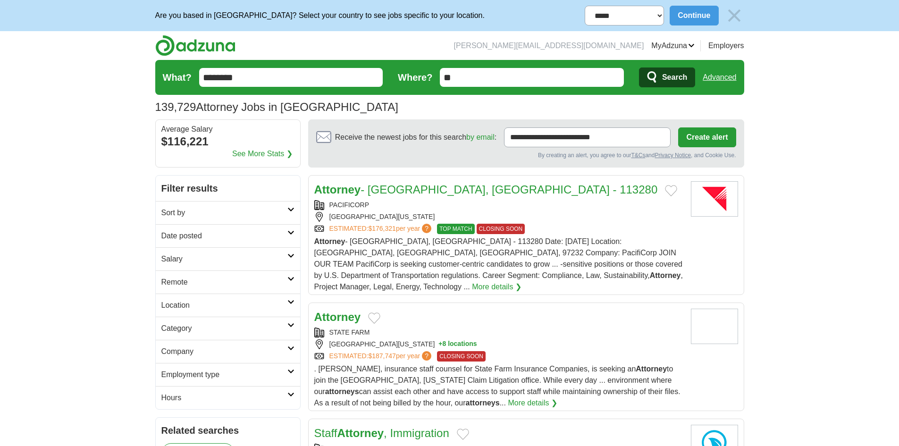
click at [294, 226] on link "Date posted" at bounding box center [228, 235] width 144 height 23
click at [187, 255] on link "Last 24 hours" at bounding box center [227, 258] width 133 height 11
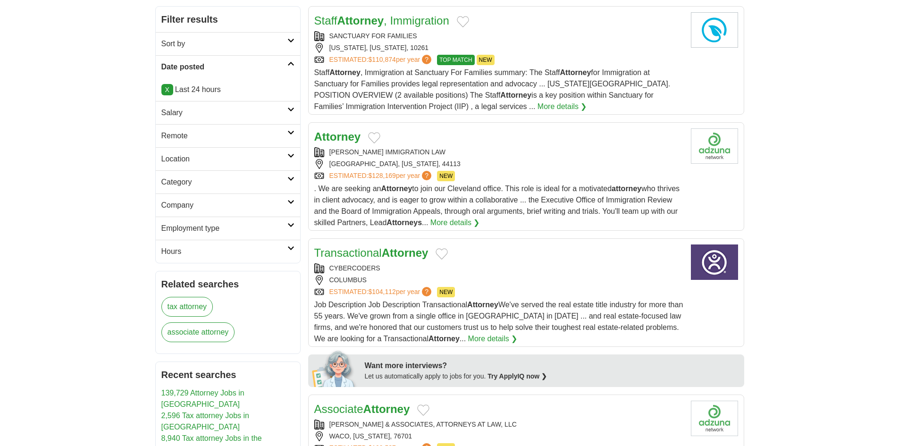
scroll to position [189, 0]
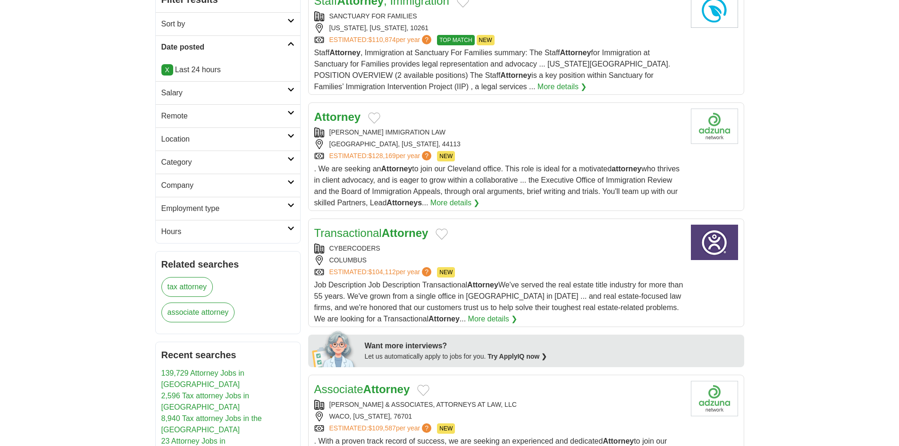
click at [288, 209] on link "Employment type" at bounding box center [228, 208] width 144 height 23
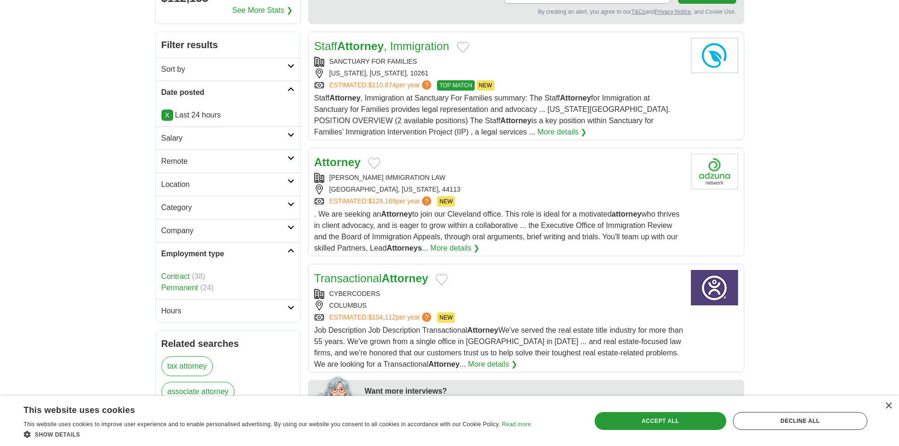
scroll to position [142, 0]
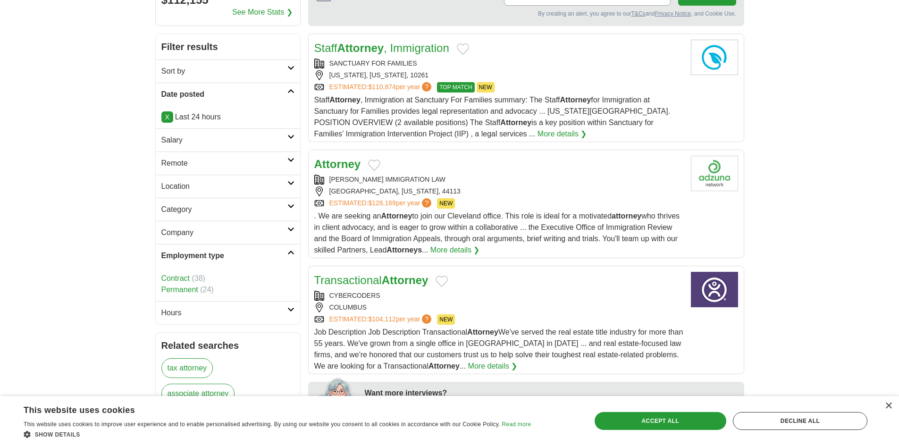
click at [290, 160] on icon at bounding box center [290, 160] width 7 height 5
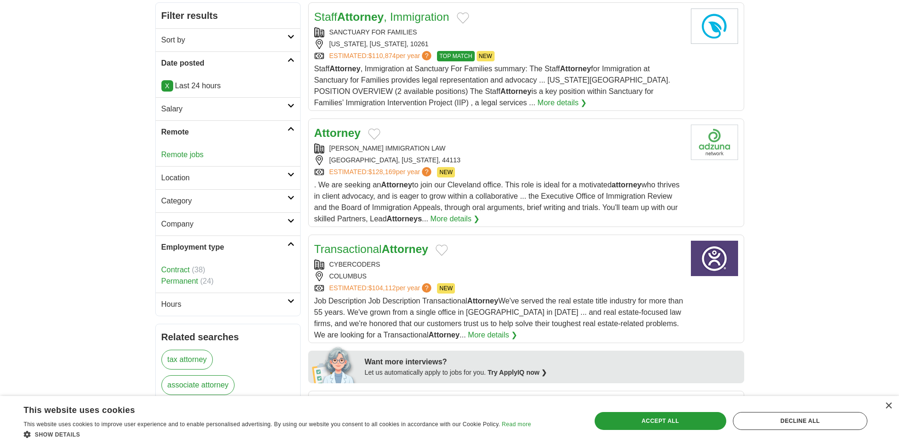
scroll to position [189, 0]
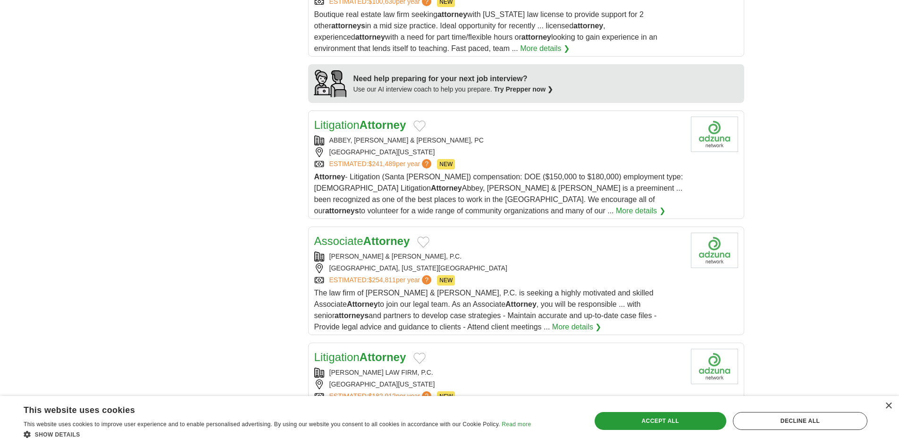
scroll to position [849, 0]
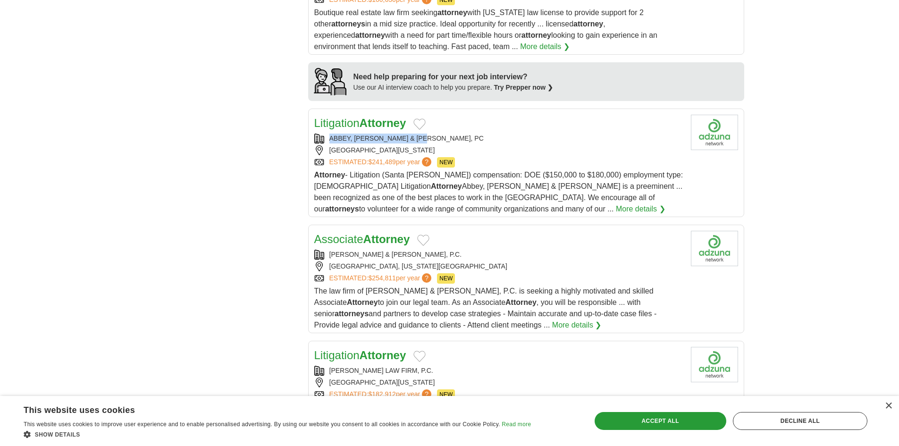
copy div "[GEOGRAPHIC_DATA], [GEOGRAPHIC_DATA][PERSON_NAME][GEOGRAPHIC_DATA]"
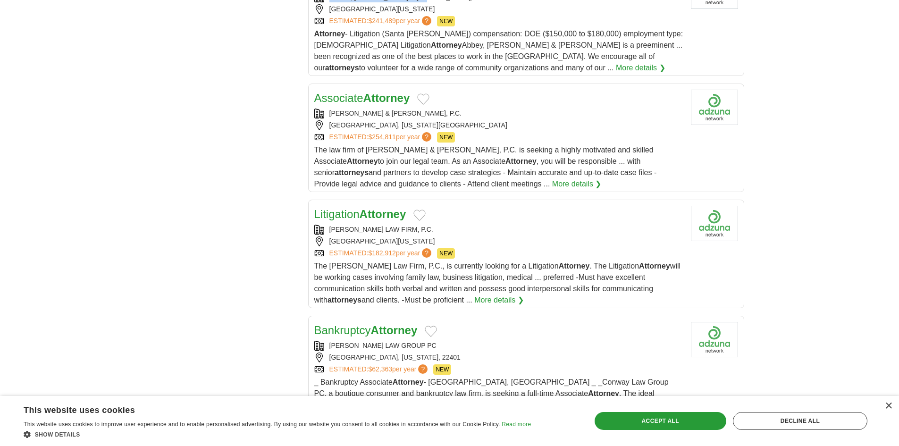
scroll to position [991, 0]
copy div "[PERSON_NAME] & [PERSON_NAME]"
drag, startPoint x: 328, startPoint y: 110, endPoint x: 404, endPoint y: 113, distance: 76.5
click at [404, 113] on div "[PERSON_NAME] & [PERSON_NAME], P.C." at bounding box center [498, 113] width 369 height 10
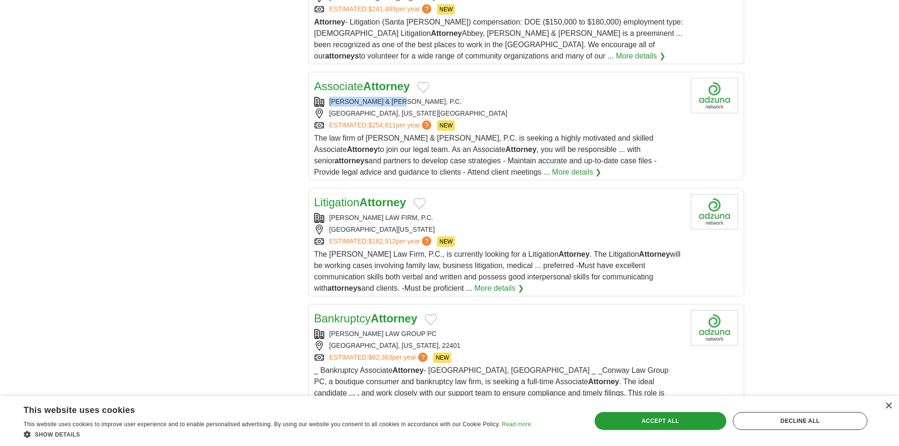
scroll to position [1038, 0]
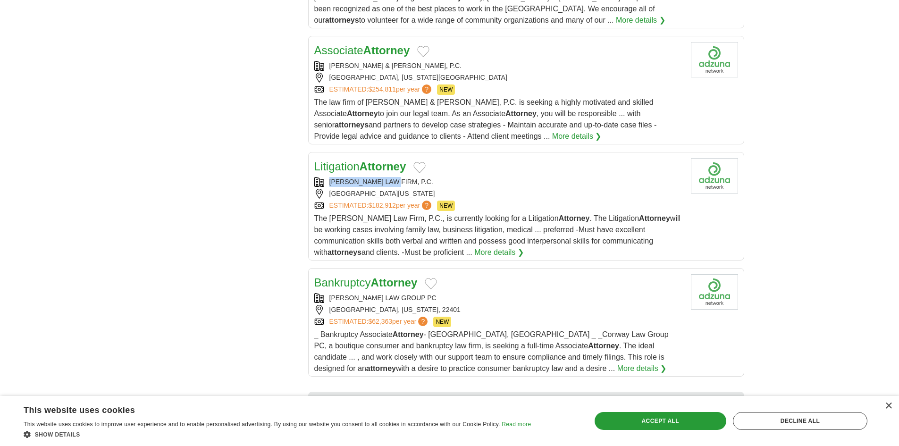
copy div "[PERSON_NAME] LAW FIRM"
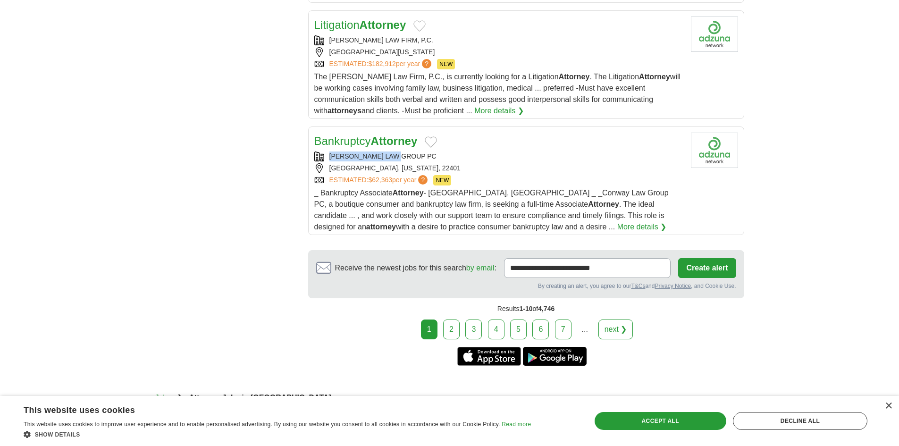
copy div "[PERSON_NAME] LAW GROUP P"
drag, startPoint x: 330, startPoint y: 158, endPoint x: 404, endPoint y: 159, distance: 73.6
click at [404, 159] on div "[PERSON_NAME] LAW GROUP PC" at bounding box center [498, 156] width 369 height 10
click at [456, 331] on link "2" at bounding box center [451, 329] width 17 height 20
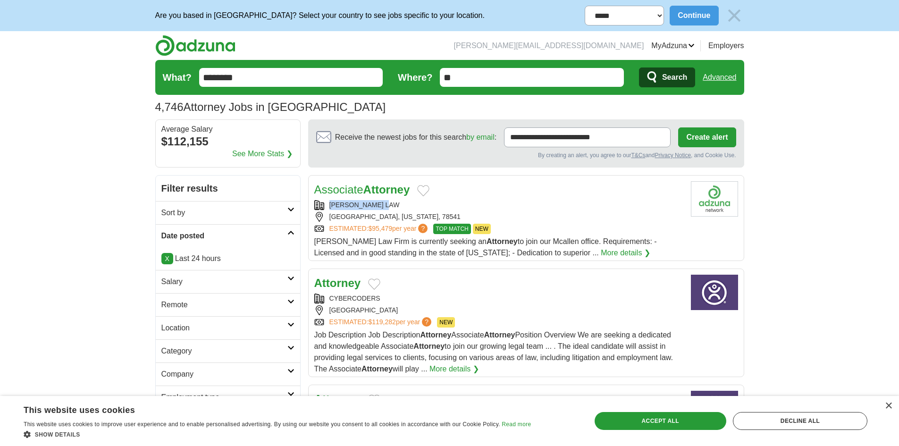
copy div "KENNY PEREZ LAW"
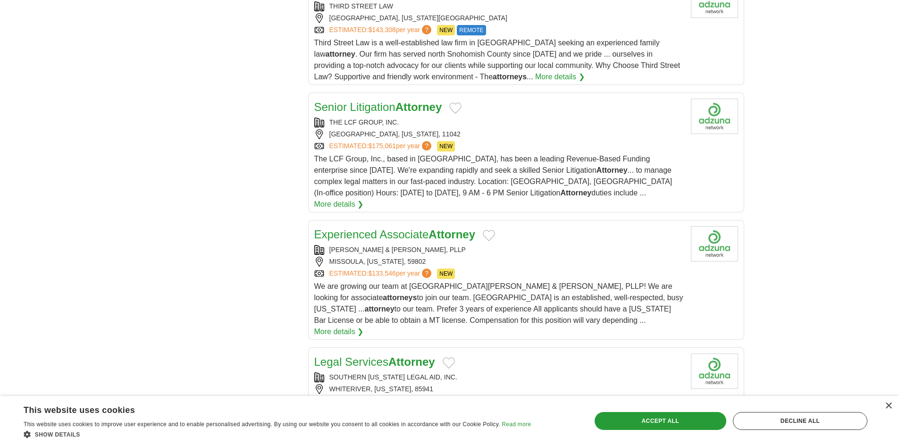
scroll to position [991, 0]
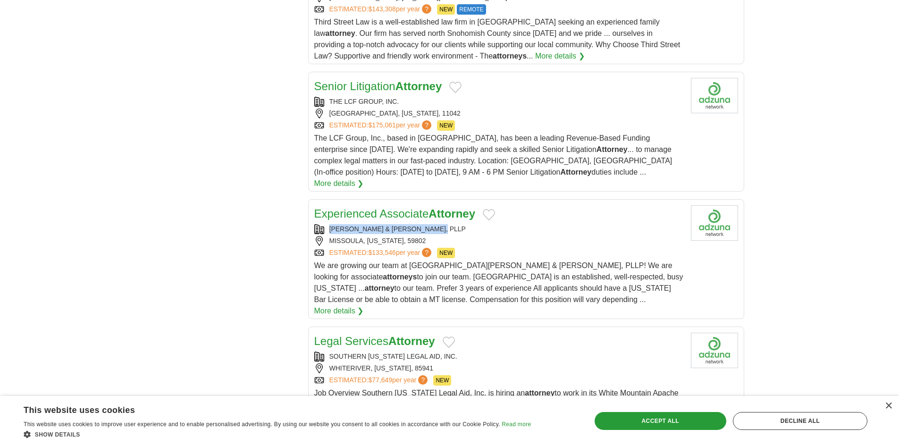
copy div "GARLINGTON, LOHN & ROBINSON, P"
drag, startPoint x: 330, startPoint y: 206, endPoint x: 447, endPoint y: 207, distance: 117.5
click at [447, 224] on div "GARLINGTON, LOHN & ROBINSON, PLLP" at bounding box center [498, 229] width 369 height 10
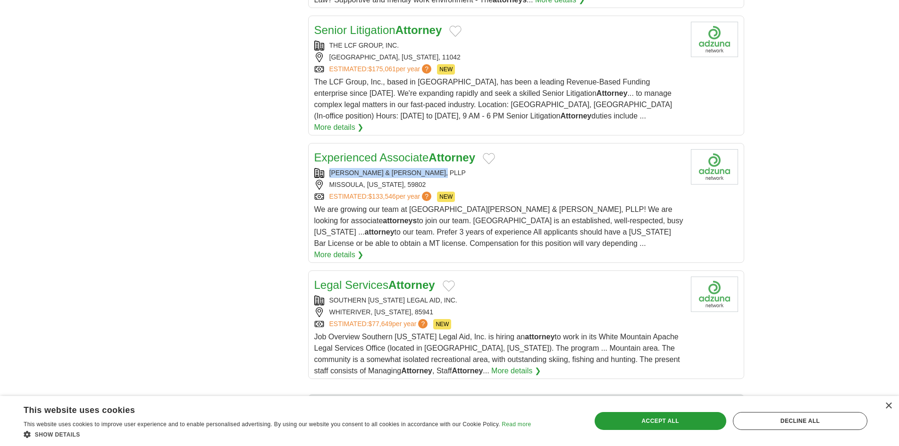
scroll to position [1133, 0]
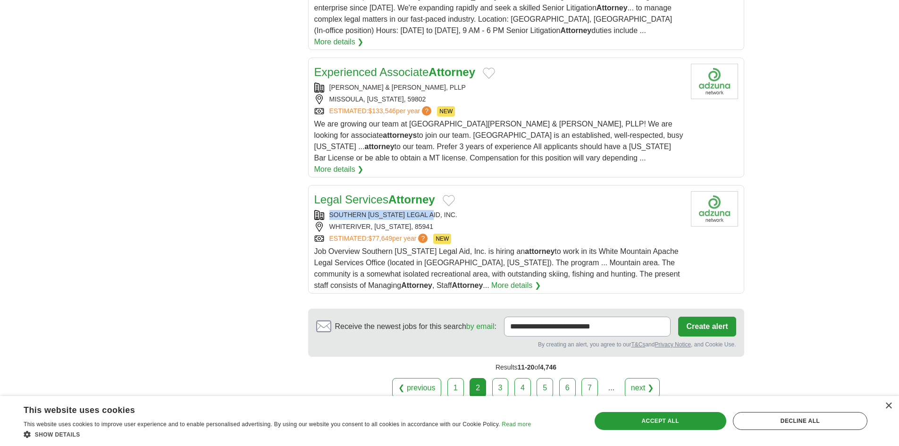
copy div "SOUTHERN ARIZONA LEGAL AID,"
click at [501, 378] on link "3" at bounding box center [500, 388] width 17 height 20
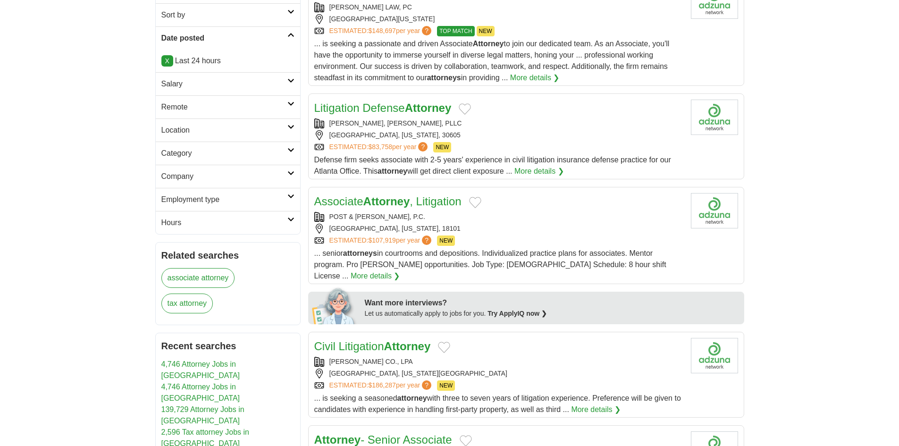
scroll to position [202, 0]
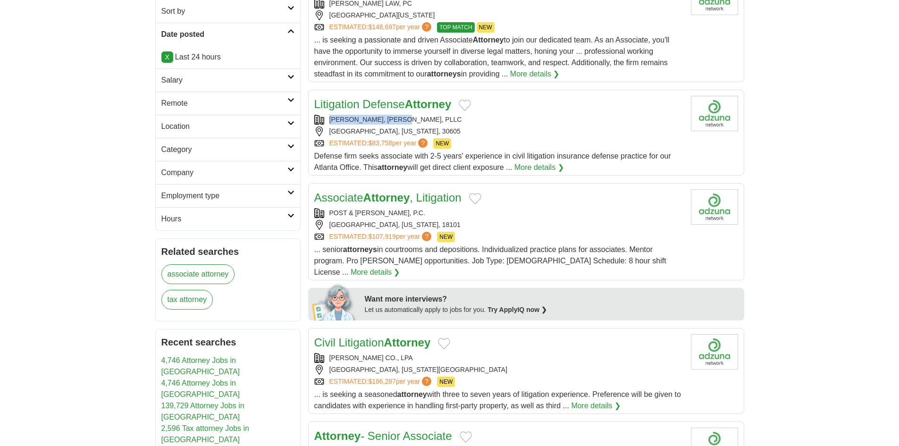
copy div "[PERSON_NAME], [PERSON_NAME]"
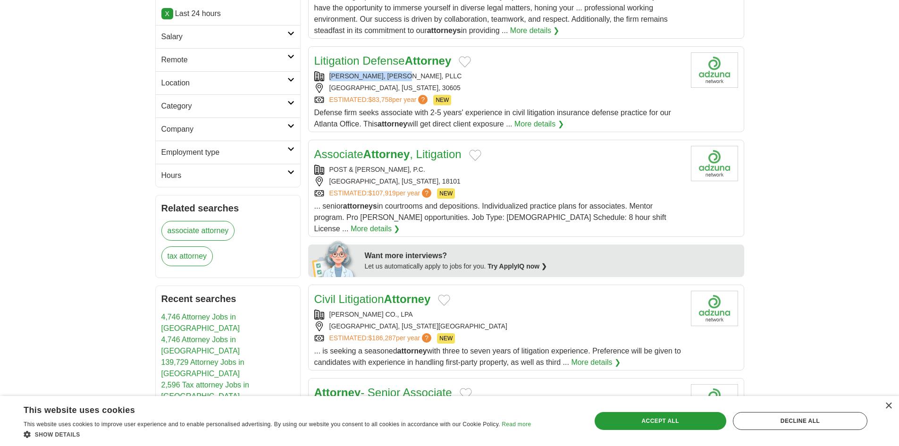
scroll to position [296, 0]
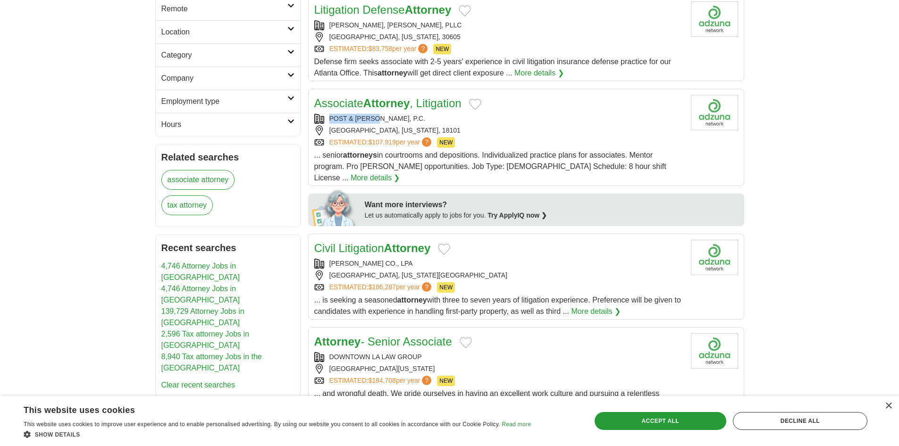
copy div "POST & [PERSON_NAME]"
drag, startPoint x: 328, startPoint y: 118, endPoint x: 380, endPoint y: 121, distance: 52.5
click at [380, 121] on div "POST & [PERSON_NAME], P.C." at bounding box center [498, 119] width 369 height 10
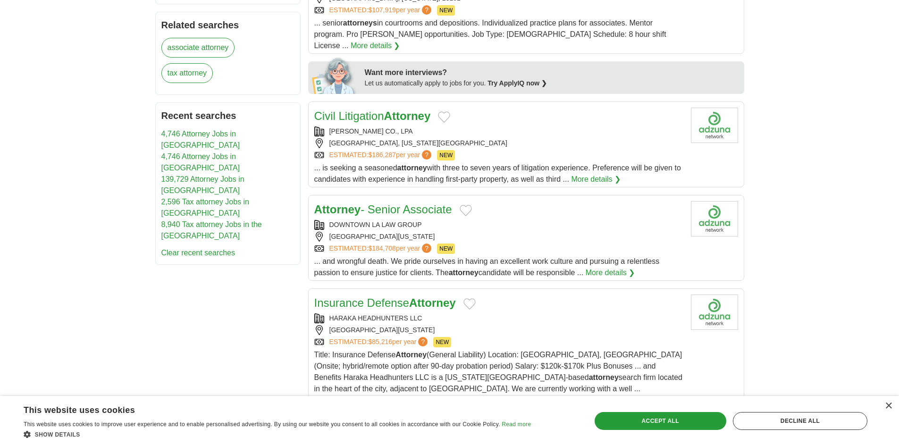
scroll to position [437, 0]
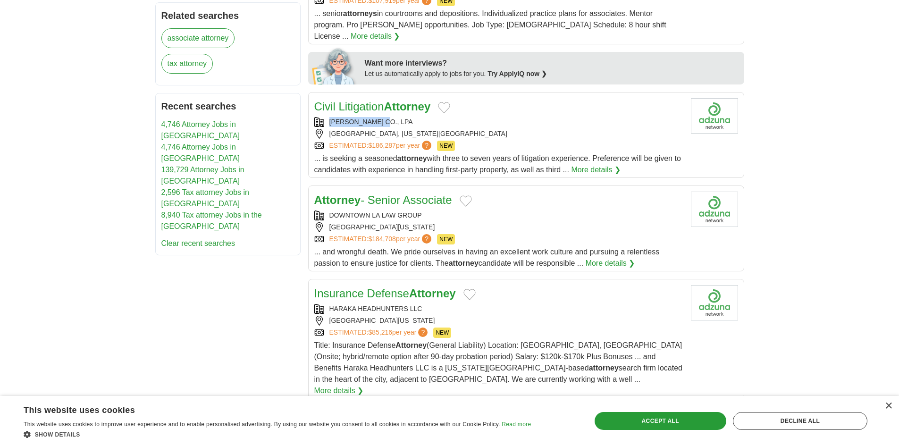
copy div "[PERSON_NAME] CO"
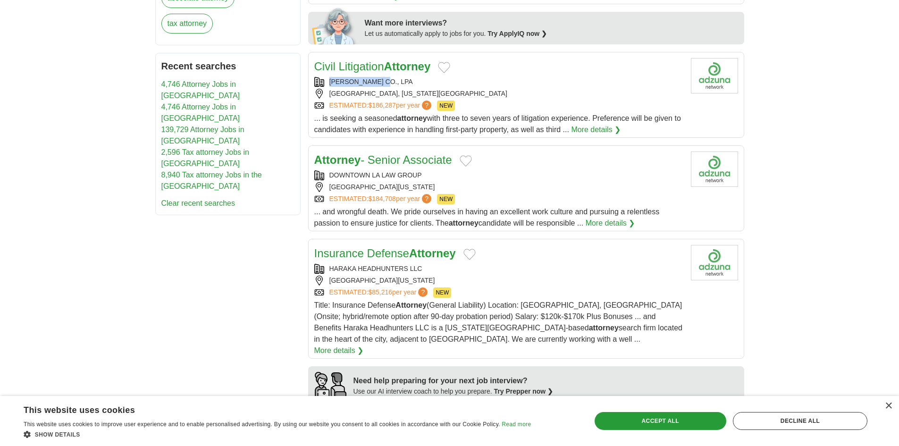
scroll to position [532, 0]
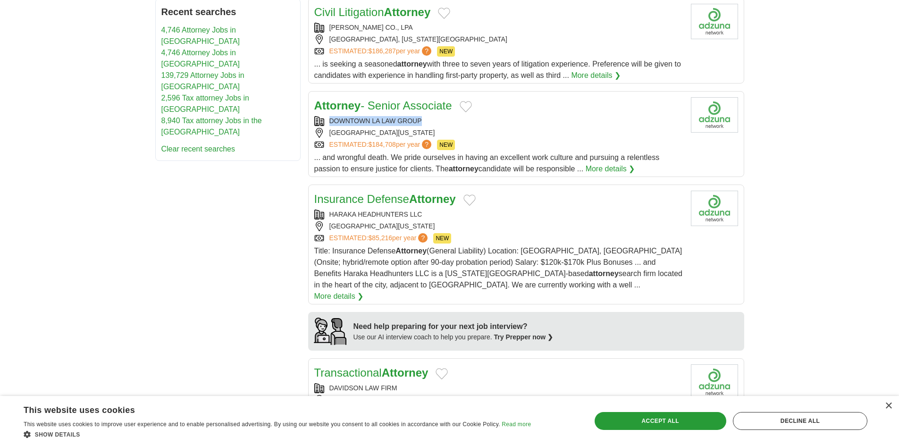
copy div "DOWNTOWN LA LAW GROUP"
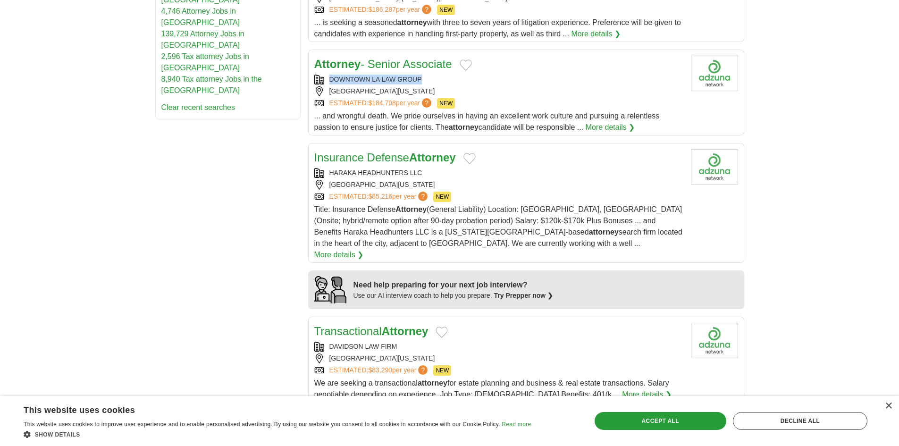
scroll to position [626, 0]
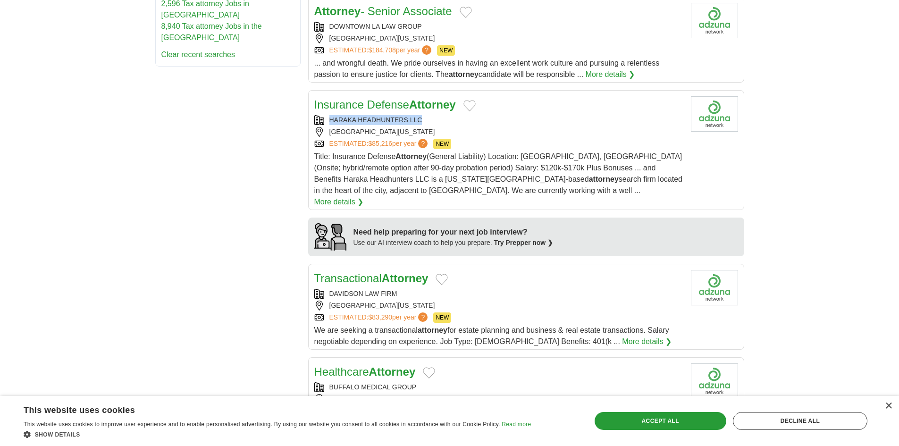
drag, startPoint x: 327, startPoint y: 109, endPoint x: 475, endPoint y: 113, distance: 147.8
click at [475, 115] on div "HARAKA HEADHUNTERS LLC" at bounding box center [498, 120] width 369 height 10
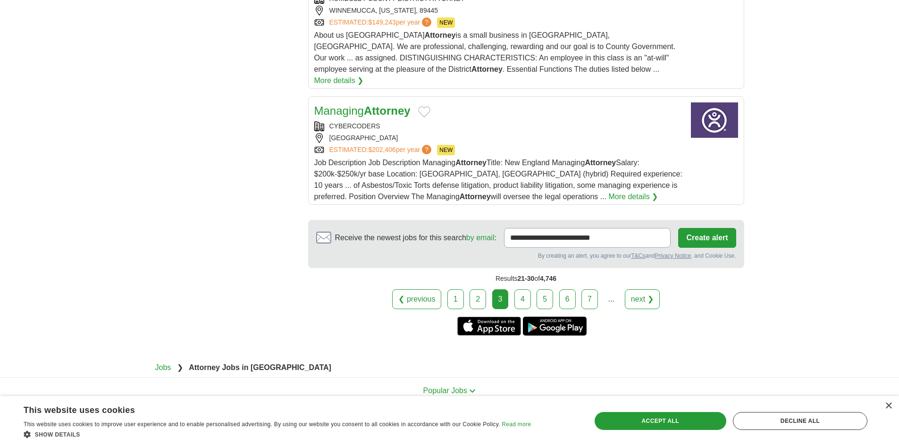
scroll to position [1144, 0]
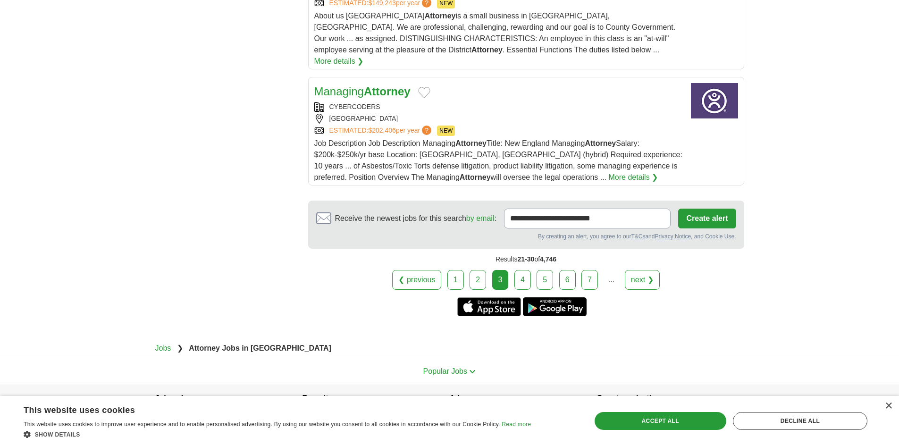
click at [525, 270] on link "4" at bounding box center [522, 280] width 17 height 20
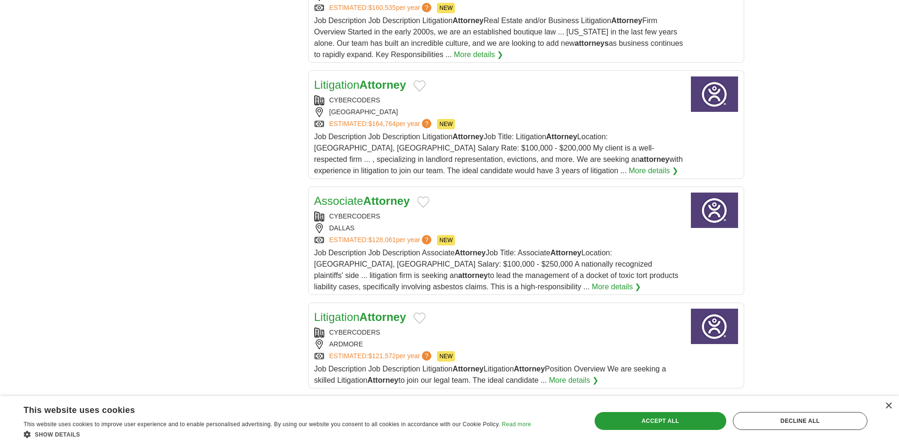
scroll to position [1133, 0]
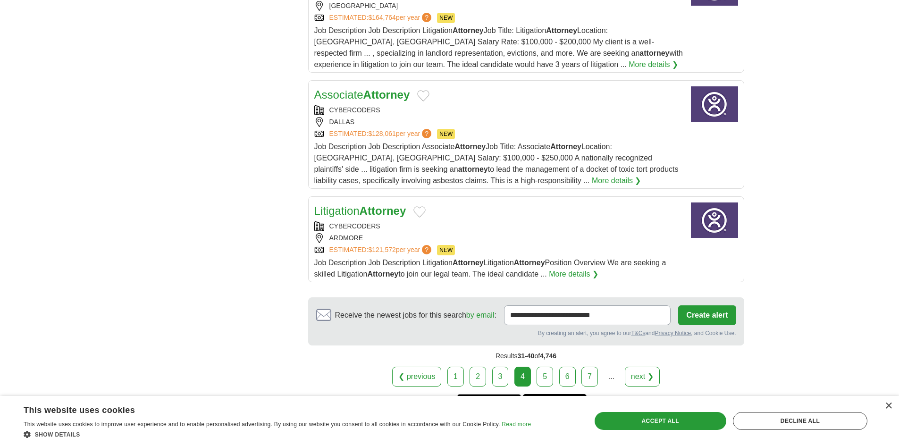
click at [545, 367] on link "5" at bounding box center [545, 377] width 17 height 20
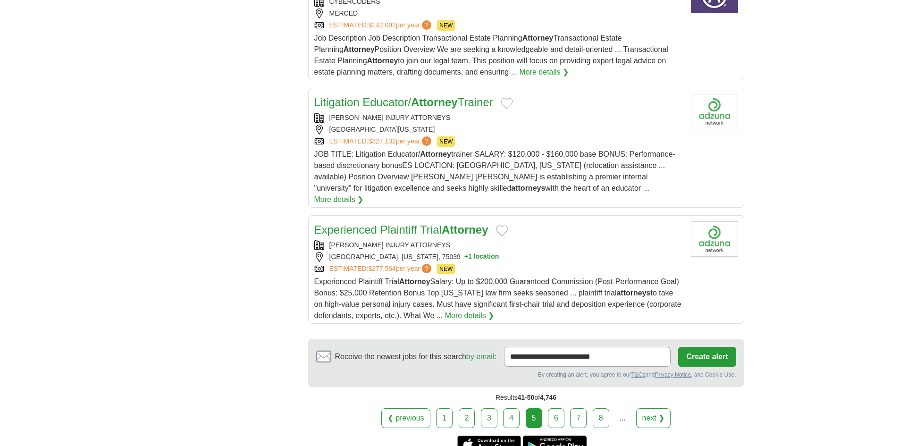
scroll to position [1054, 0]
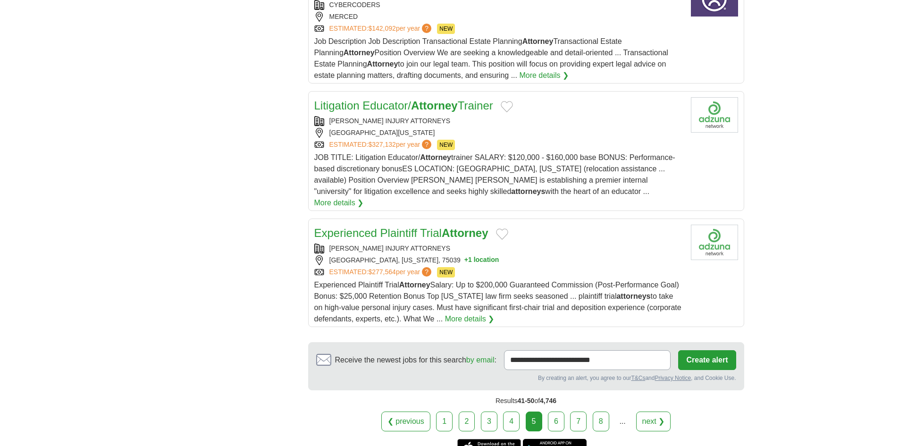
copy div "[PERSON_NAME] INJURY ATTORNEYS"
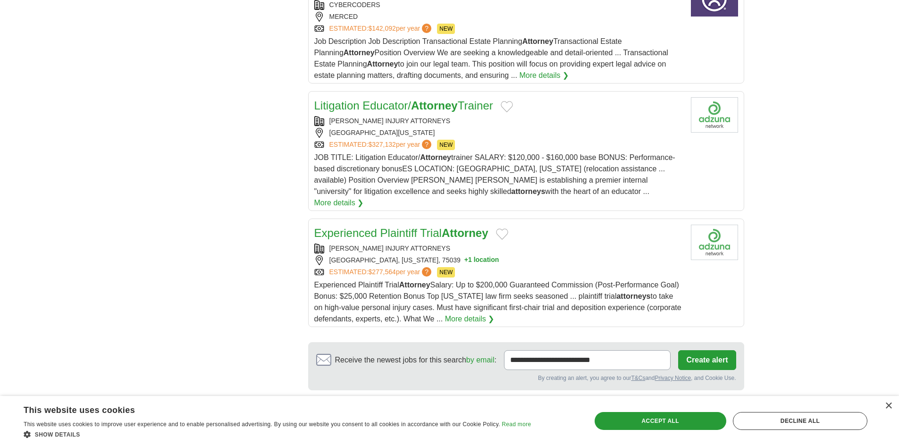
click at [553, 412] on link "6" at bounding box center [556, 422] width 17 height 20
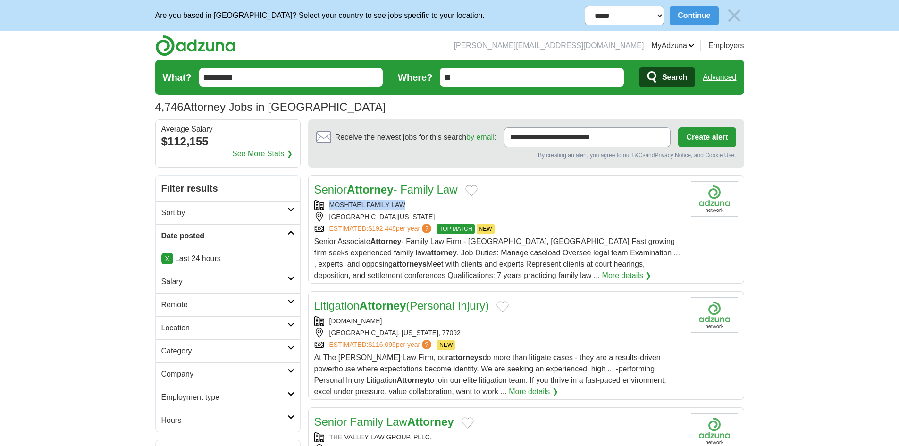
copy div "MOSHTAEL FAMILY LAW"
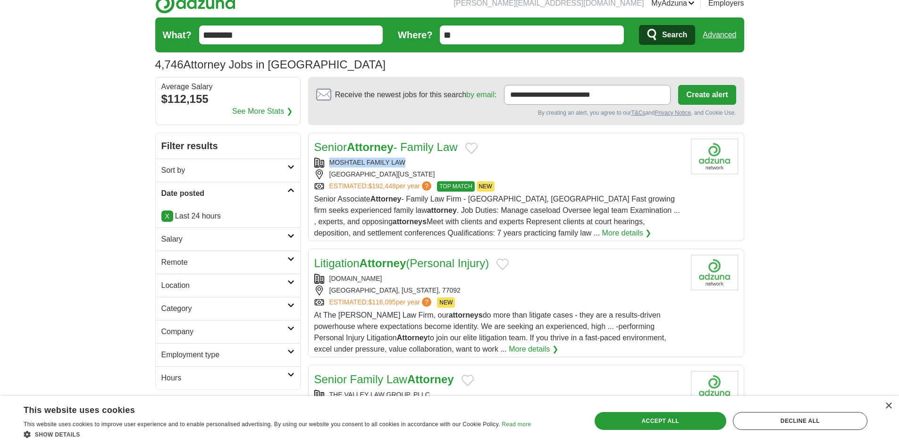
scroll to position [189, 0]
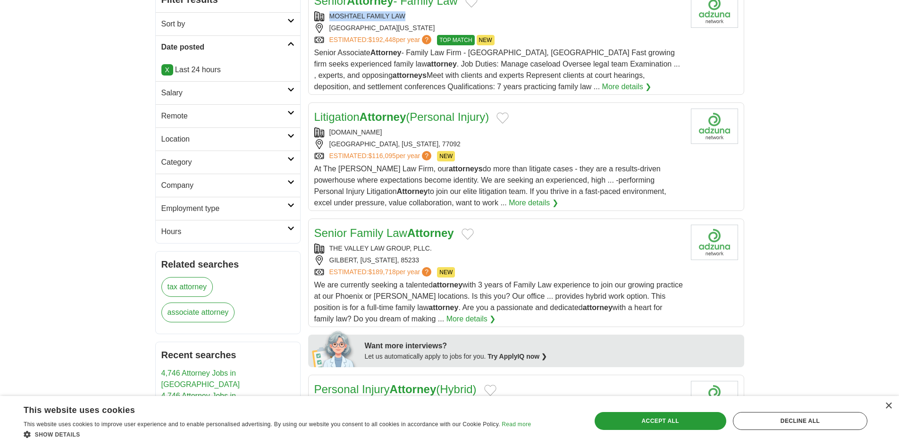
copy div "[DOMAIN_NAME]"
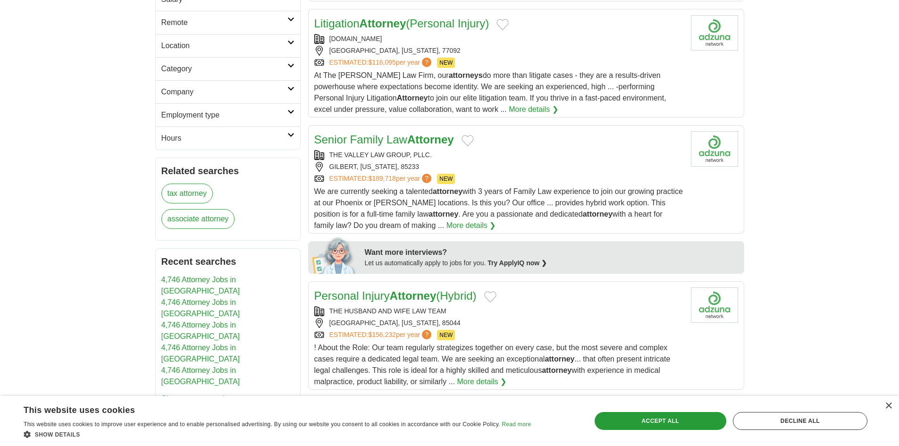
scroll to position [283, 0]
copy div "THE VALLEY LAW GROUP, PLLC."
drag, startPoint x: 821, startPoint y: 122, endPoint x: 686, endPoint y: 47, distance: 154.2
